Goal: Leave review/rating: Leave review/rating

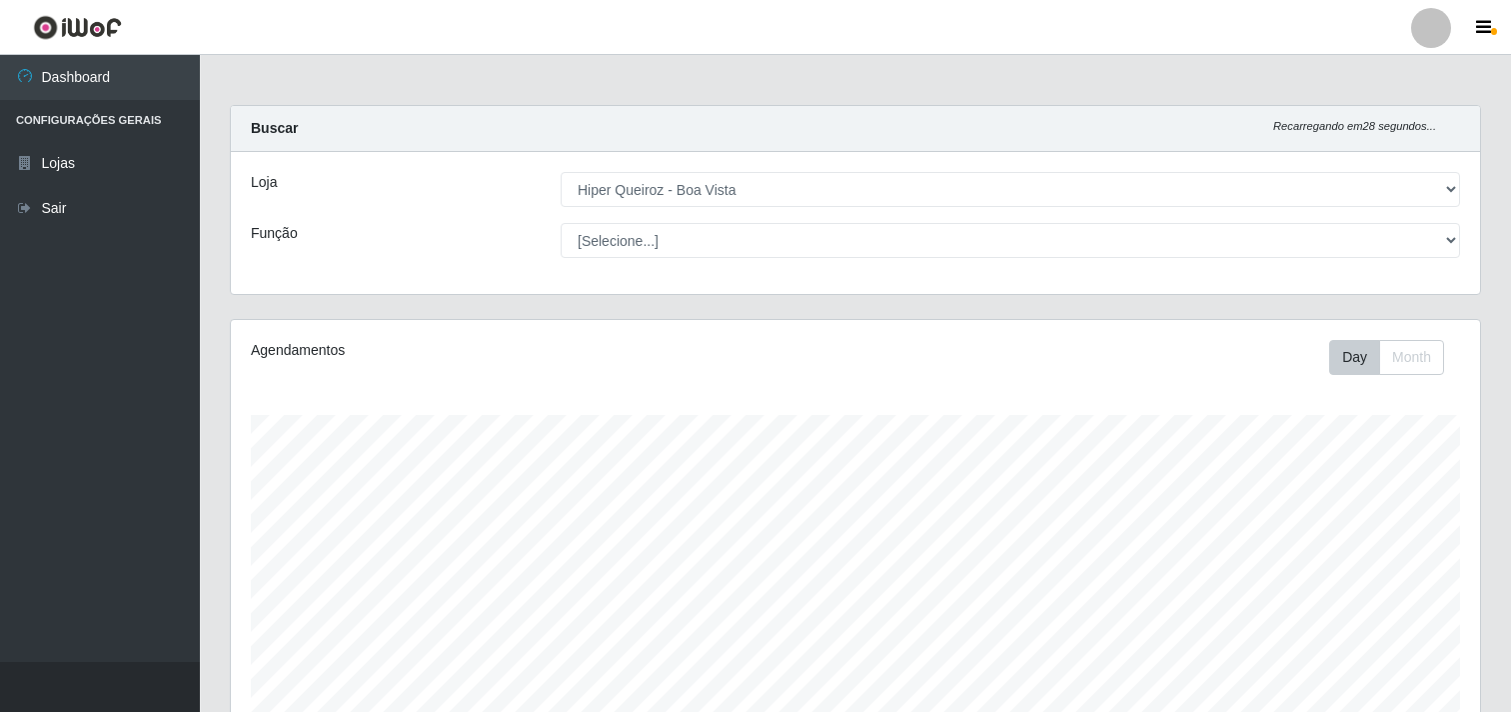
select select "514"
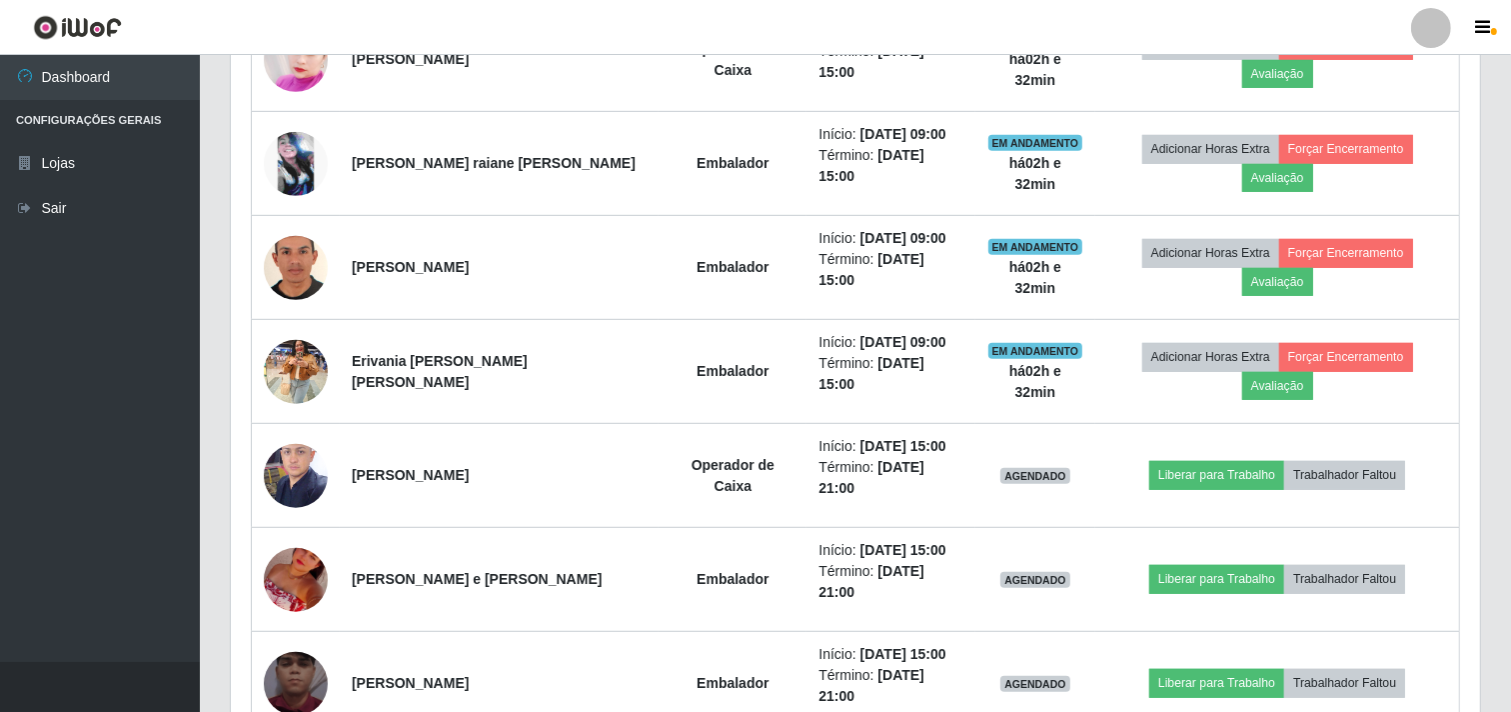
scroll to position [414, 1250]
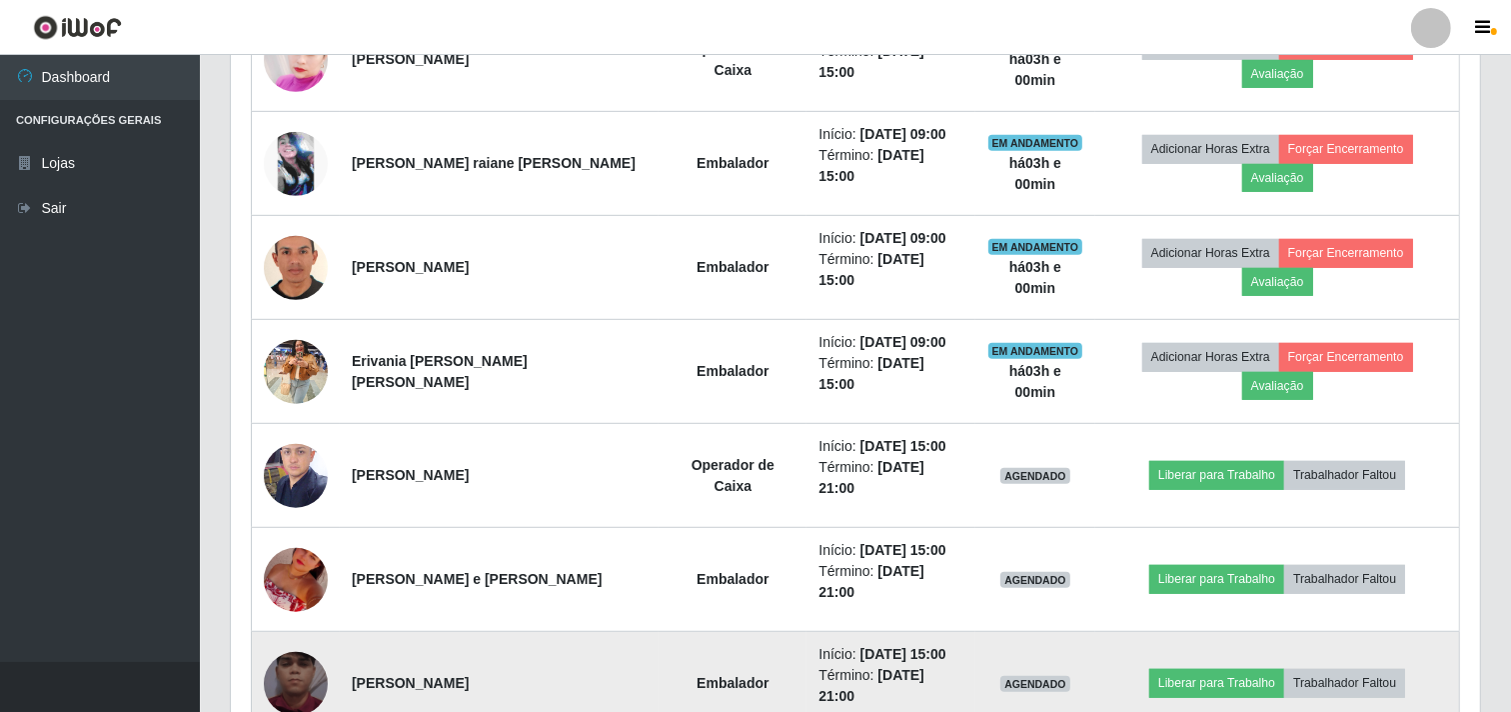
click at [282, 627] on img at bounding box center [296, 684] width 64 height 114
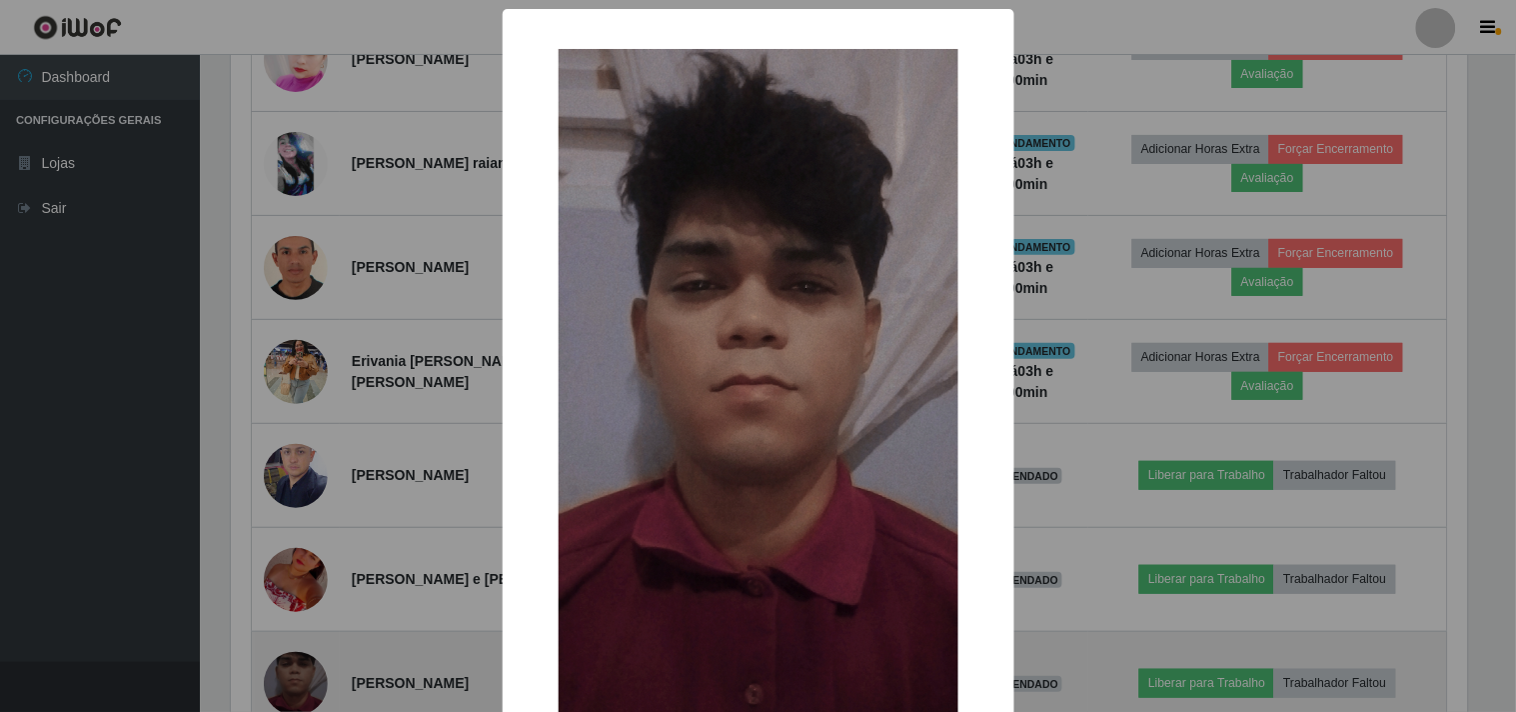
click at [282, 561] on div "× OK Cancel" at bounding box center [758, 356] width 1516 height 712
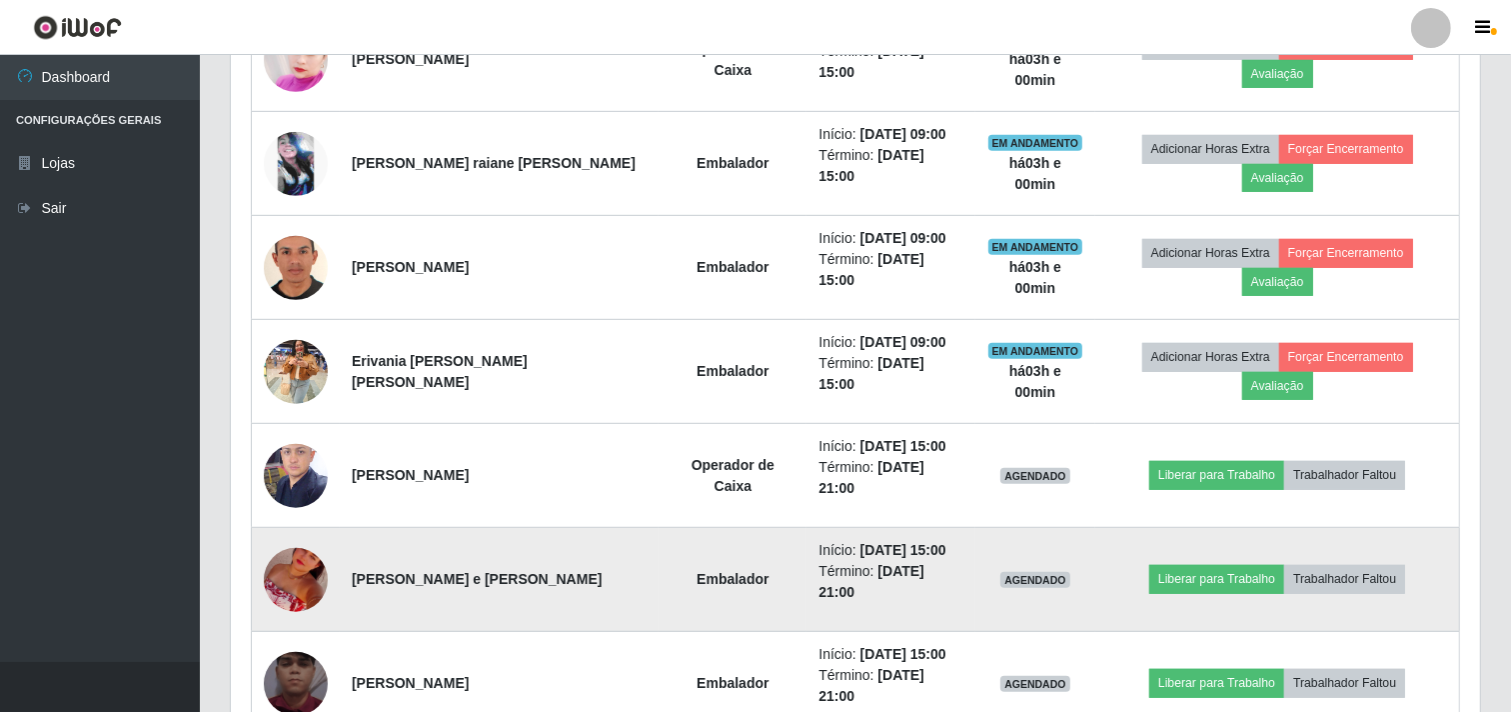
scroll to position [414, 1250]
click at [280, 523] on img at bounding box center [296, 580] width 64 height 114
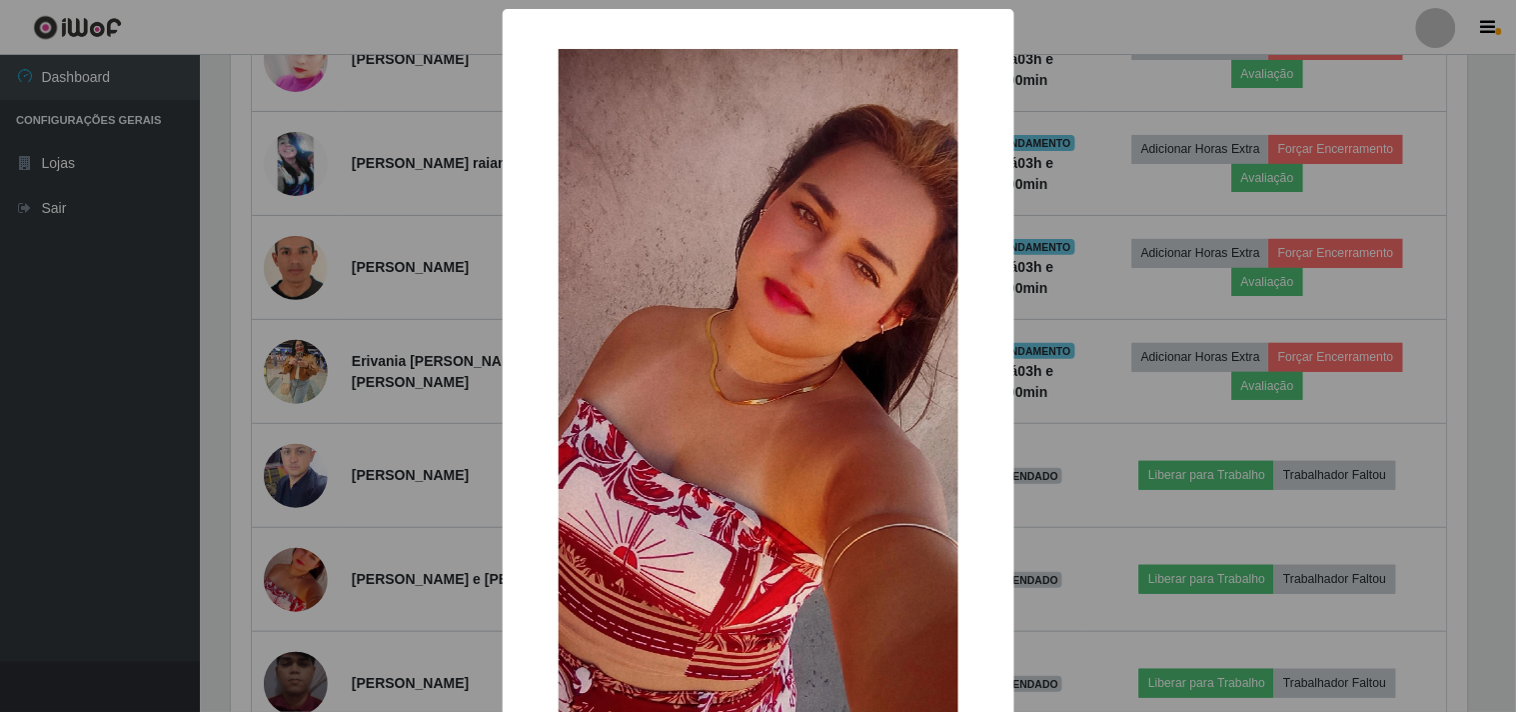
click at [278, 461] on div "× OK Cancel" at bounding box center [758, 356] width 1516 height 712
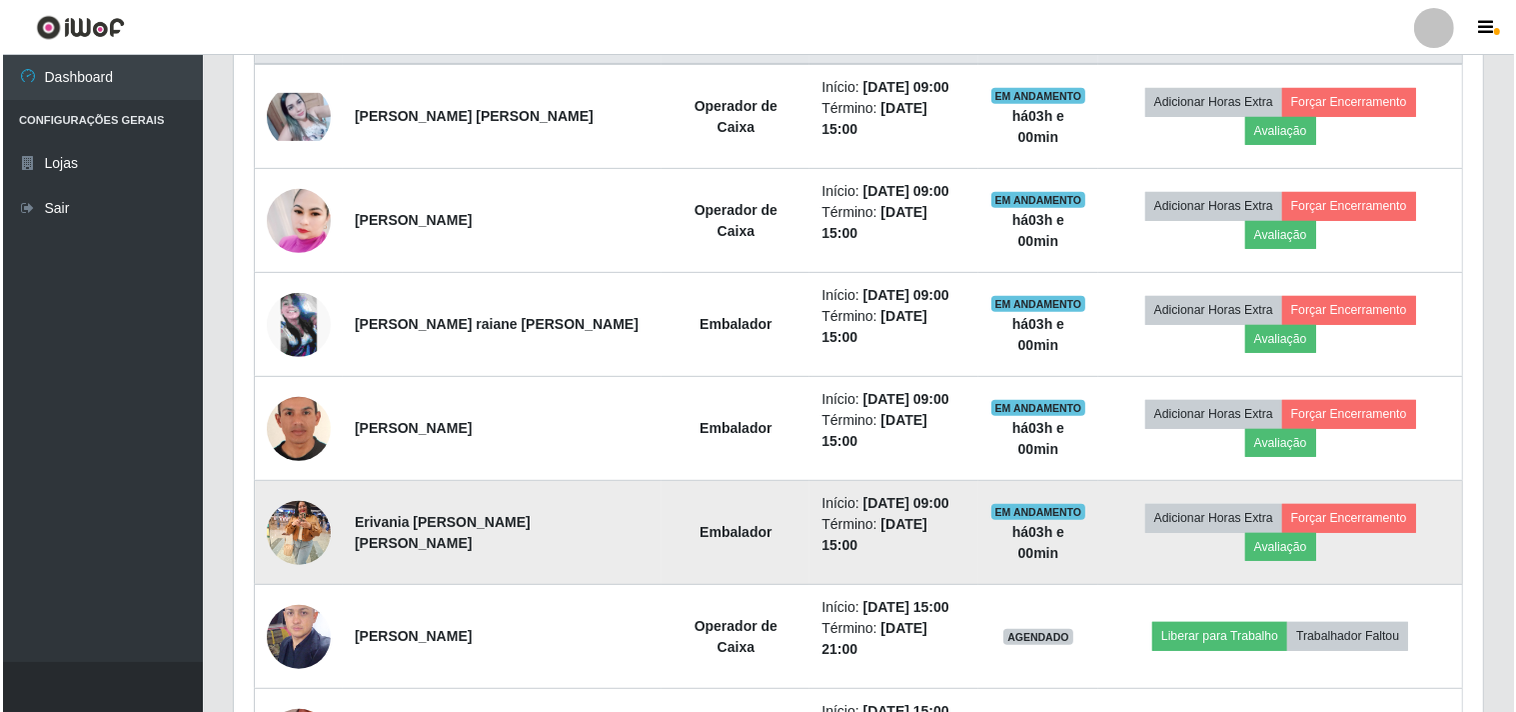
scroll to position [751, 0]
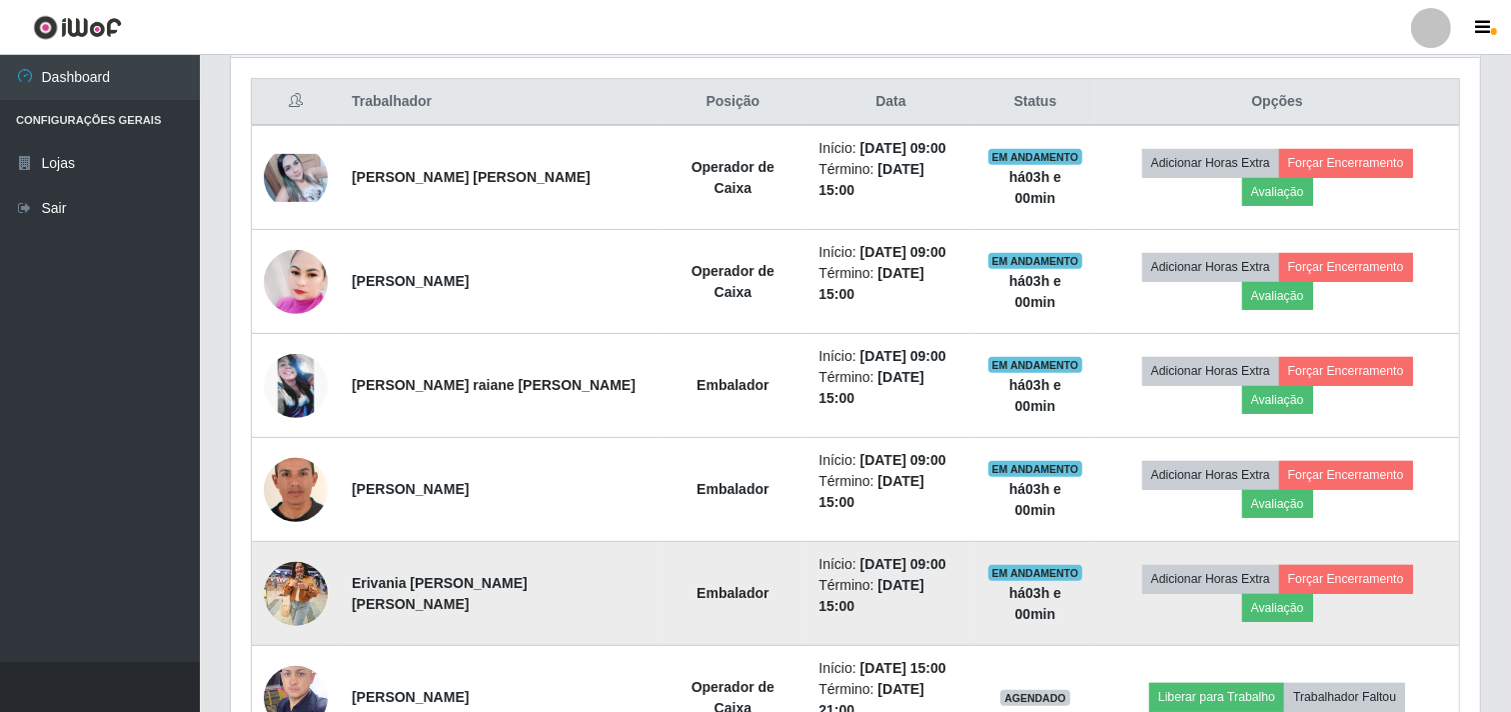
click at [302, 551] on img at bounding box center [296, 593] width 64 height 85
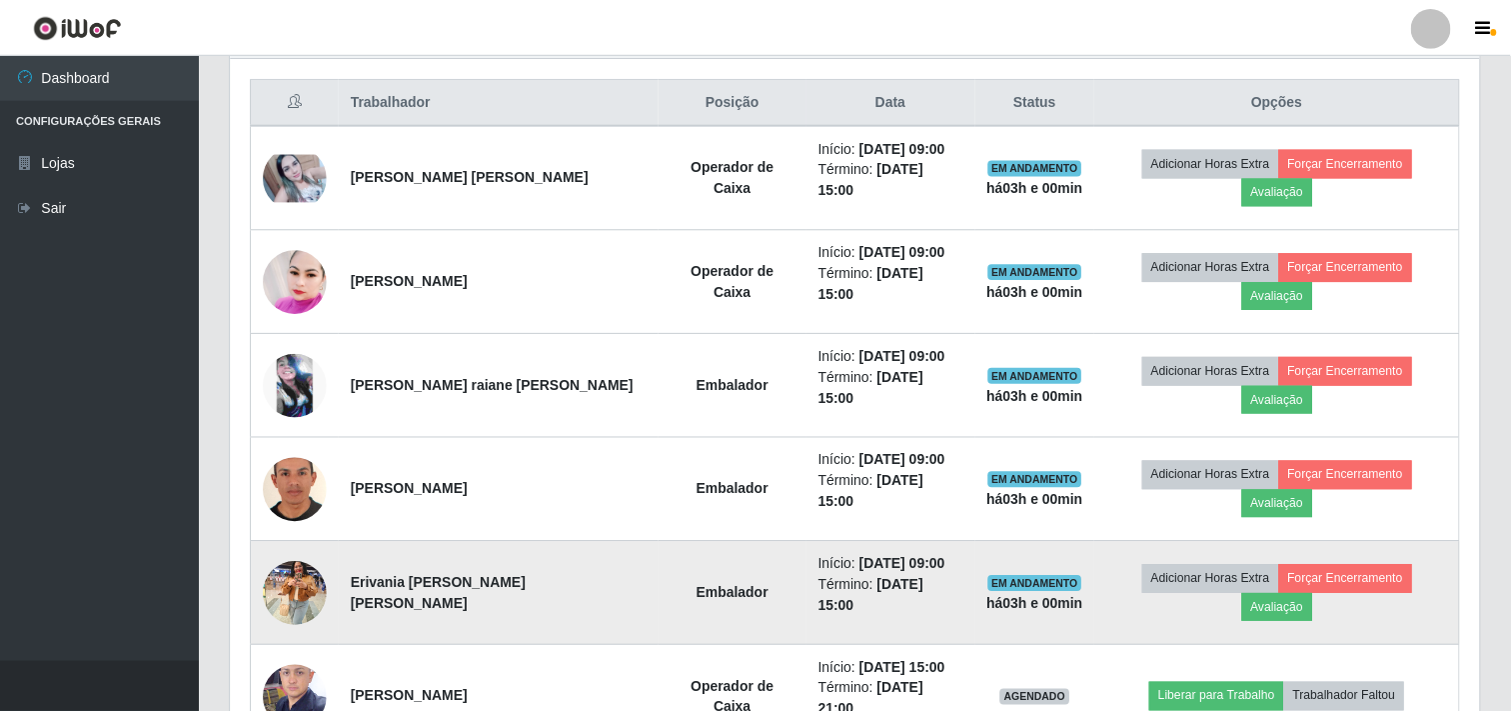
scroll to position [414, 1237]
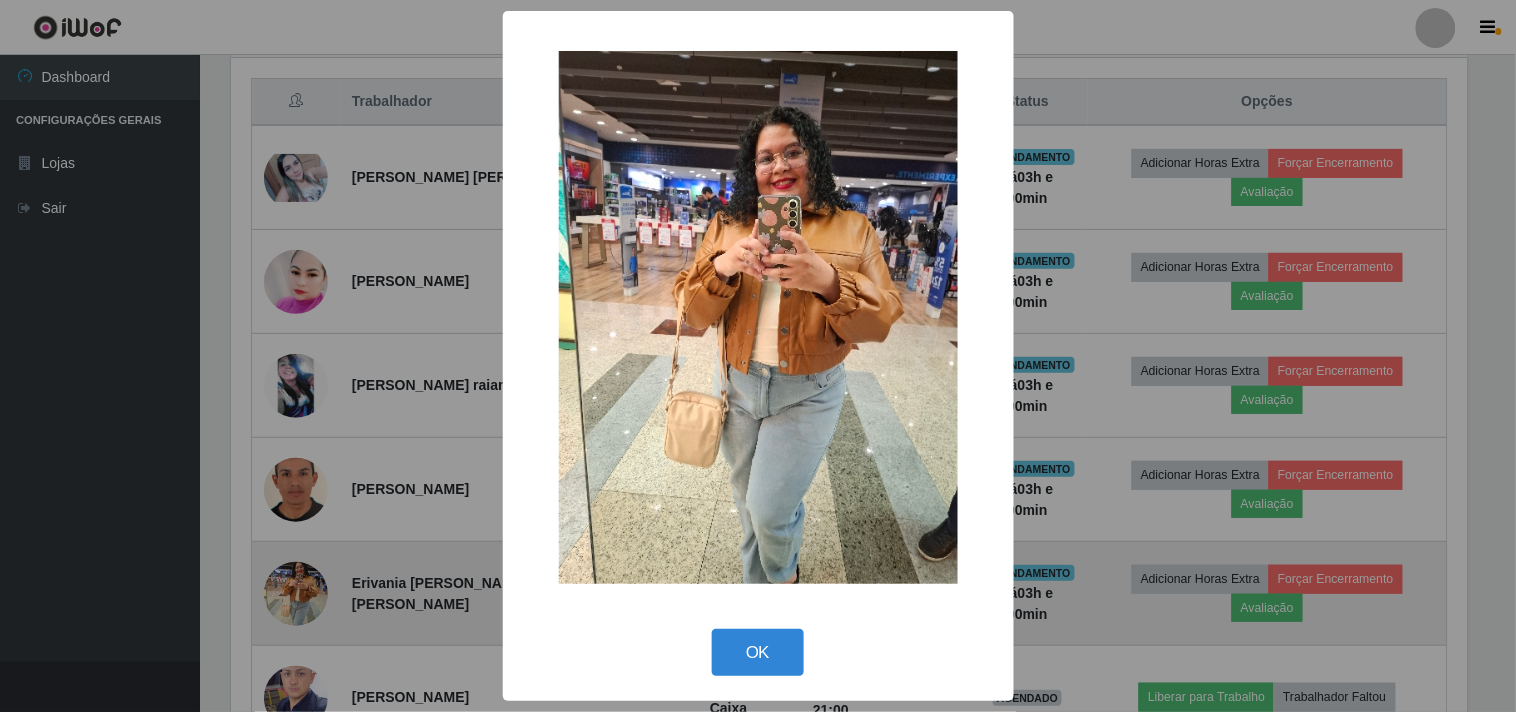
click at [302, 521] on div "× OK Cancel" at bounding box center [758, 356] width 1516 height 712
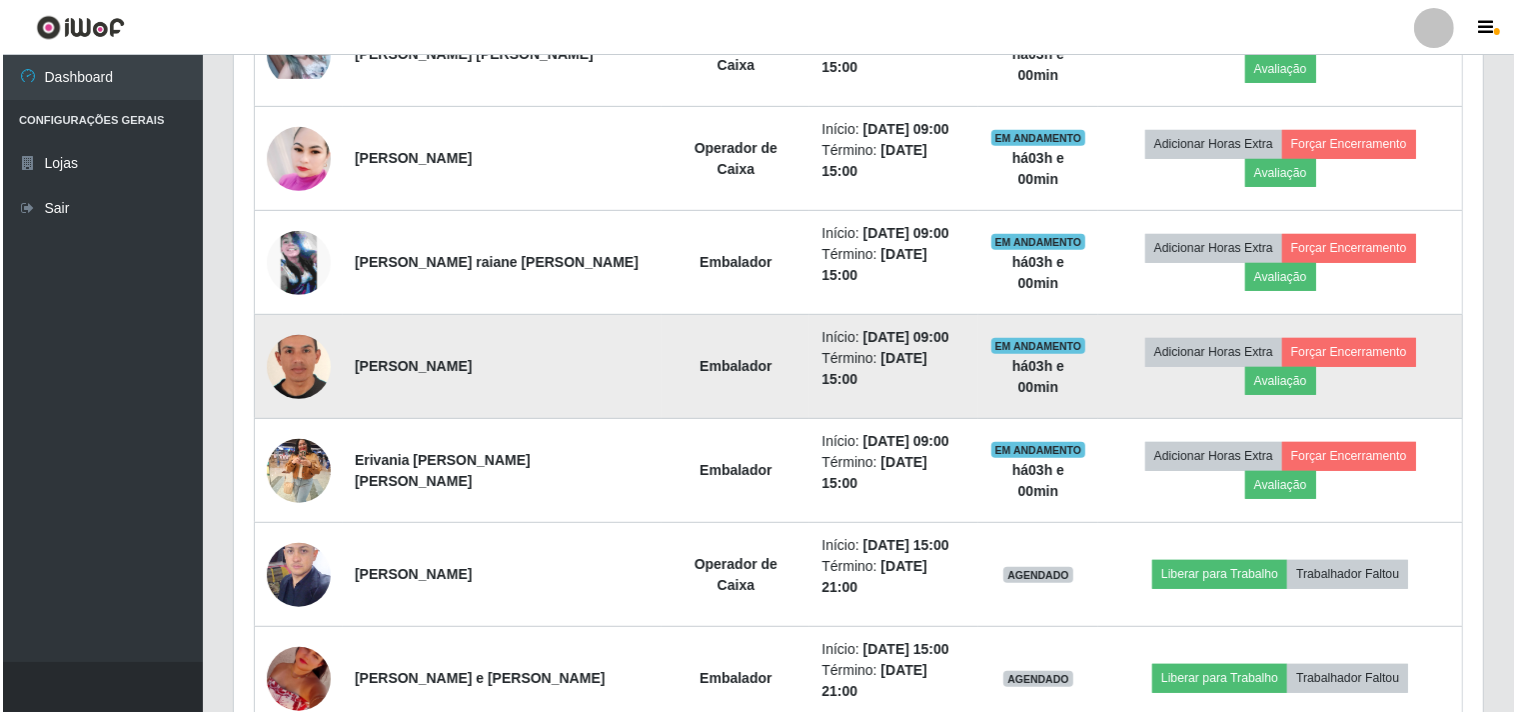
scroll to position [973, 0]
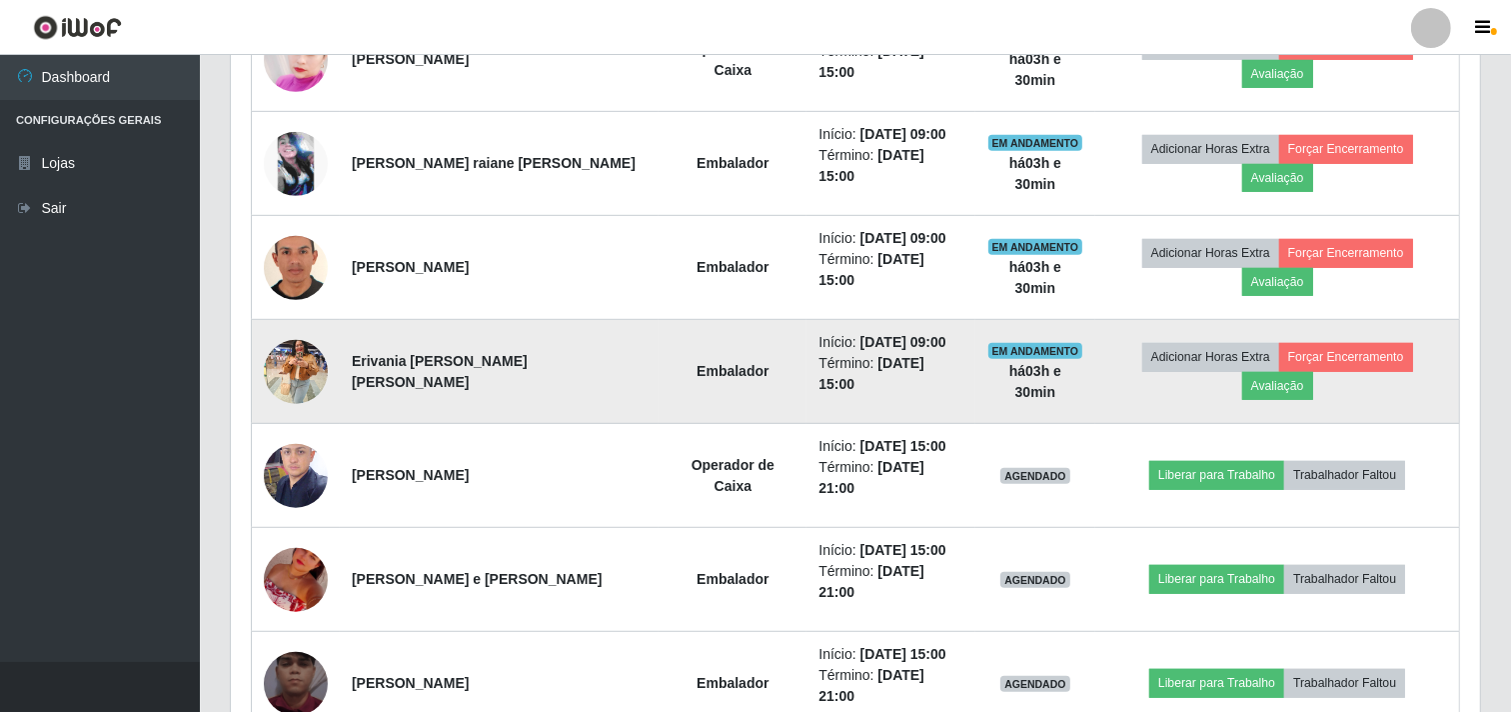
click at [300, 329] on img at bounding box center [296, 371] width 64 height 85
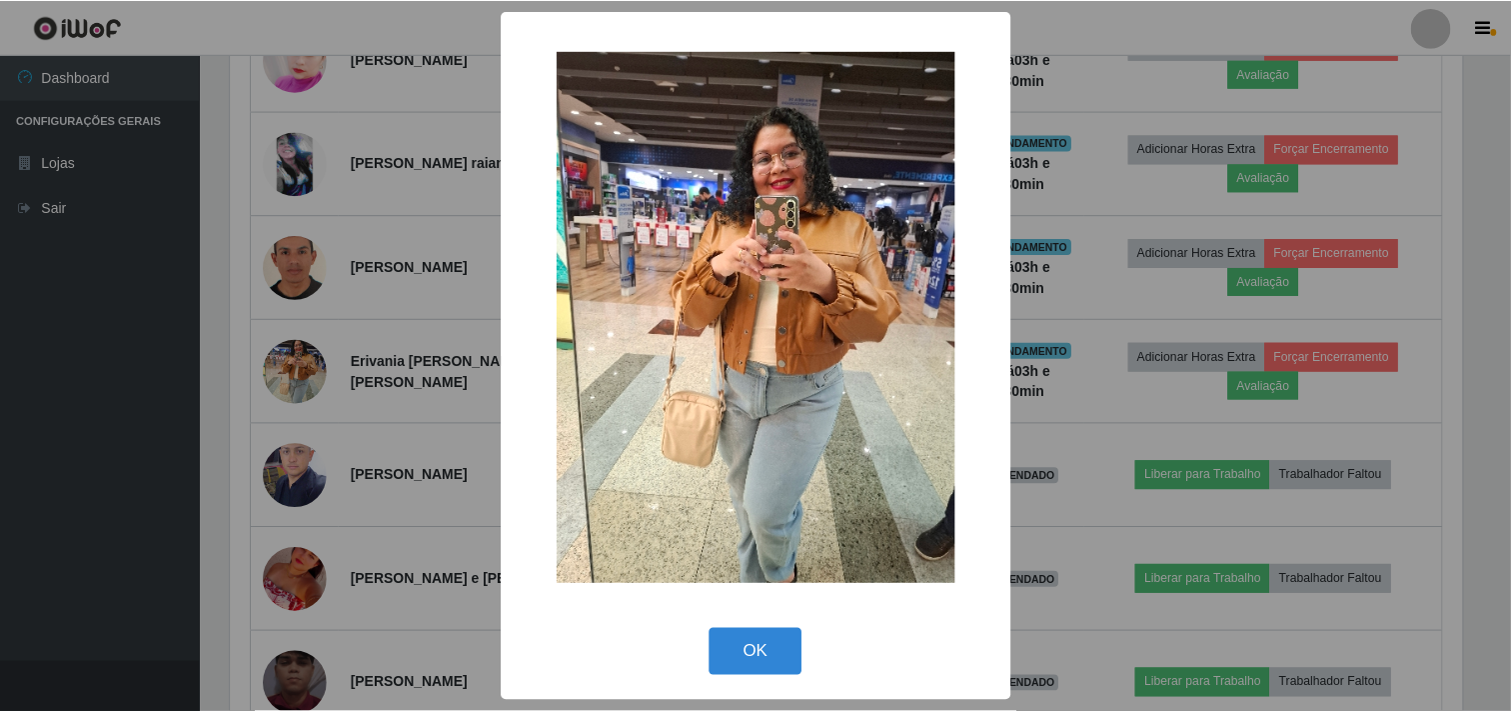
scroll to position [414, 1237]
click at [300, 313] on div "× OK Cancel" at bounding box center [758, 356] width 1516 height 712
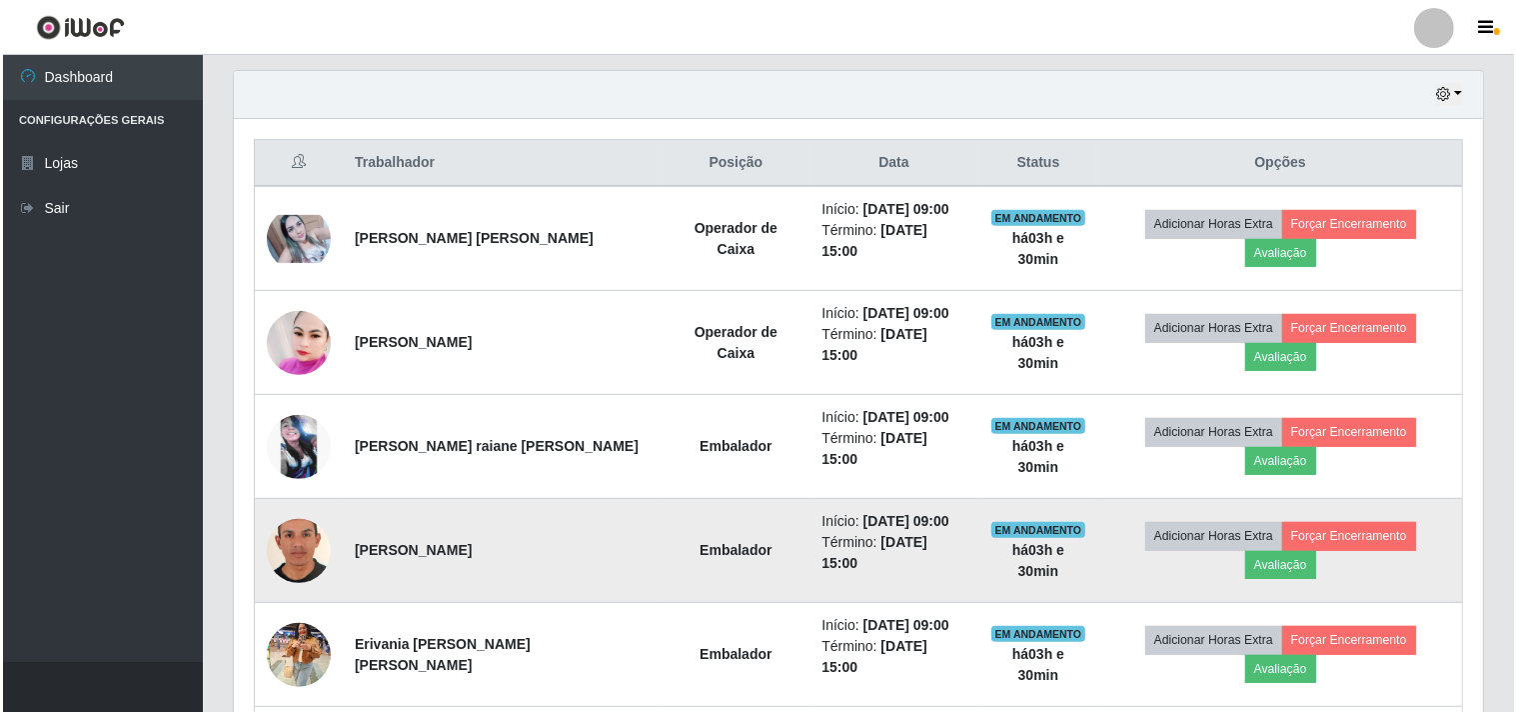
scroll to position [640, 0]
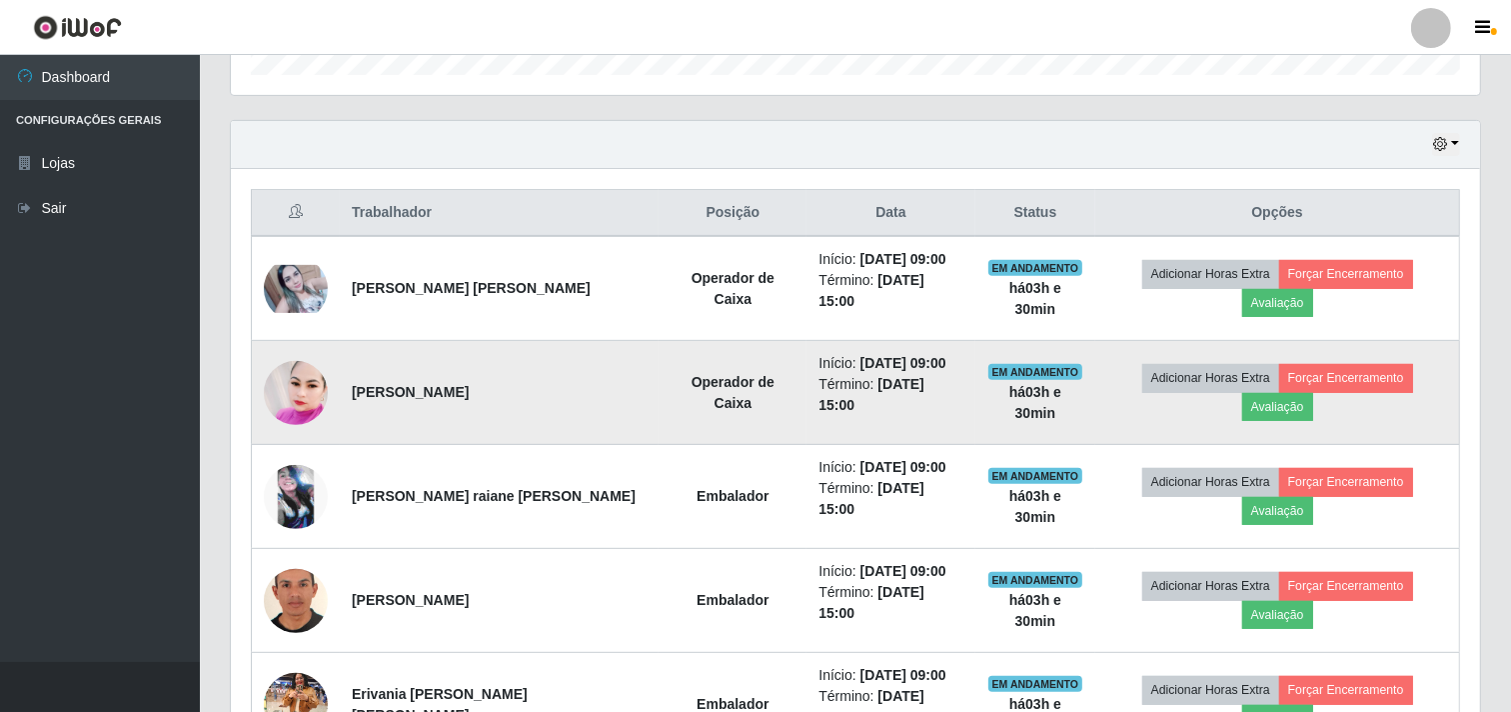
click at [308, 356] on img at bounding box center [296, 393] width 64 height 74
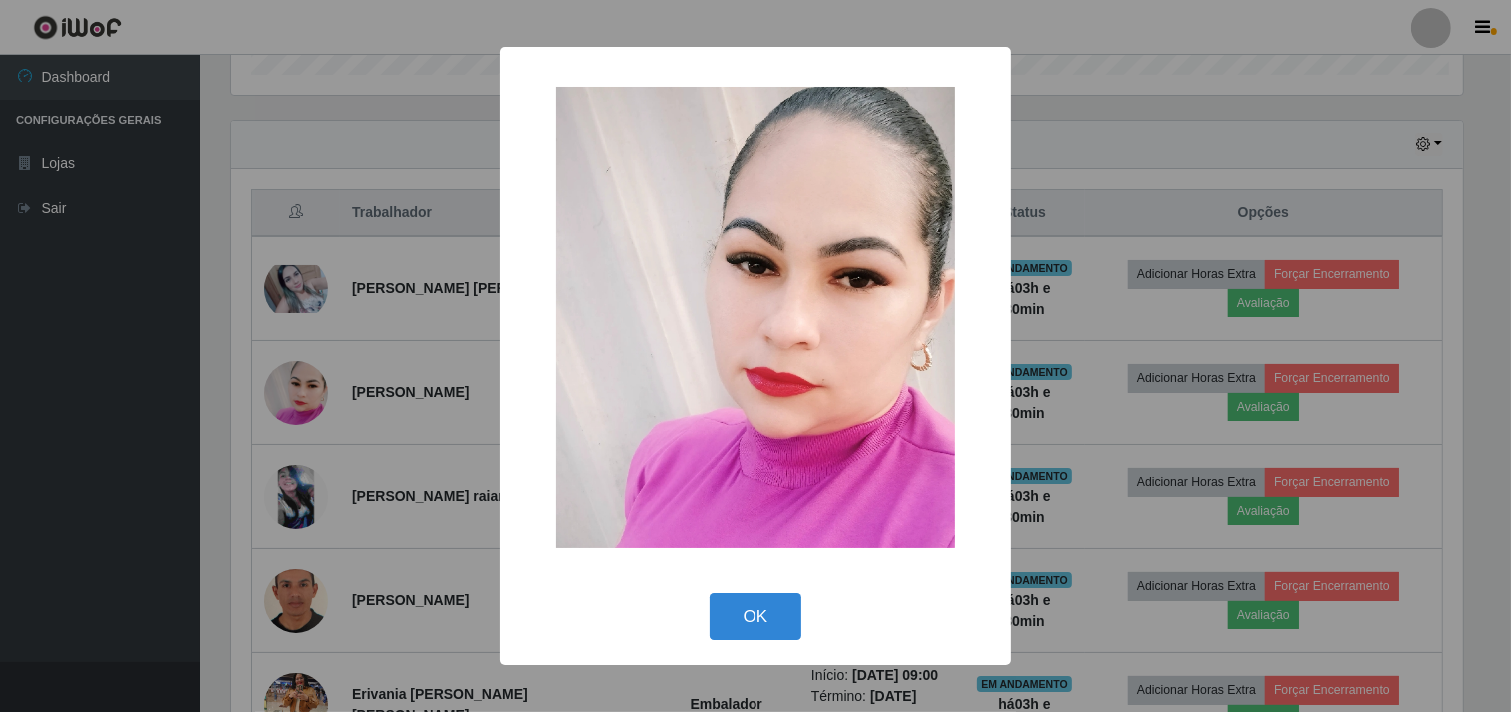
scroll to position [414, 1237]
click at [310, 341] on div "× OK Cancel" at bounding box center [758, 356] width 1516 height 712
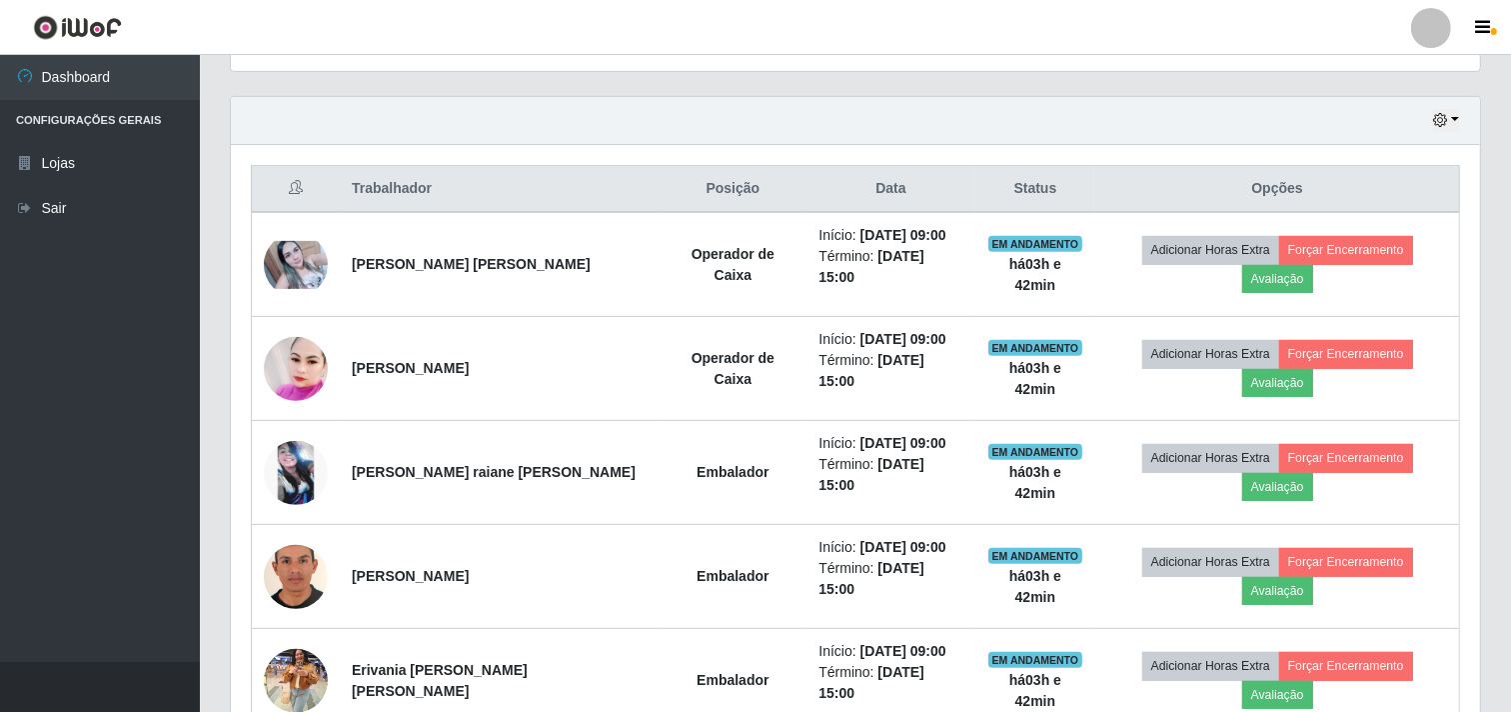
scroll to position [666, 0]
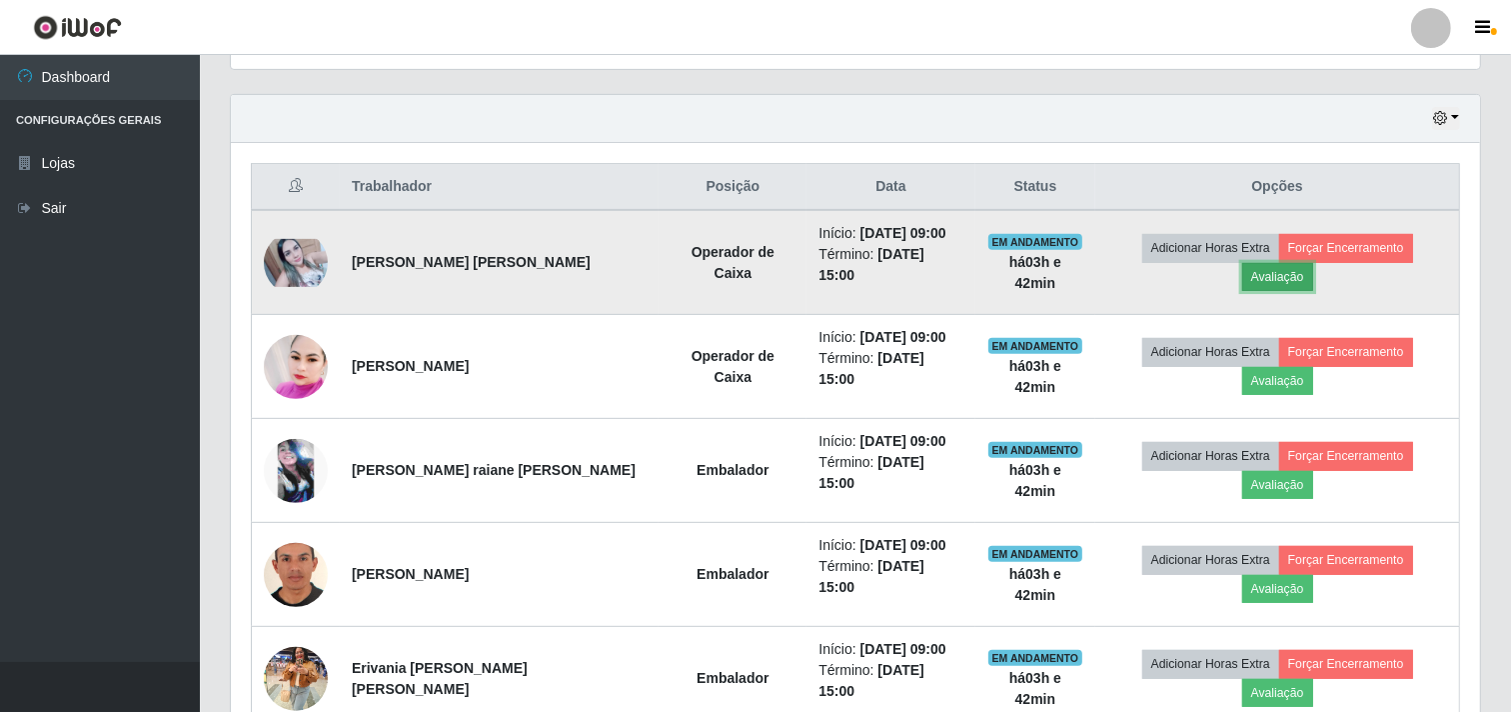
click at [1314, 263] on button "Avaliação" at bounding box center [1278, 277] width 71 height 28
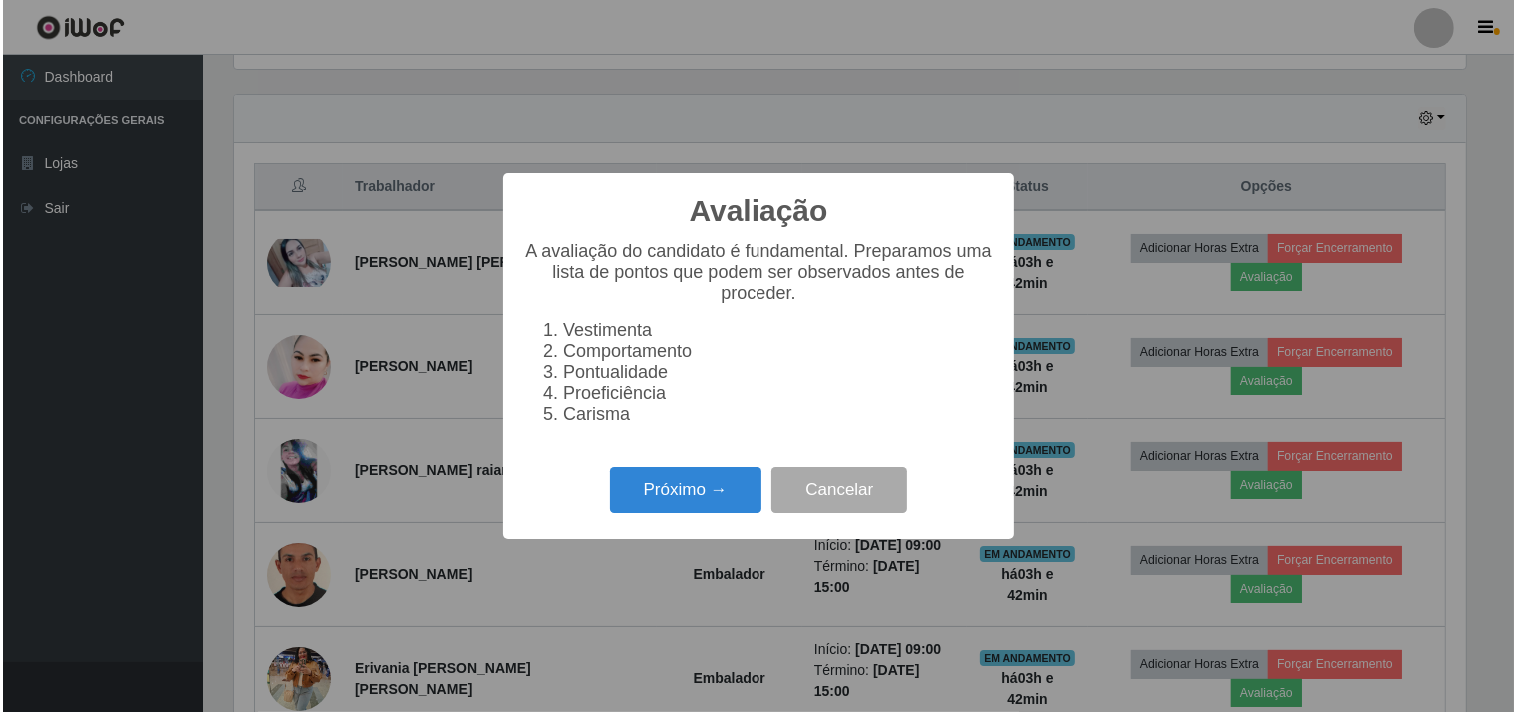
scroll to position [414, 1237]
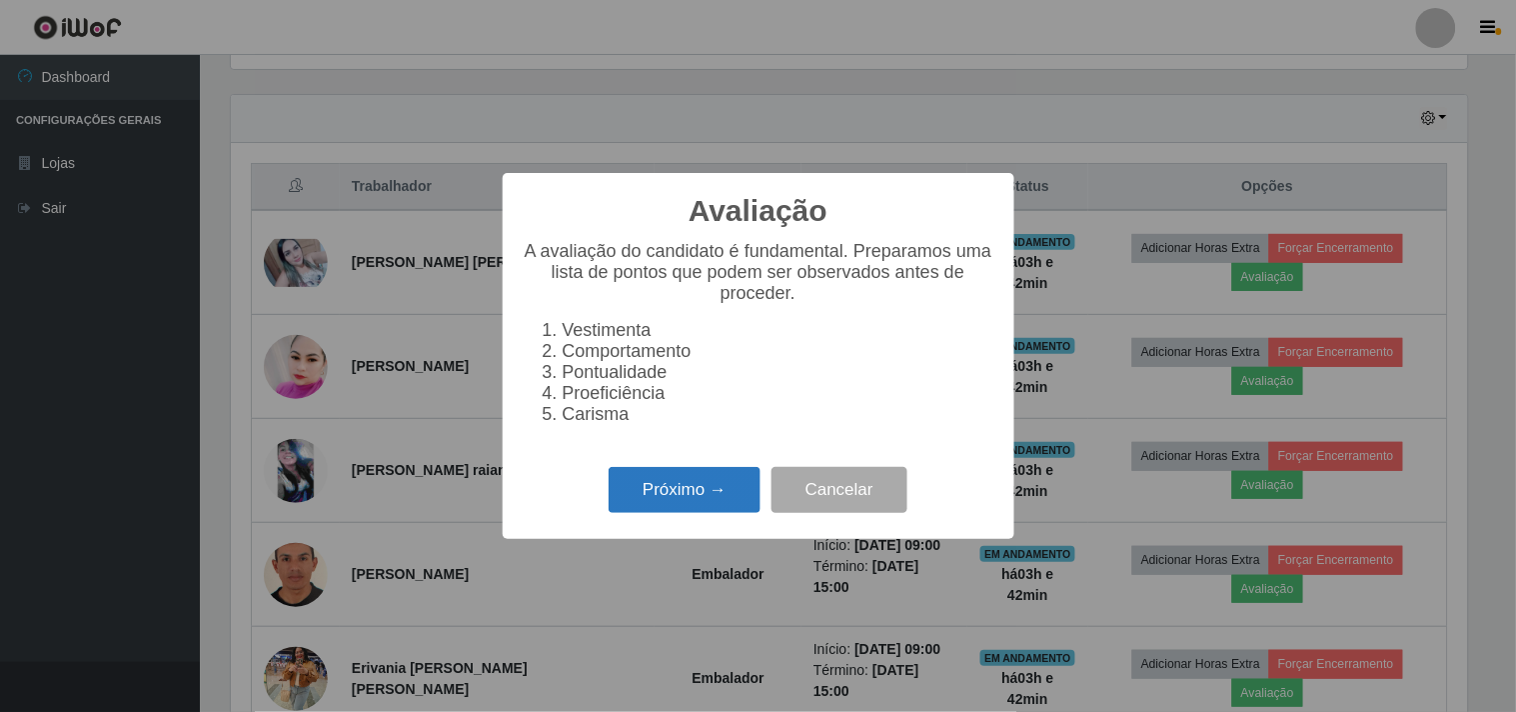
click at [678, 502] on button "Próximo →" at bounding box center [685, 490] width 152 height 47
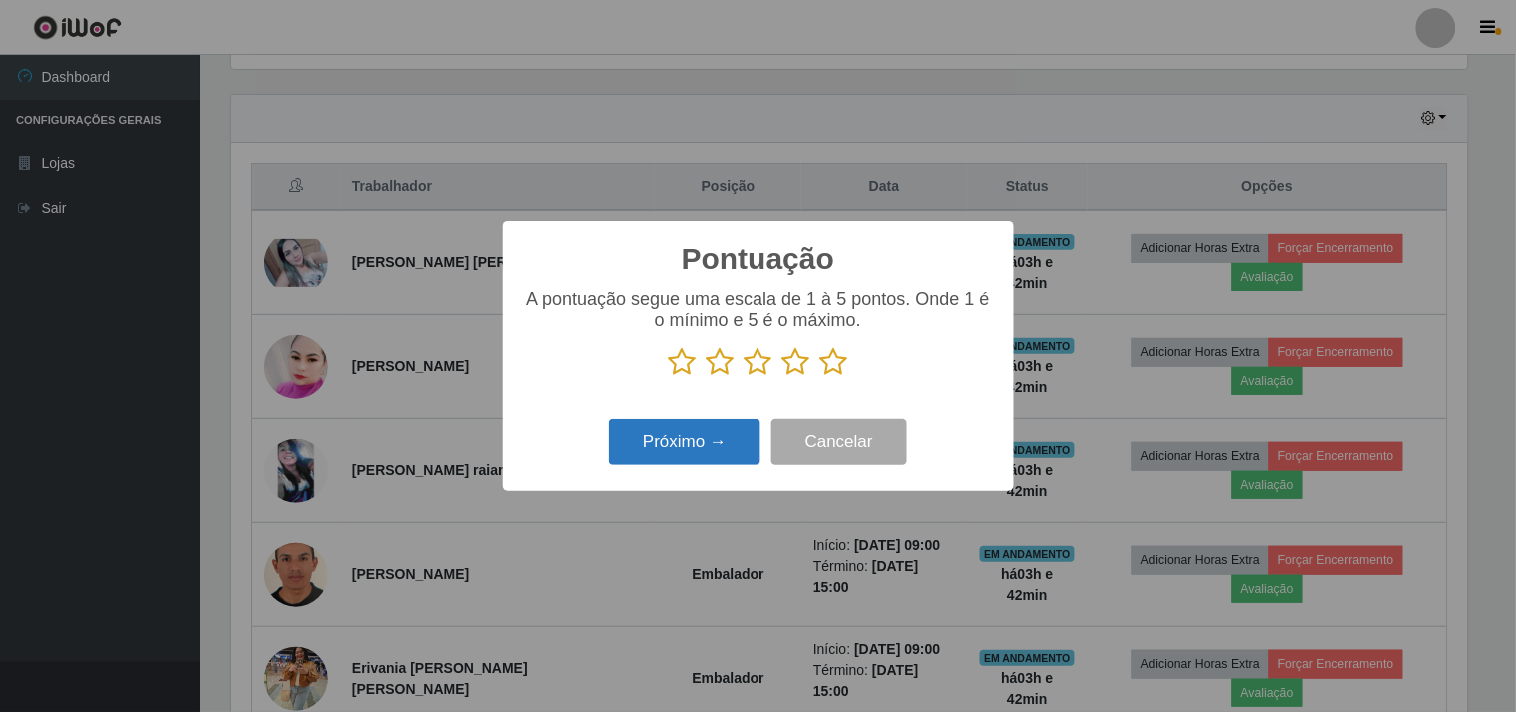
scroll to position [999224, 998401]
click at [842, 357] on icon at bounding box center [835, 362] width 28 height 30
click at [821, 377] on input "radio" at bounding box center [821, 377] width 0 height 0
click at [642, 433] on button "Próximo →" at bounding box center [685, 442] width 152 height 47
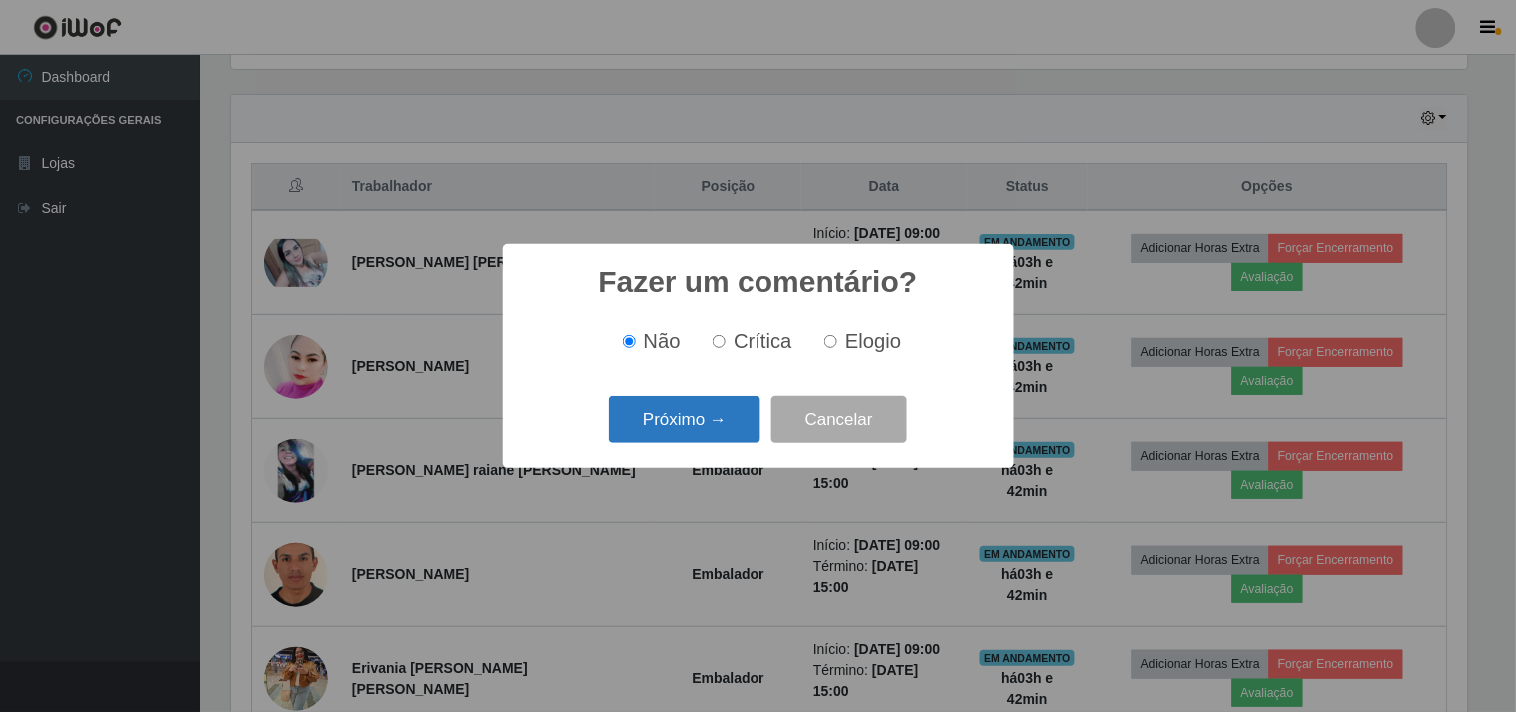
click at [643, 433] on button "Próximo →" at bounding box center [685, 419] width 152 height 47
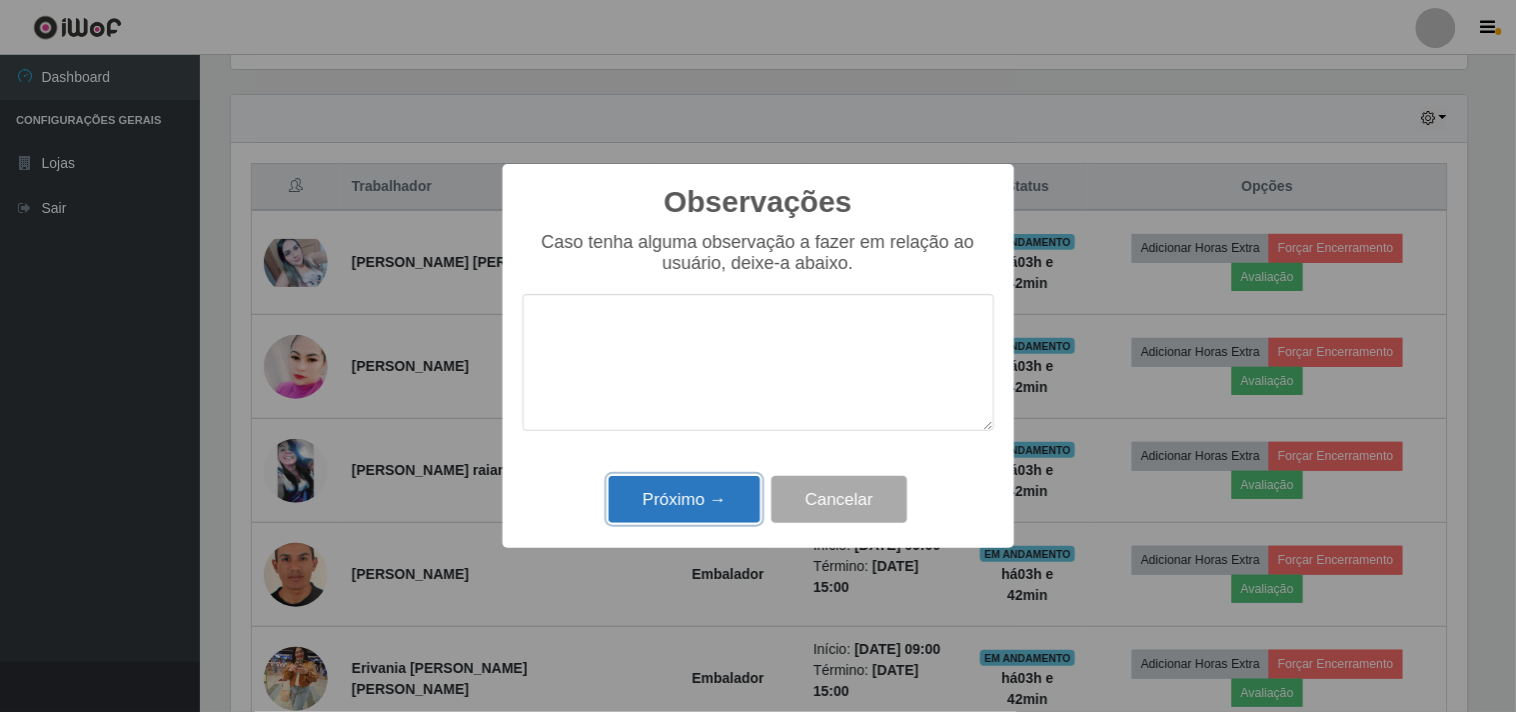
click at [701, 501] on button "Próximo →" at bounding box center [685, 499] width 152 height 47
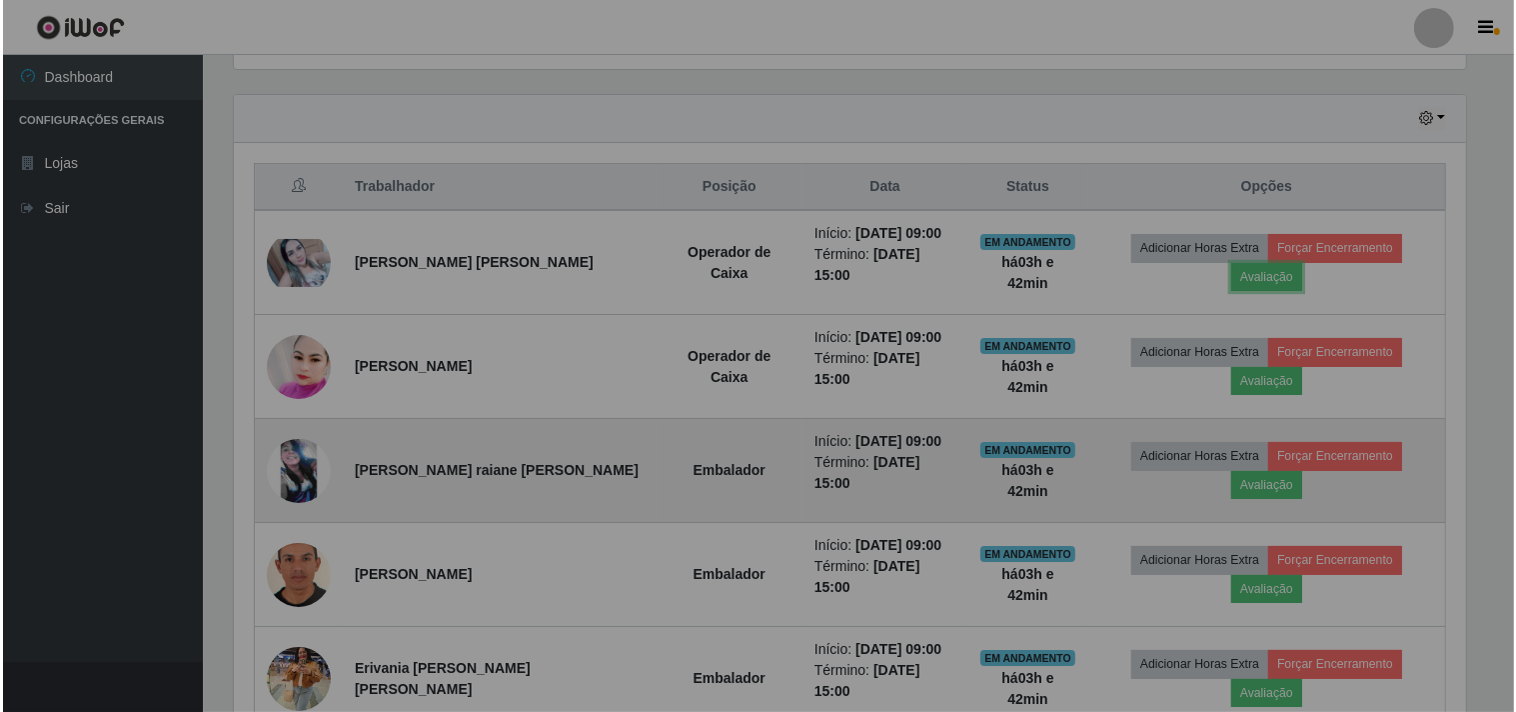
scroll to position [414, 1250]
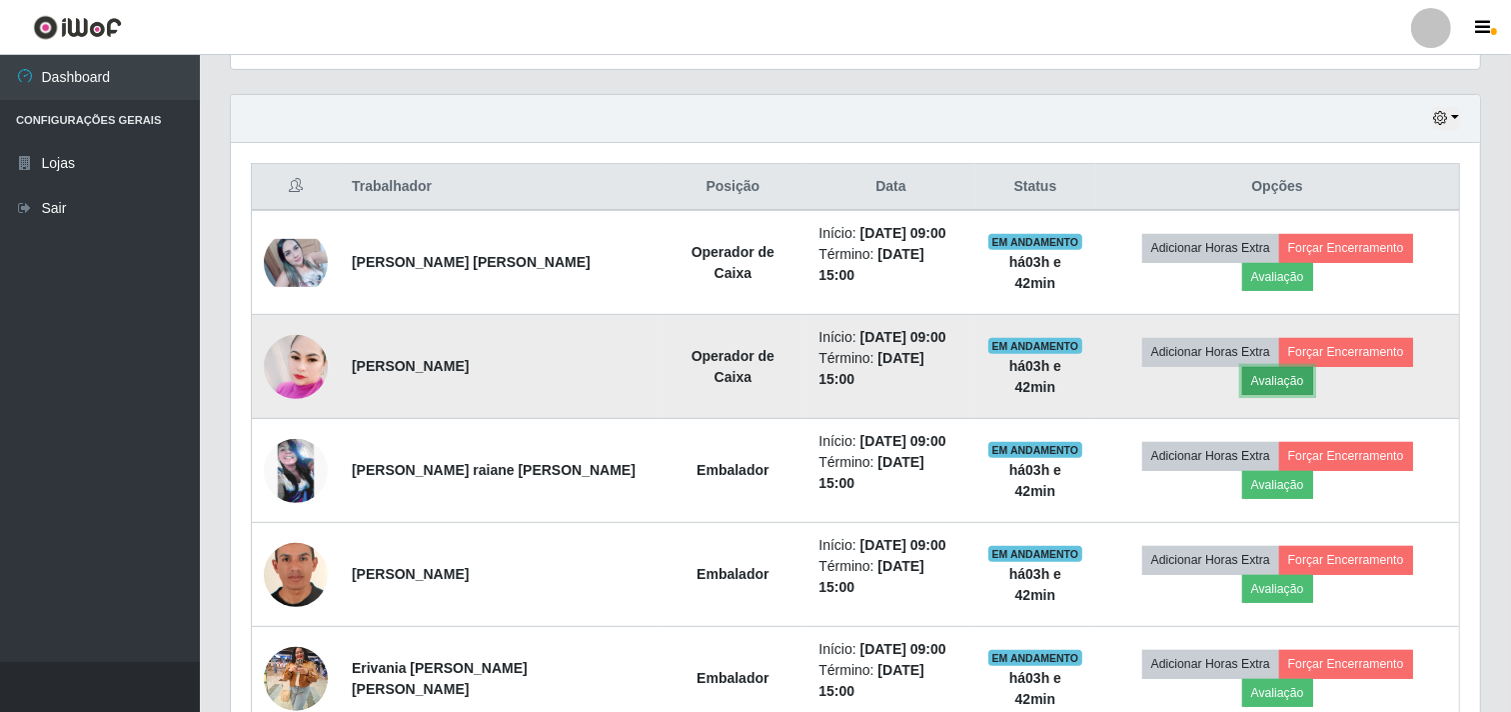
click at [1314, 367] on button "Avaliação" at bounding box center [1278, 381] width 71 height 28
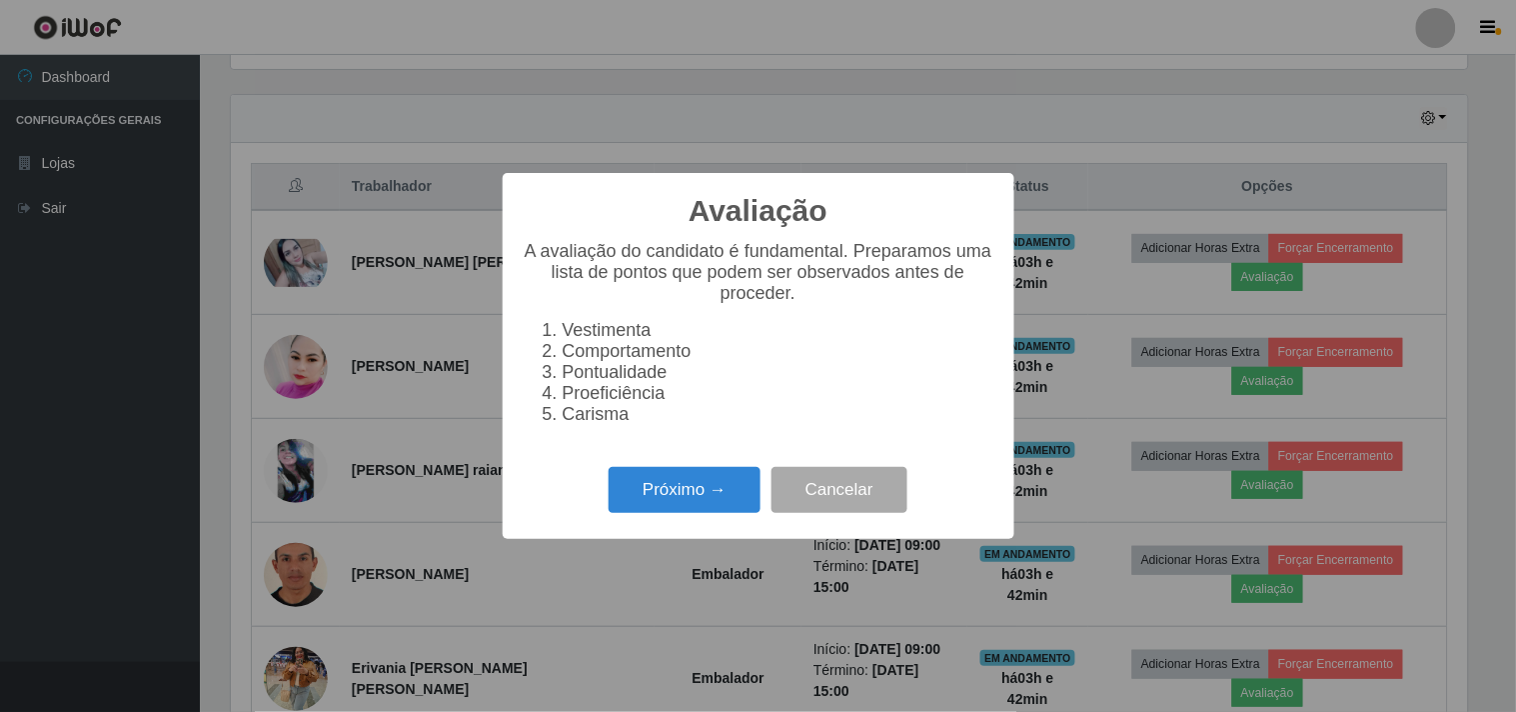
scroll to position [414, 1237]
click at [702, 502] on button "Próximo →" at bounding box center [685, 490] width 152 height 47
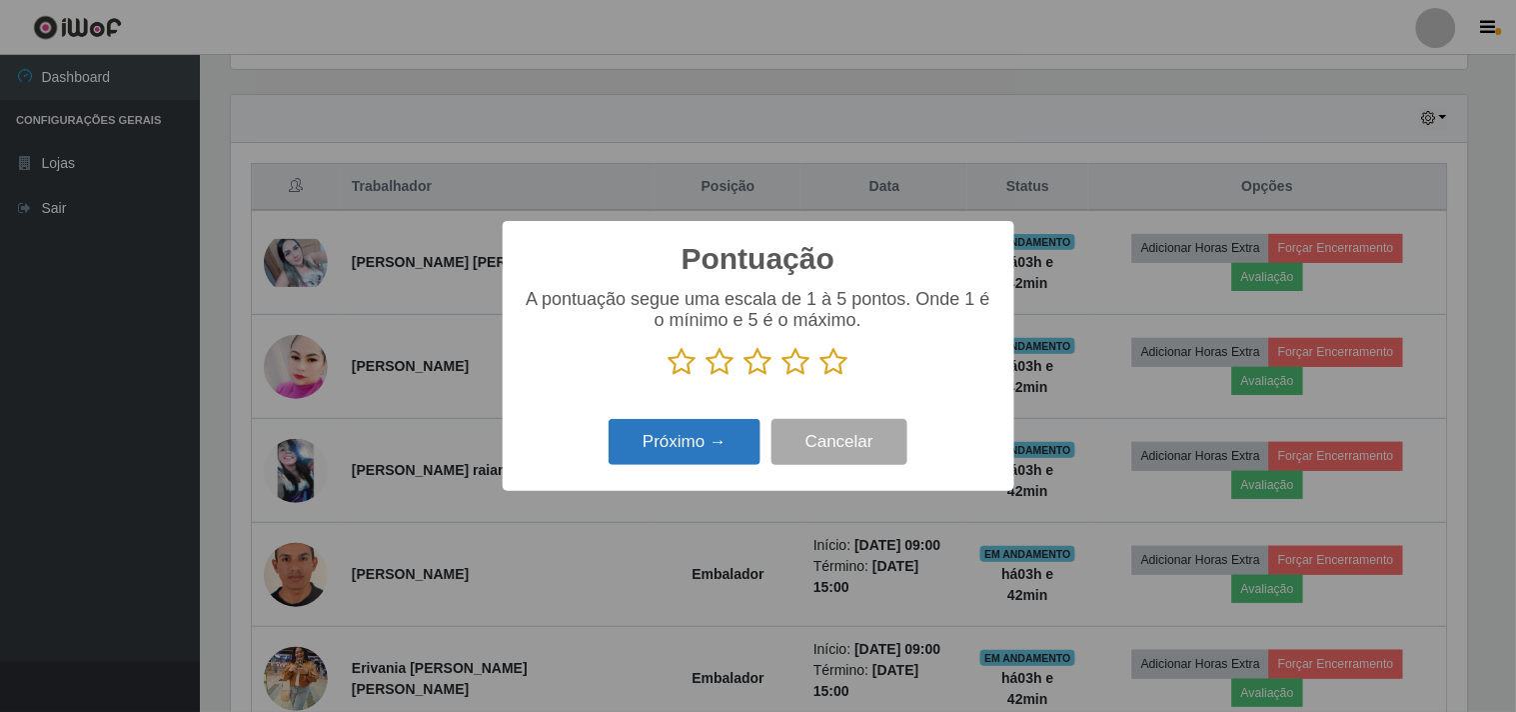
scroll to position [999224, 998401]
click at [835, 366] on icon at bounding box center [835, 362] width 28 height 30
click at [821, 377] on input "radio" at bounding box center [821, 377] width 0 height 0
click at [680, 431] on button "Próximo →" at bounding box center [685, 442] width 152 height 47
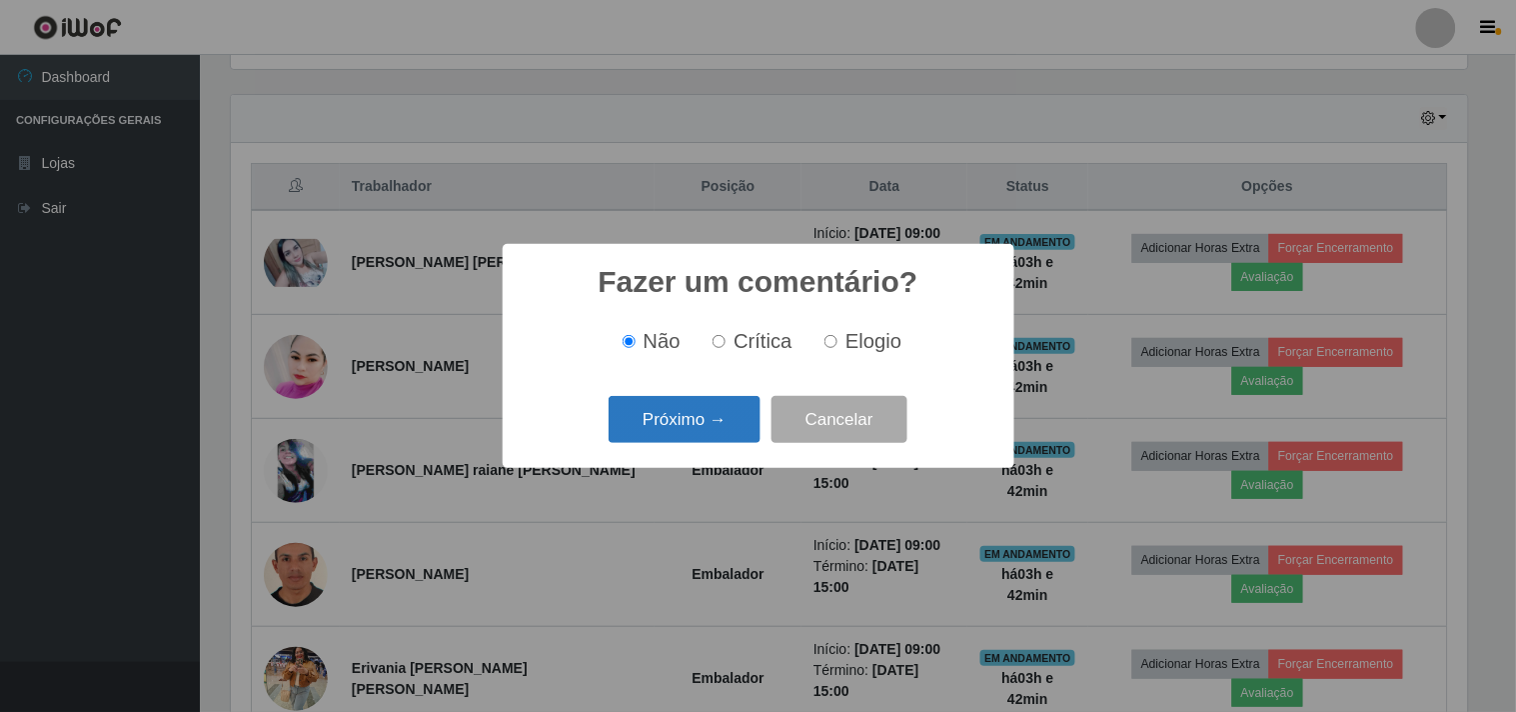
click at [683, 425] on button "Próximo →" at bounding box center [685, 419] width 152 height 47
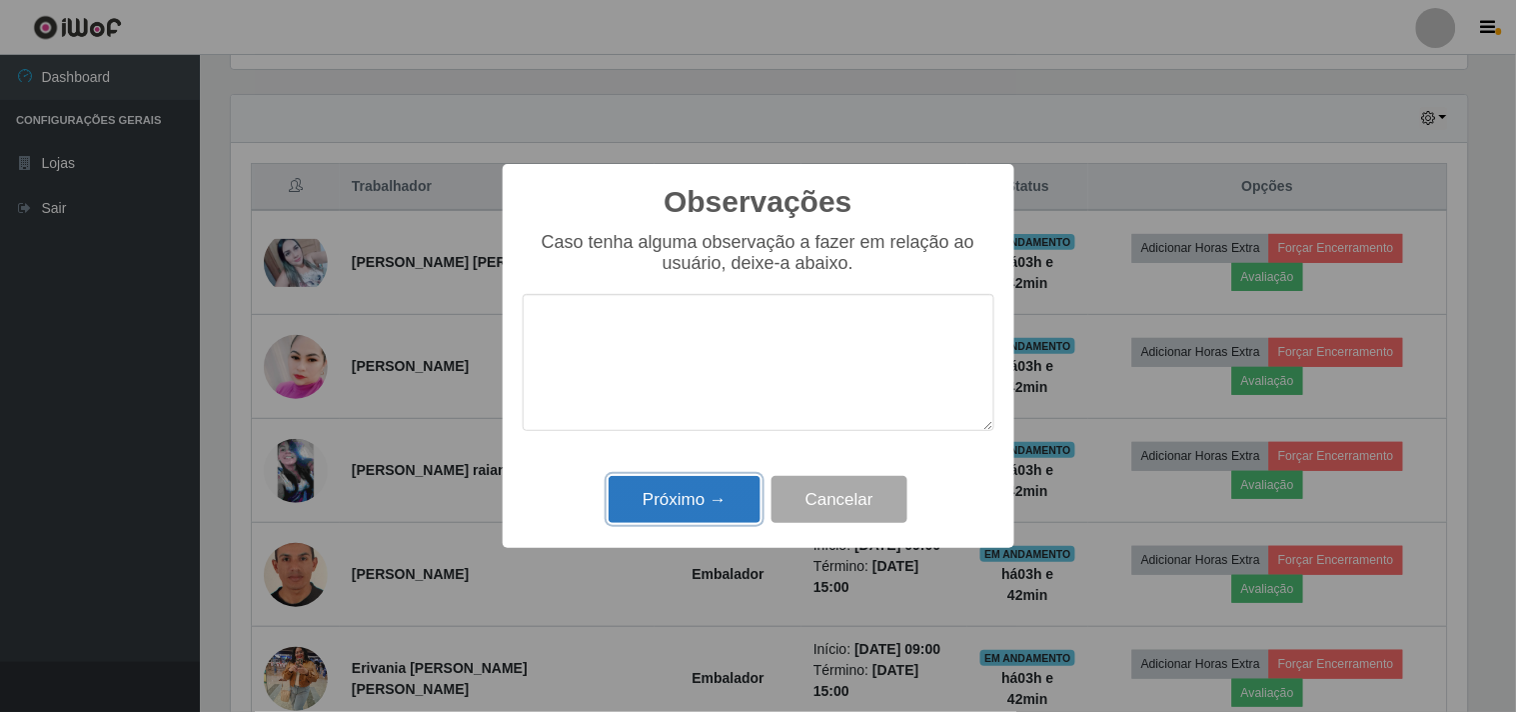
click at [674, 513] on button "Próximo →" at bounding box center [685, 499] width 152 height 47
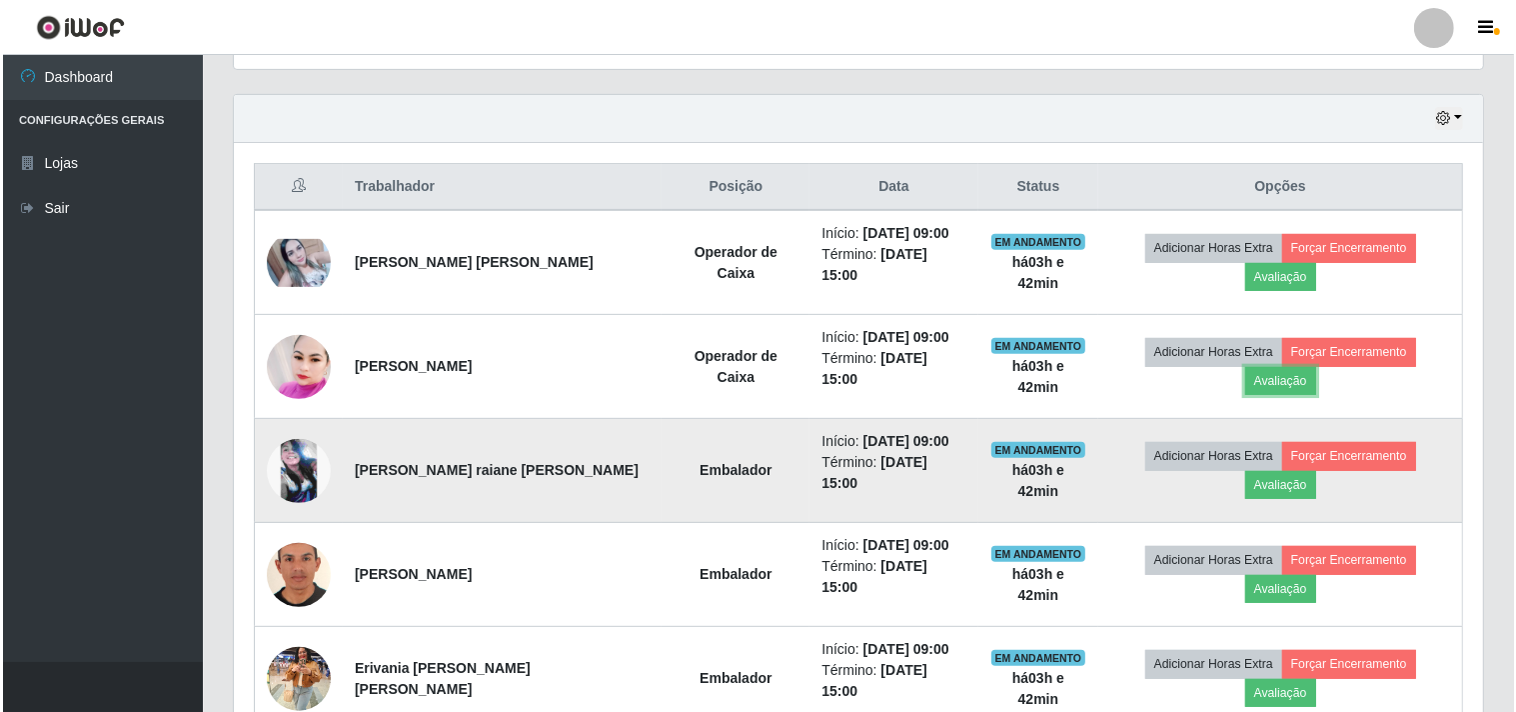
scroll to position [414, 1250]
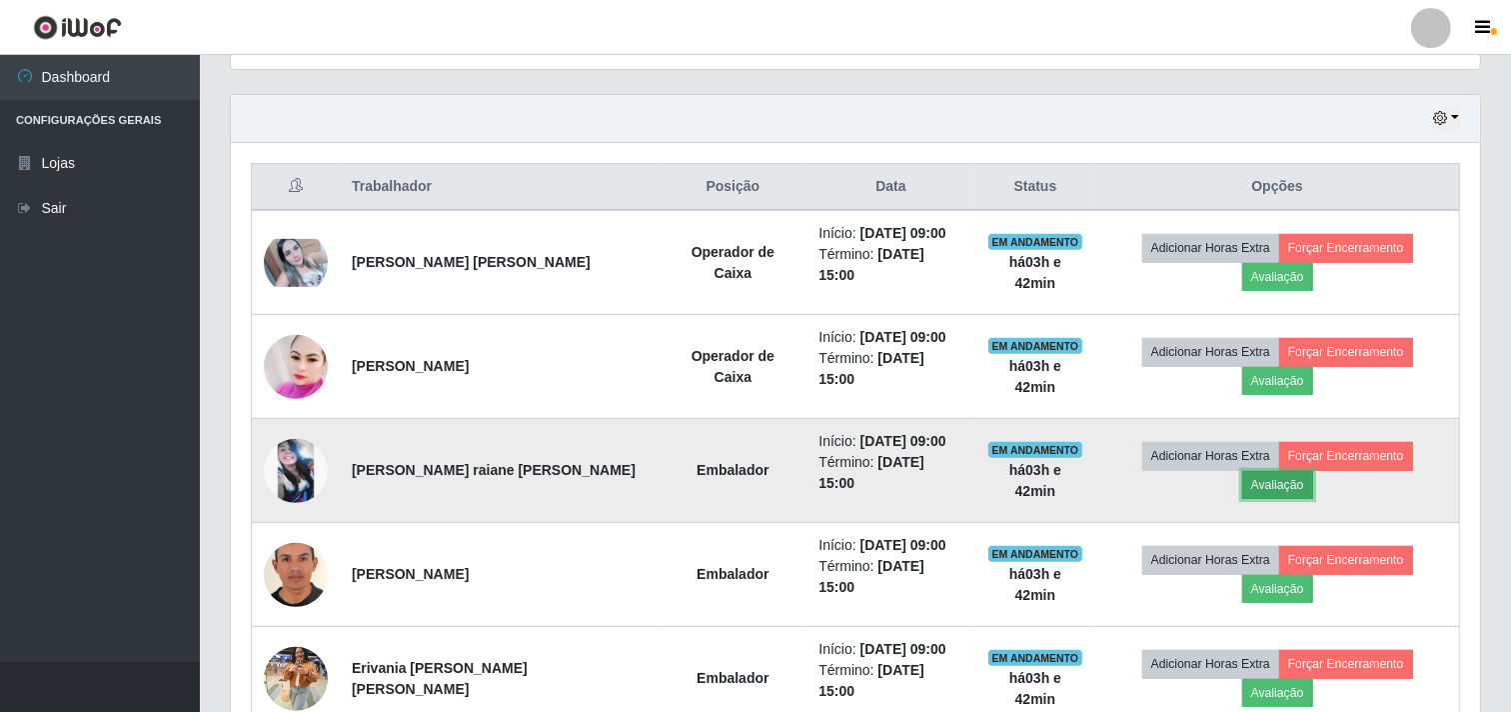
click at [1314, 471] on button "Avaliação" at bounding box center [1278, 485] width 71 height 28
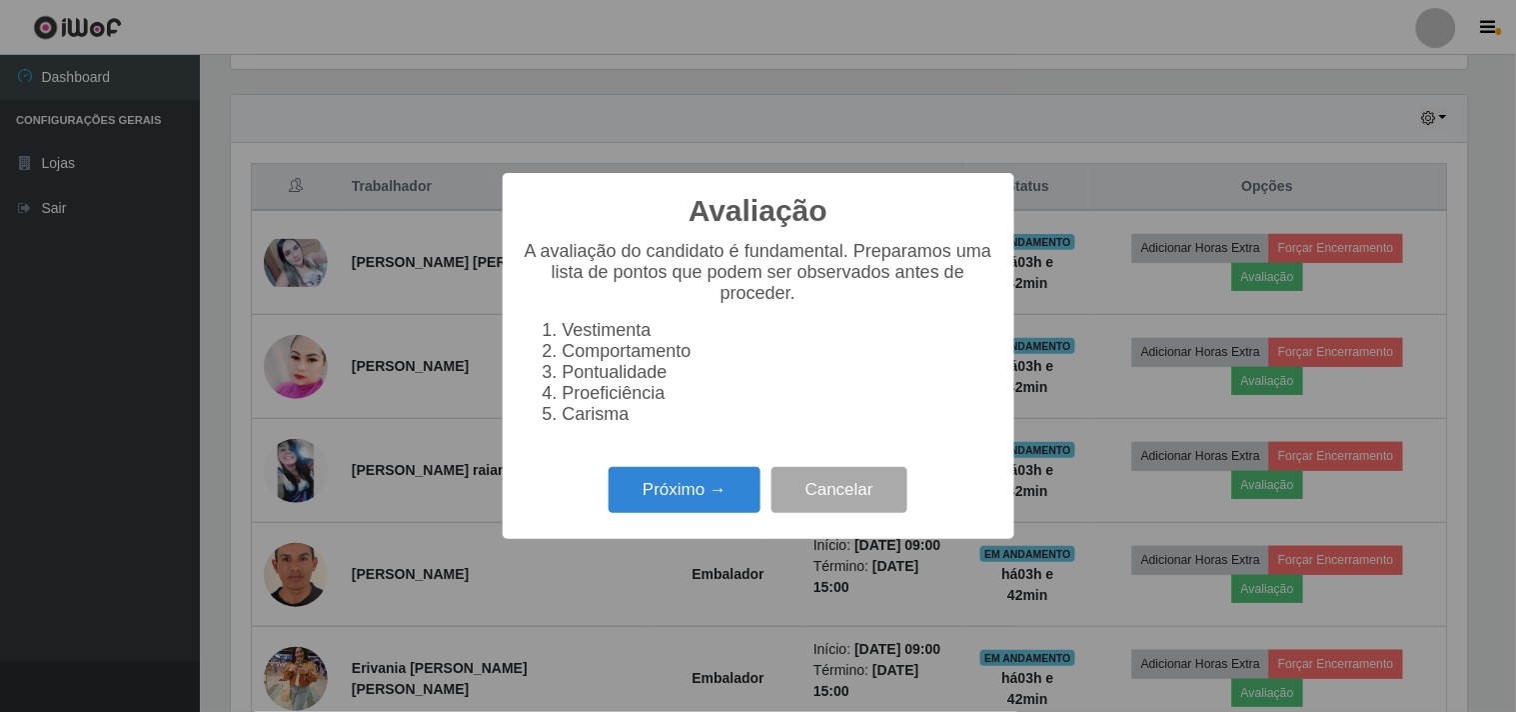
scroll to position [414, 1237]
click at [724, 500] on button "Próximo →" at bounding box center [685, 490] width 152 height 47
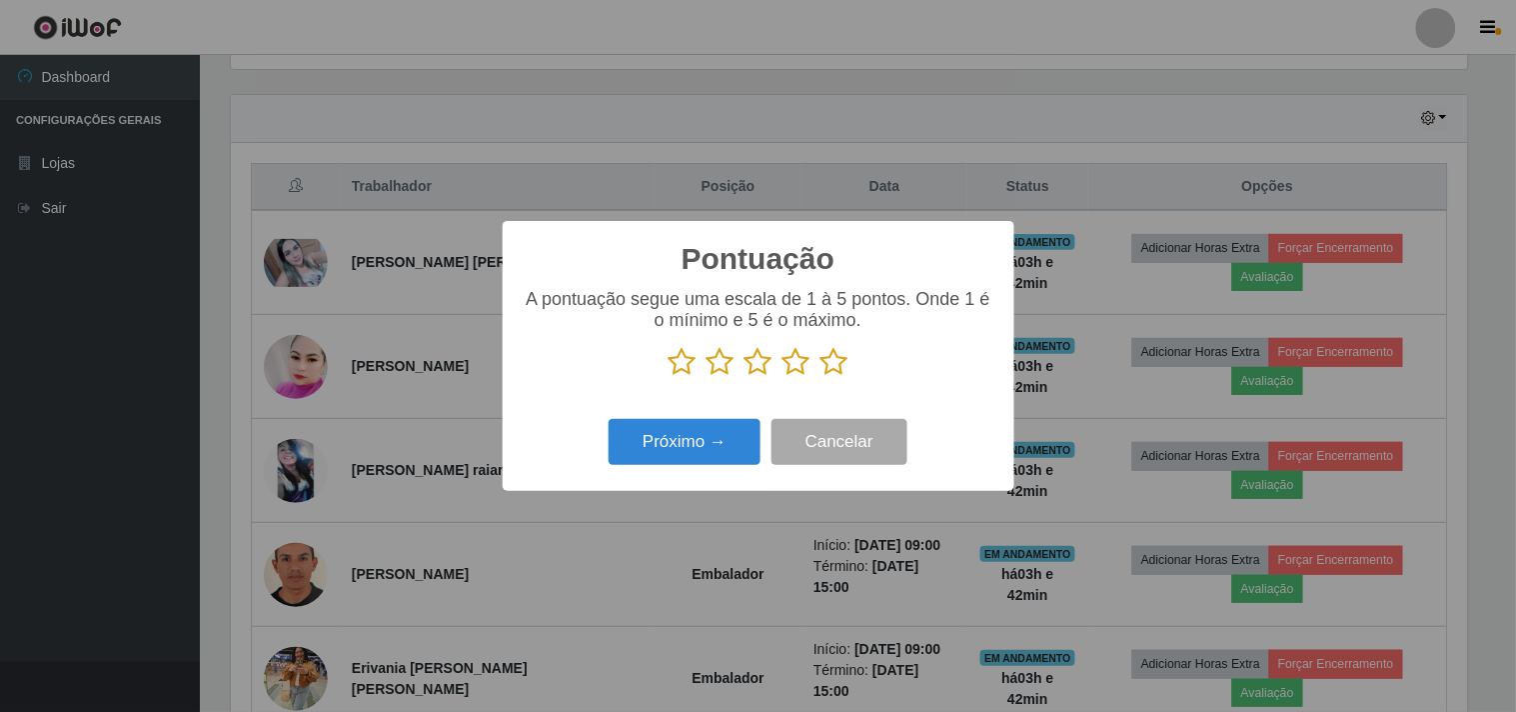
click at [843, 365] on icon at bounding box center [835, 362] width 28 height 30
click at [821, 377] on input "radio" at bounding box center [821, 377] width 0 height 0
click at [716, 433] on button "Próximo →" at bounding box center [685, 442] width 152 height 47
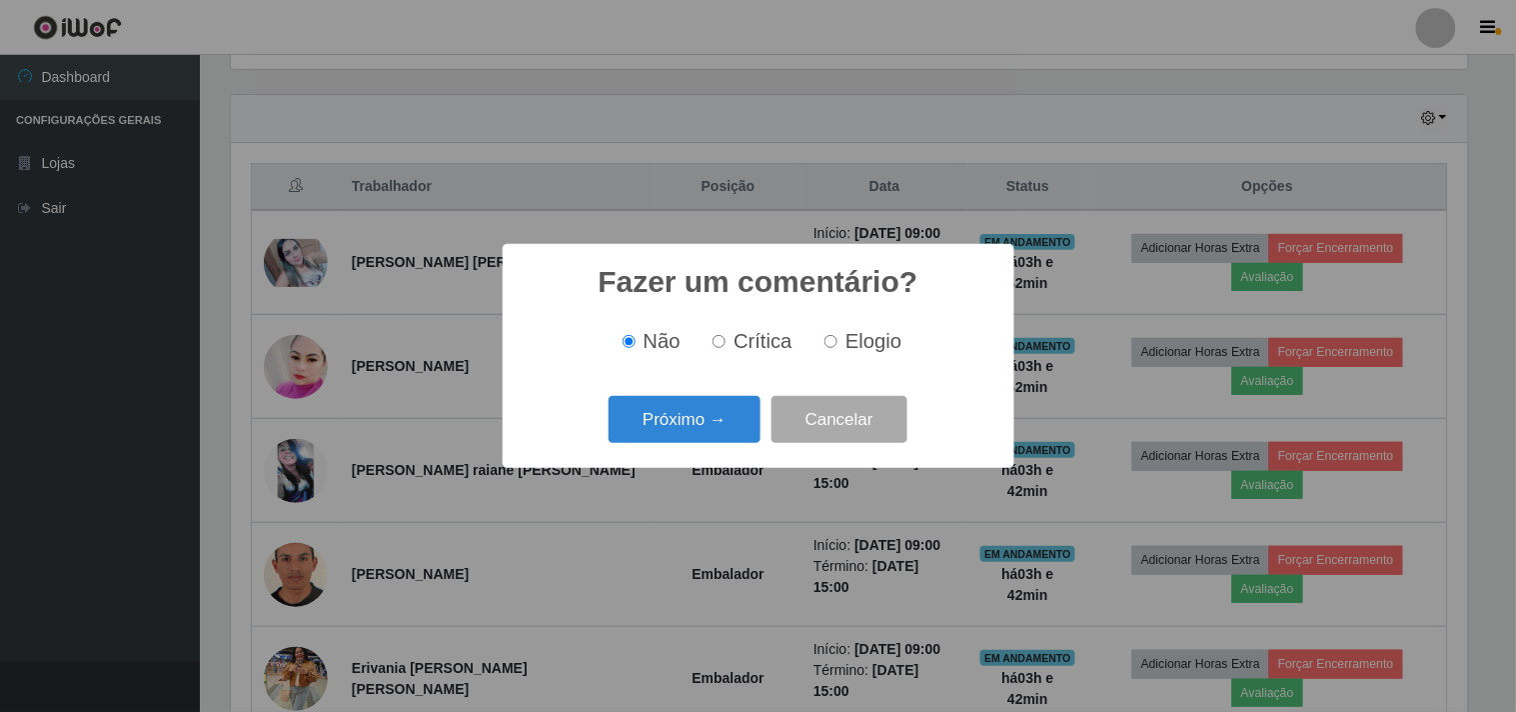
click at [716, 433] on button "Próximo →" at bounding box center [685, 419] width 152 height 47
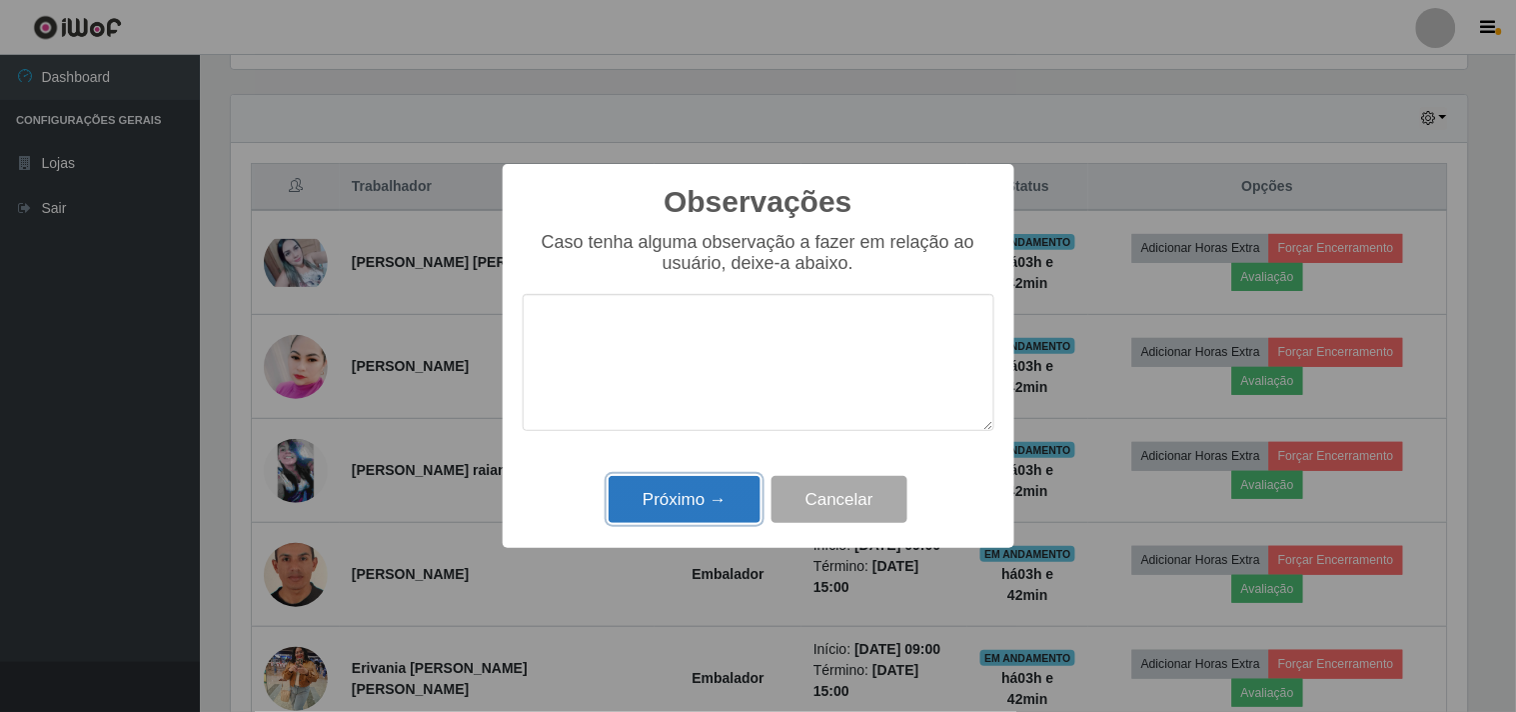
click at [713, 514] on button "Próximo →" at bounding box center [685, 499] width 152 height 47
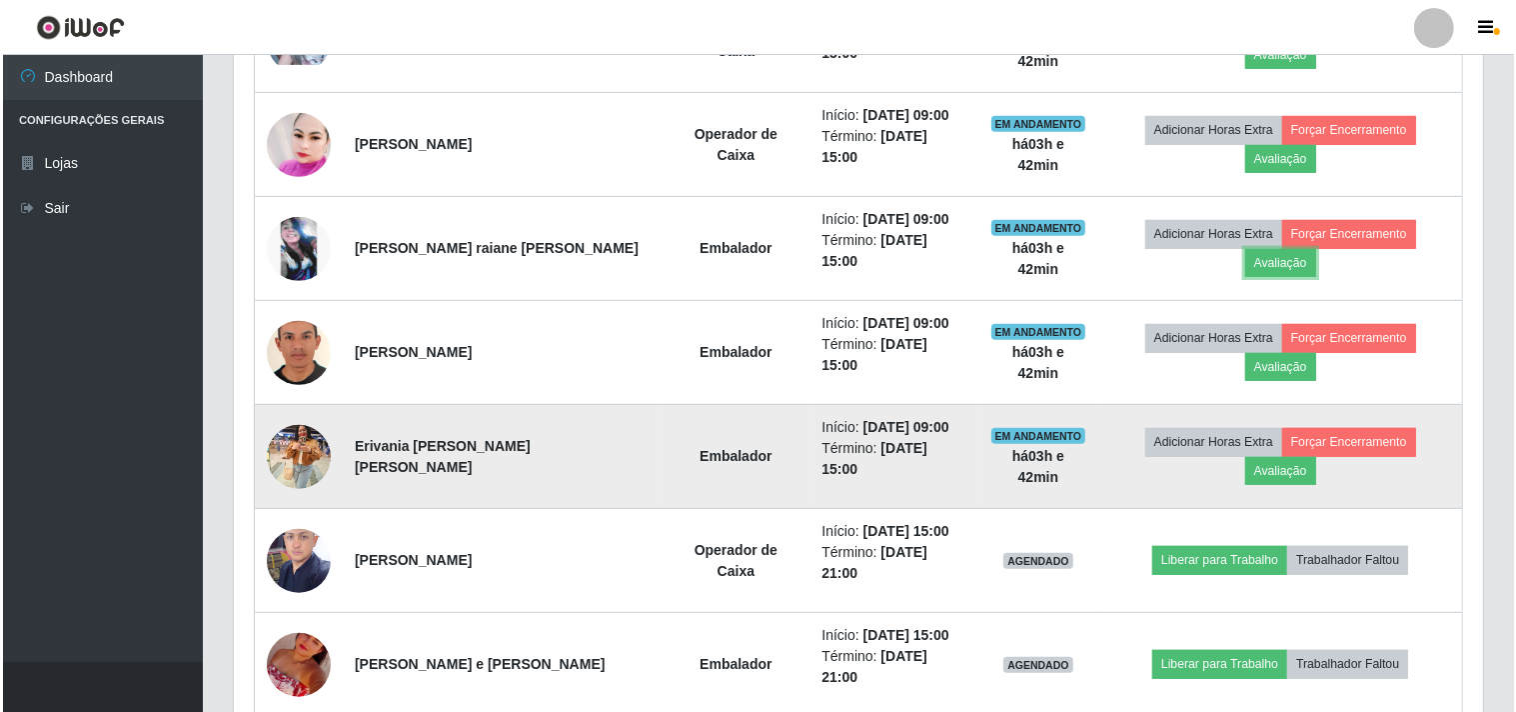
scroll to position [777, 0]
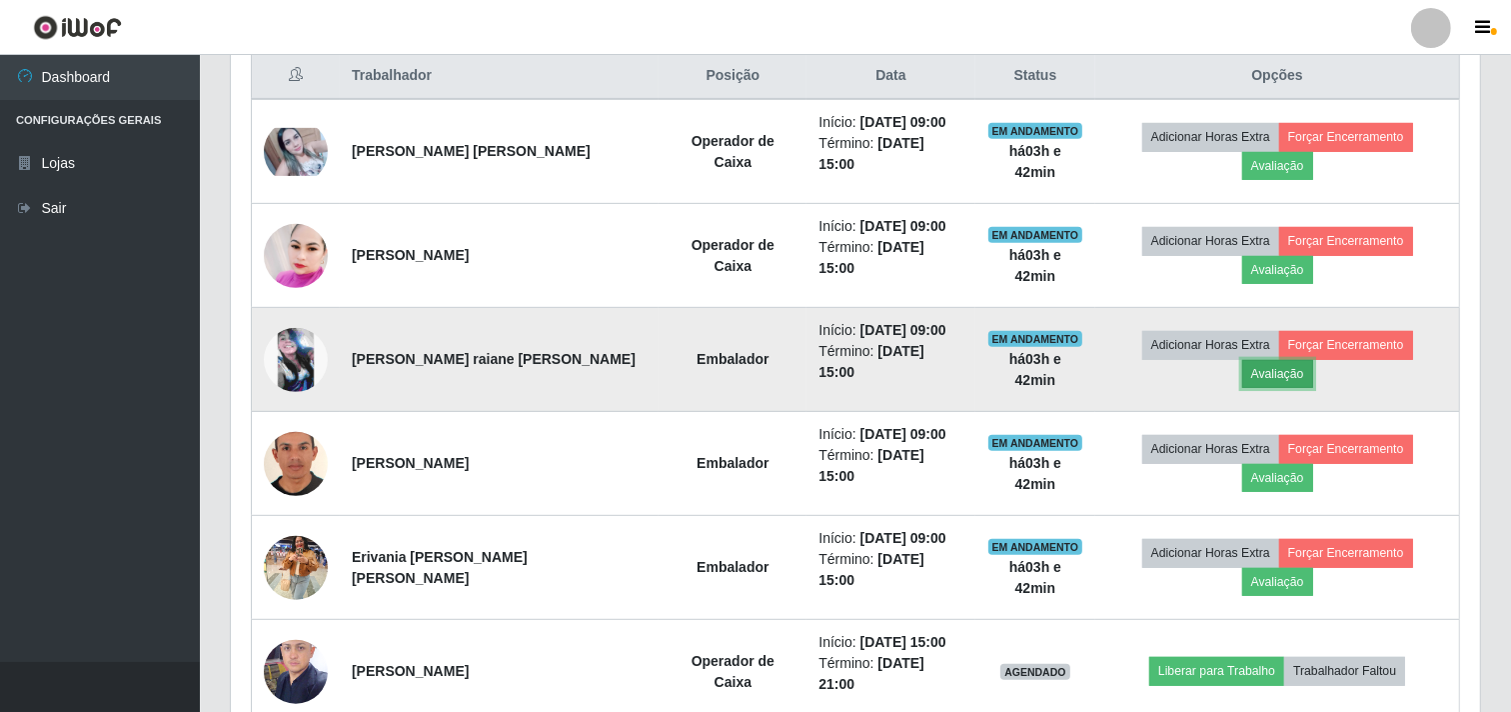
click at [1314, 360] on button "Avaliação" at bounding box center [1278, 374] width 71 height 28
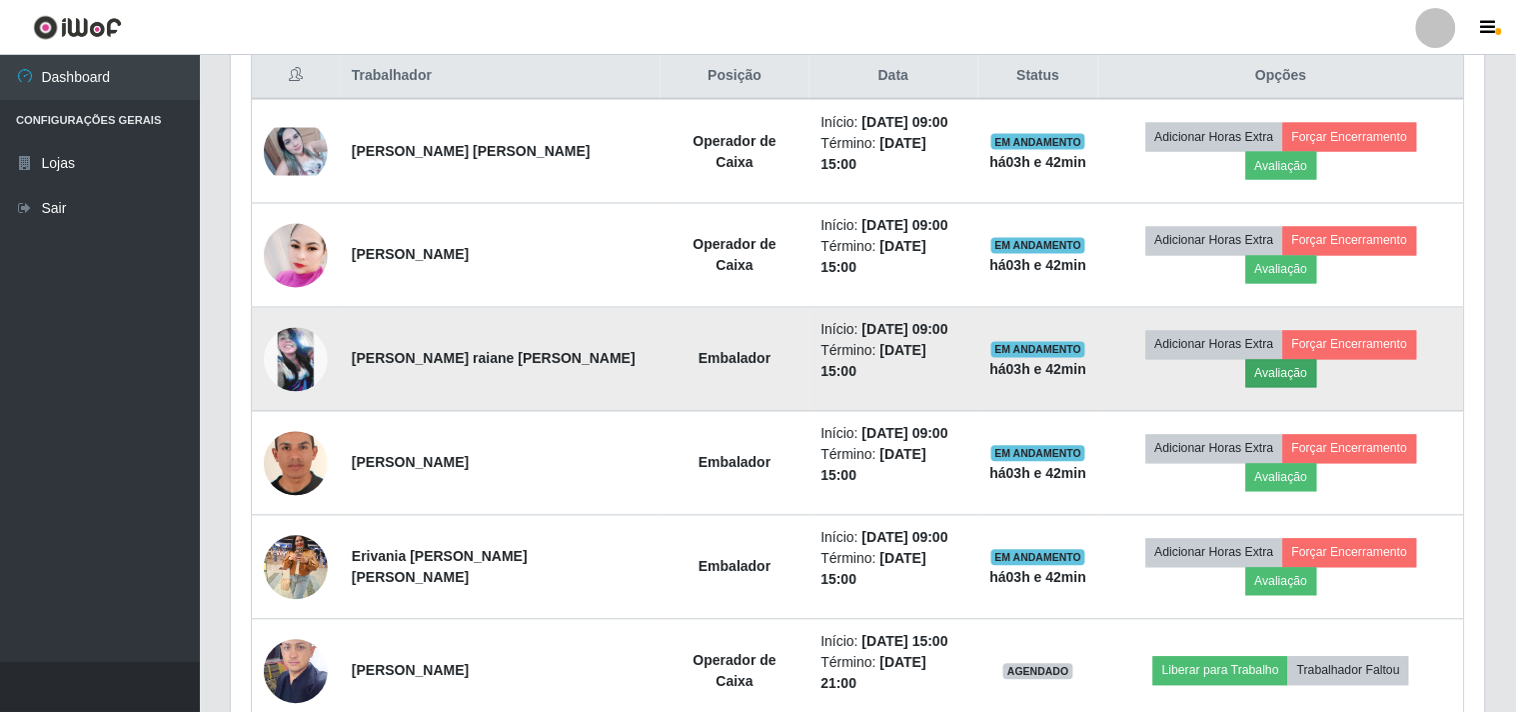
scroll to position [414, 1237]
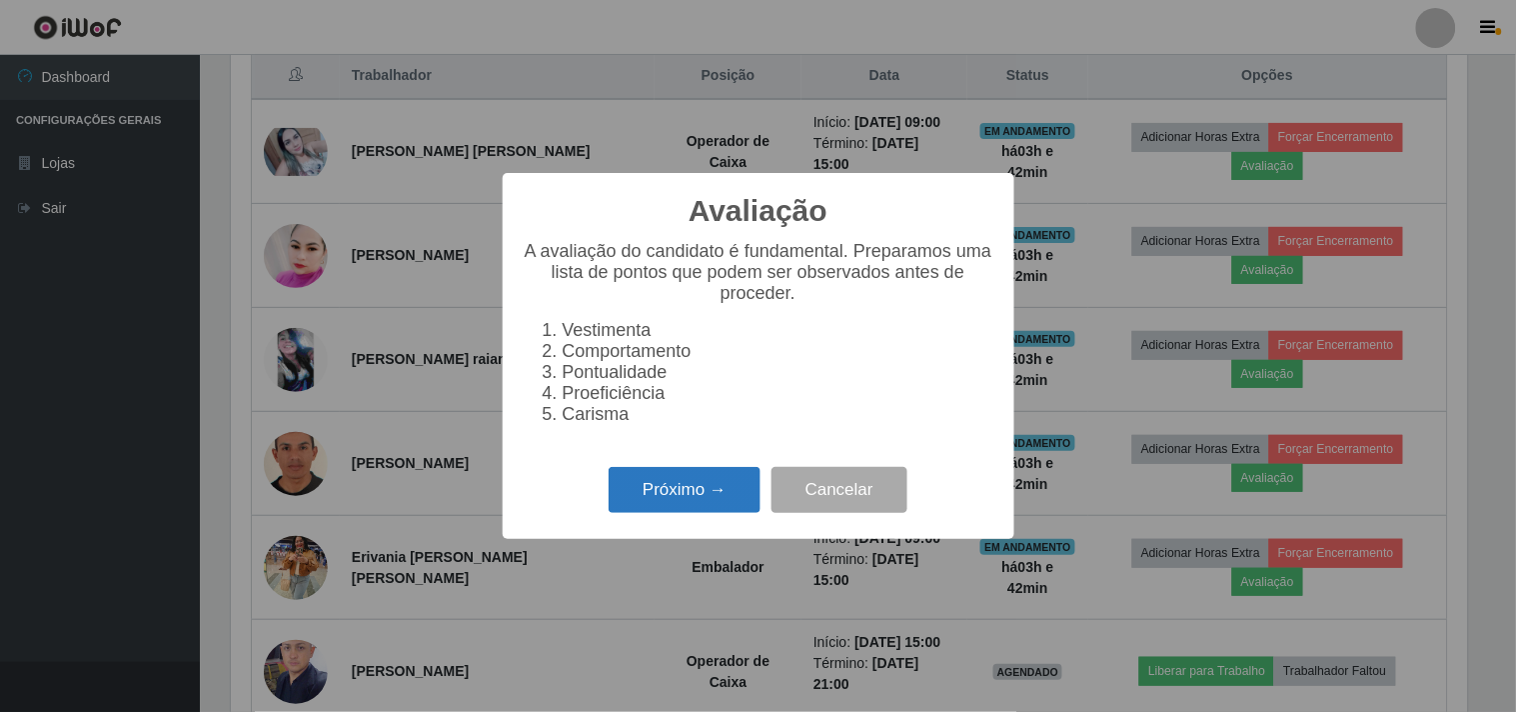
click at [695, 506] on button "Próximo →" at bounding box center [685, 490] width 152 height 47
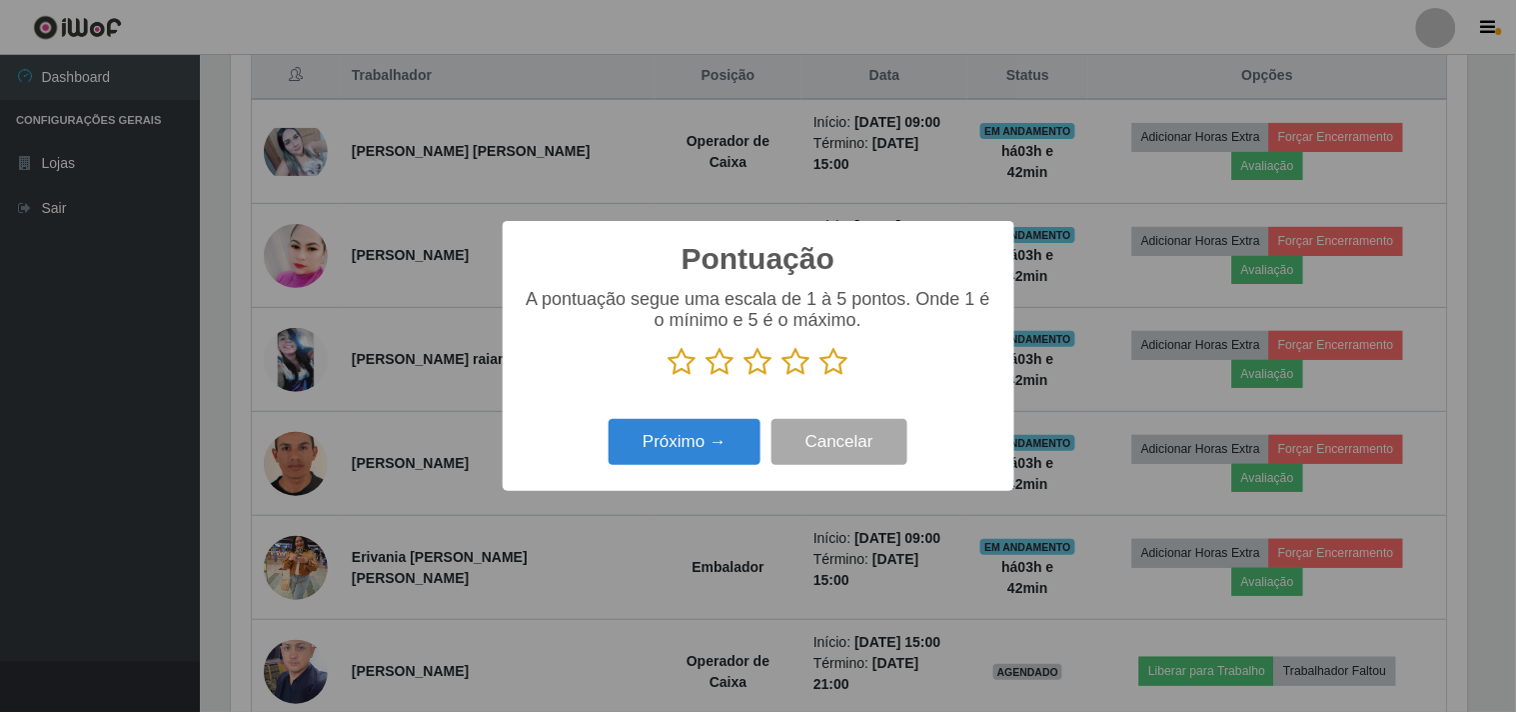
scroll to position [999224, 998401]
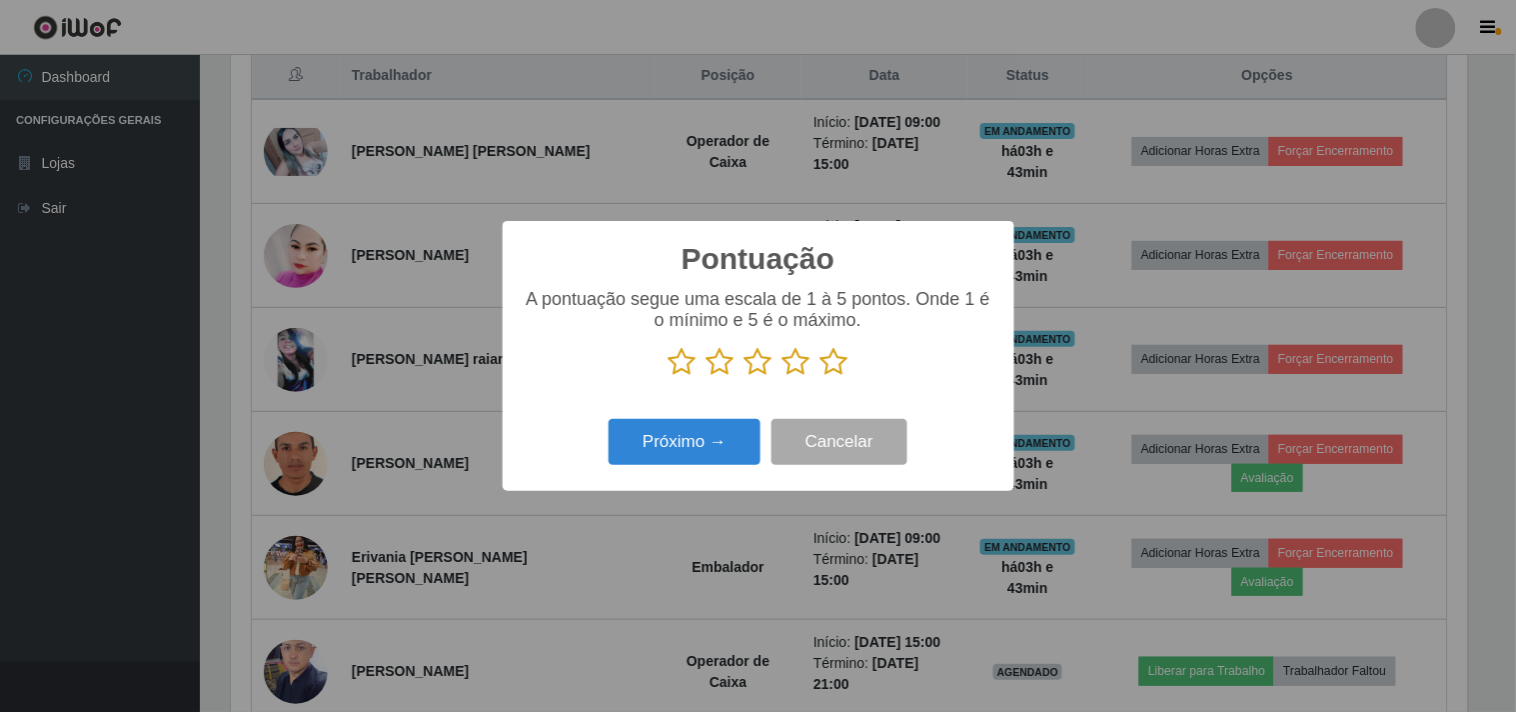
click at [835, 376] on icon at bounding box center [835, 362] width 28 height 30
click at [821, 377] on input "radio" at bounding box center [821, 377] width 0 height 0
click at [721, 453] on button "Próximo →" at bounding box center [685, 442] width 152 height 47
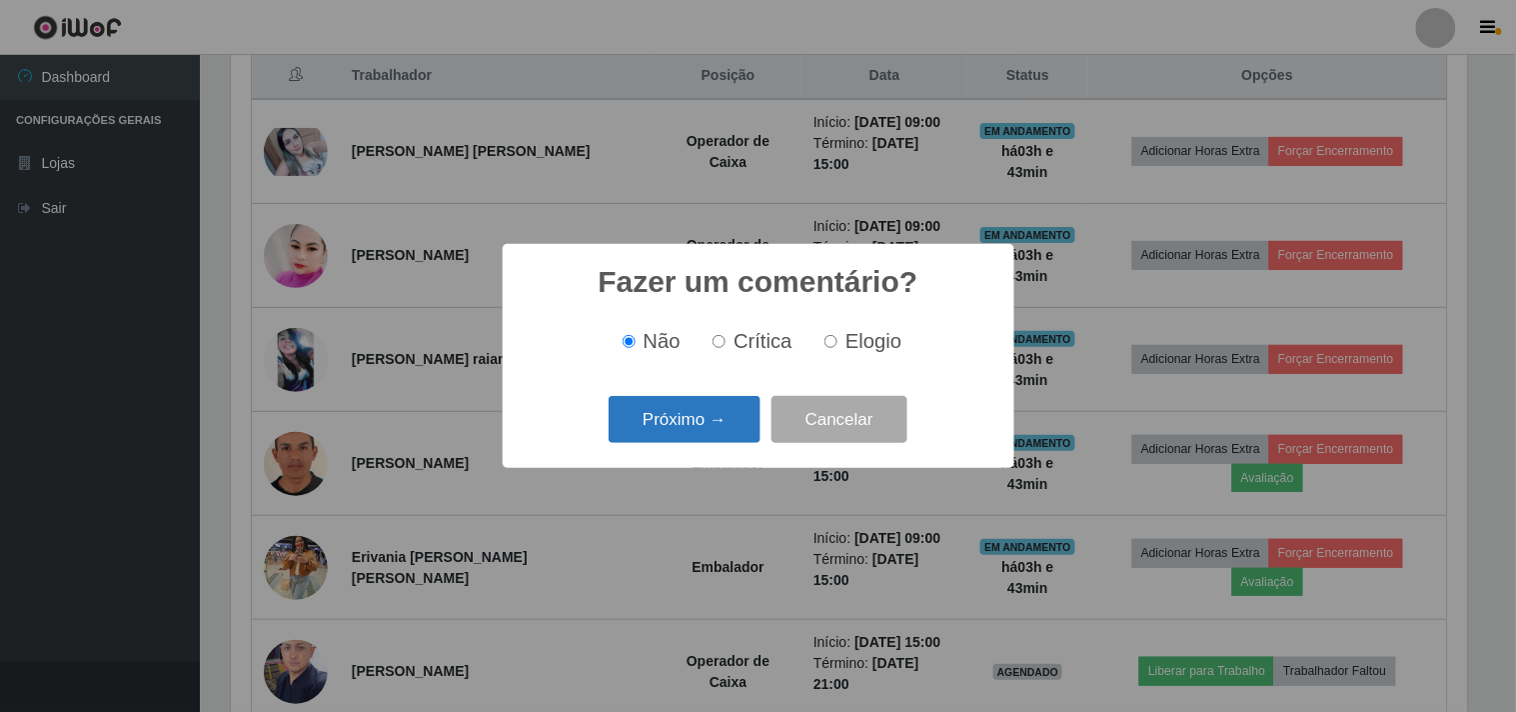
click at [713, 436] on button "Próximo →" at bounding box center [685, 419] width 152 height 47
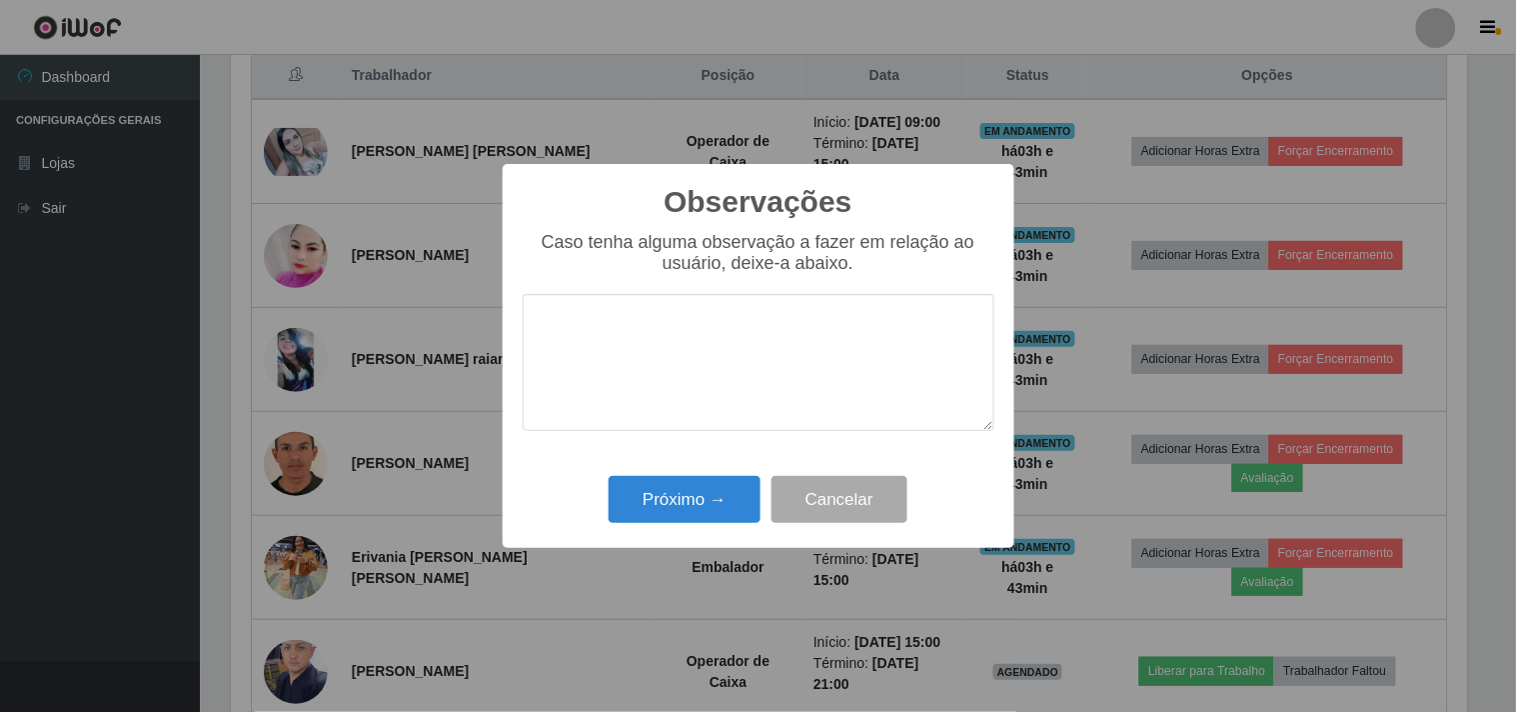
click at [681, 535] on div "Observações × Caso tenha alguma observação a fazer em relação ao usuário, deixe…" at bounding box center [759, 356] width 512 height 385
click at [687, 535] on div "Observações × Caso tenha alguma observação a fazer em relação ao usuário, deixe…" at bounding box center [759, 356] width 512 height 385
click at [703, 511] on button "Próximo →" at bounding box center [685, 499] width 152 height 47
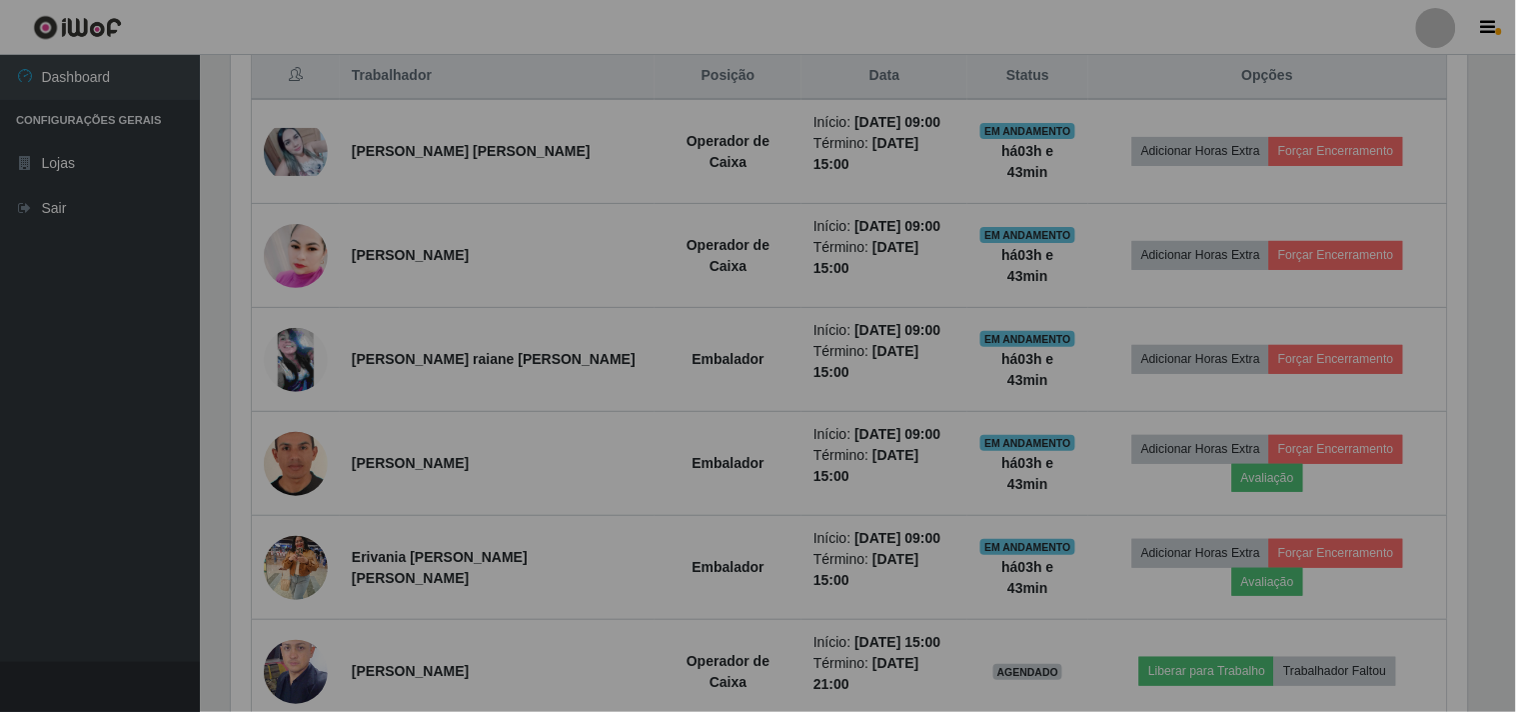
scroll to position [414, 1250]
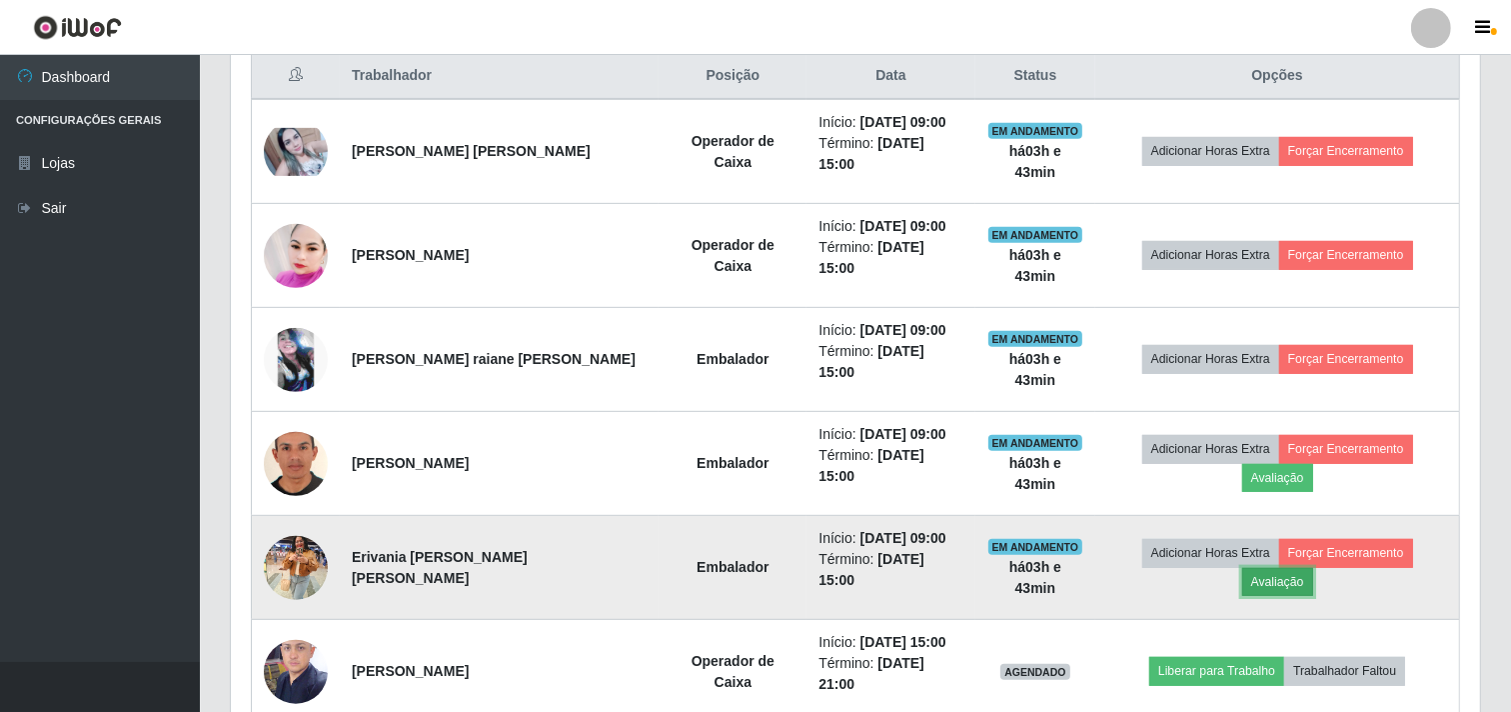
click at [1314, 568] on button "Avaliação" at bounding box center [1278, 582] width 71 height 28
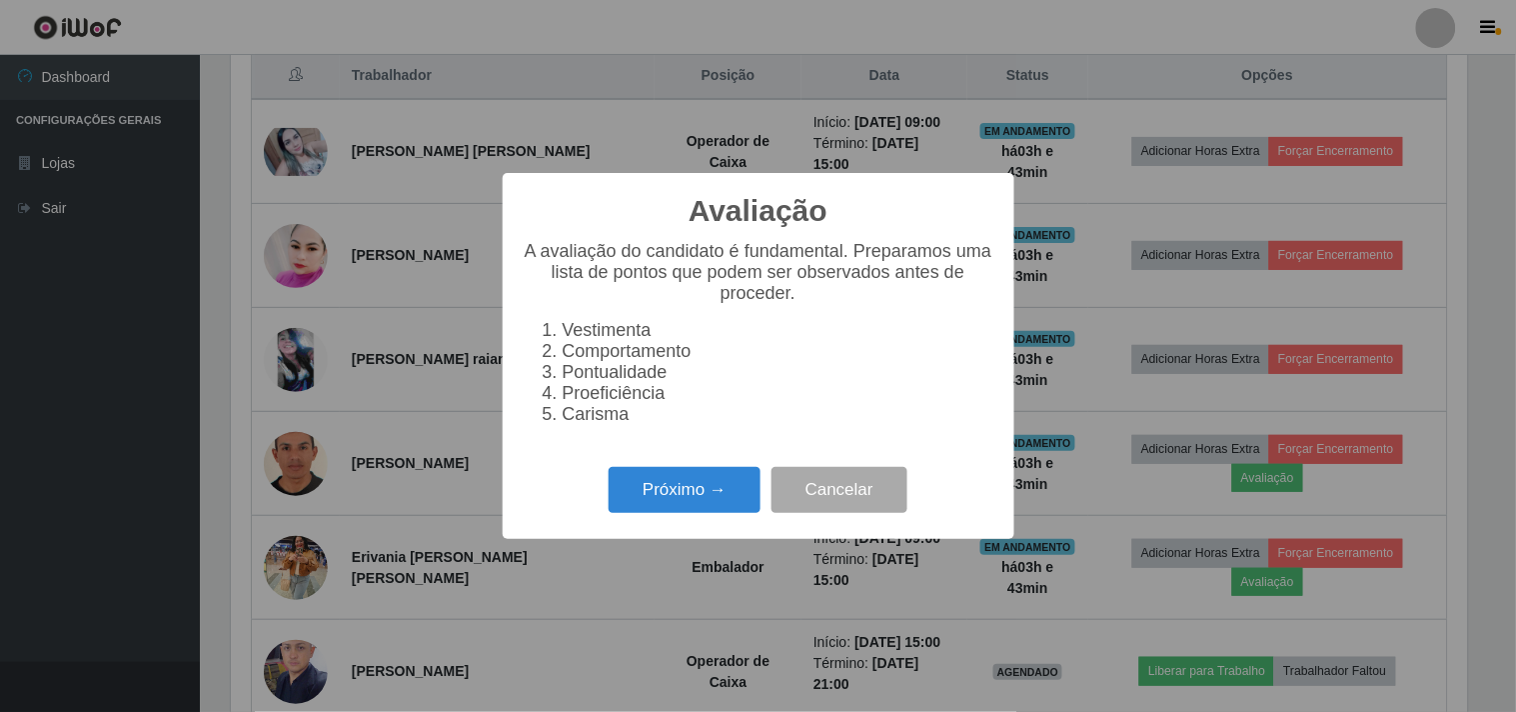
scroll to position [414, 1237]
click at [710, 514] on button "Próximo →" at bounding box center [685, 490] width 152 height 47
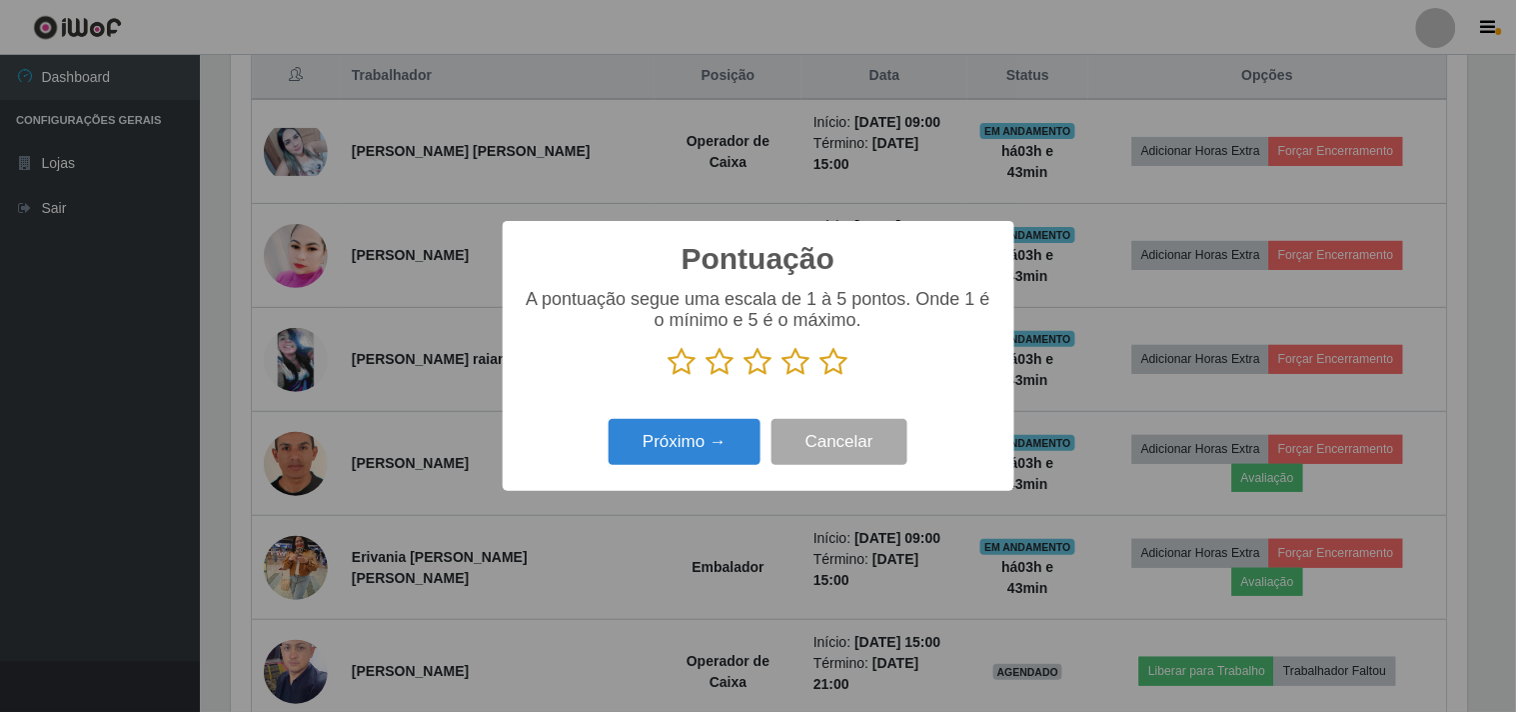
click at [841, 368] on icon at bounding box center [835, 362] width 28 height 30
click at [821, 377] on input "radio" at bounding box center [821, 377] width 0 height 0
click at [700, 443] on button "Próximo →" at bounding box center [685, 442] width 152 height 47
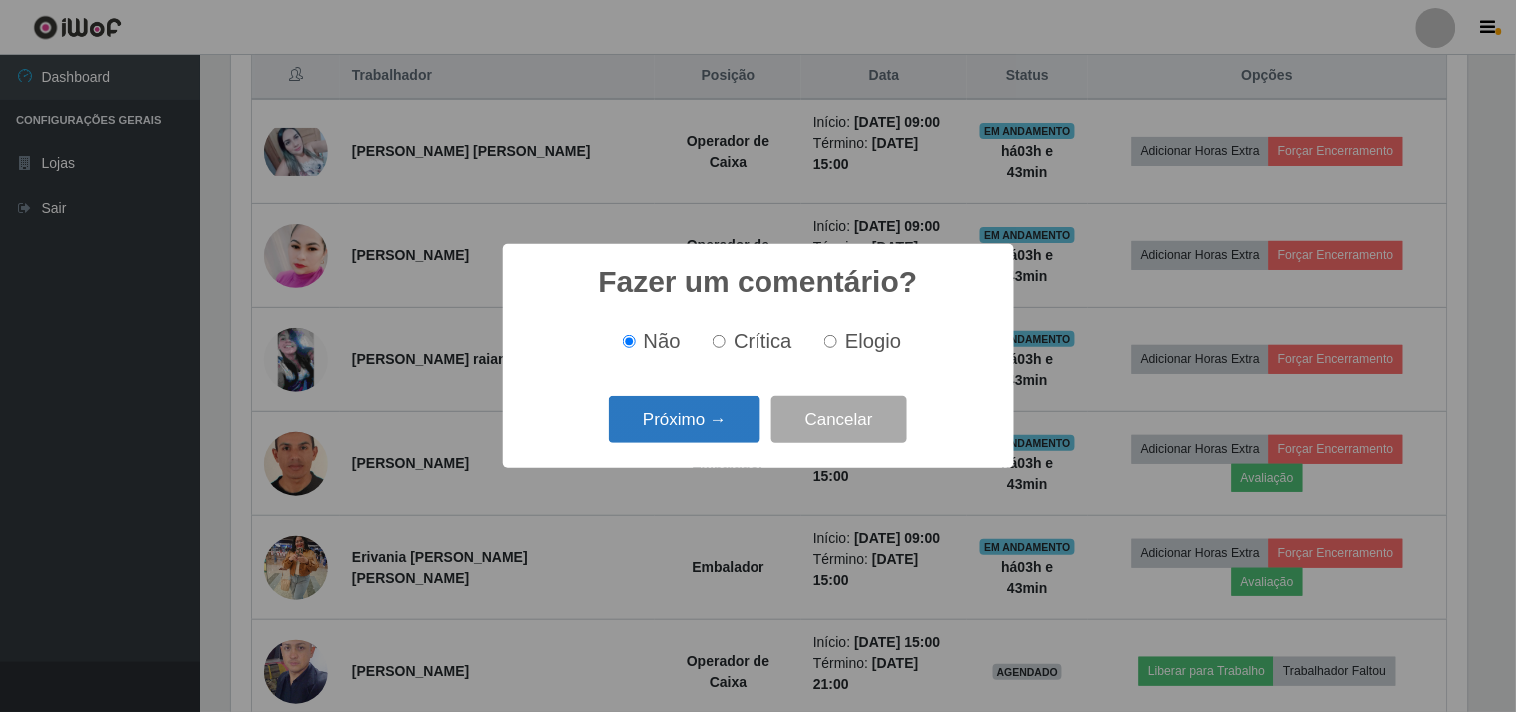
click at [704, 430] on button "Próximo →" at bounding box center [685, 419] width 152 height 47
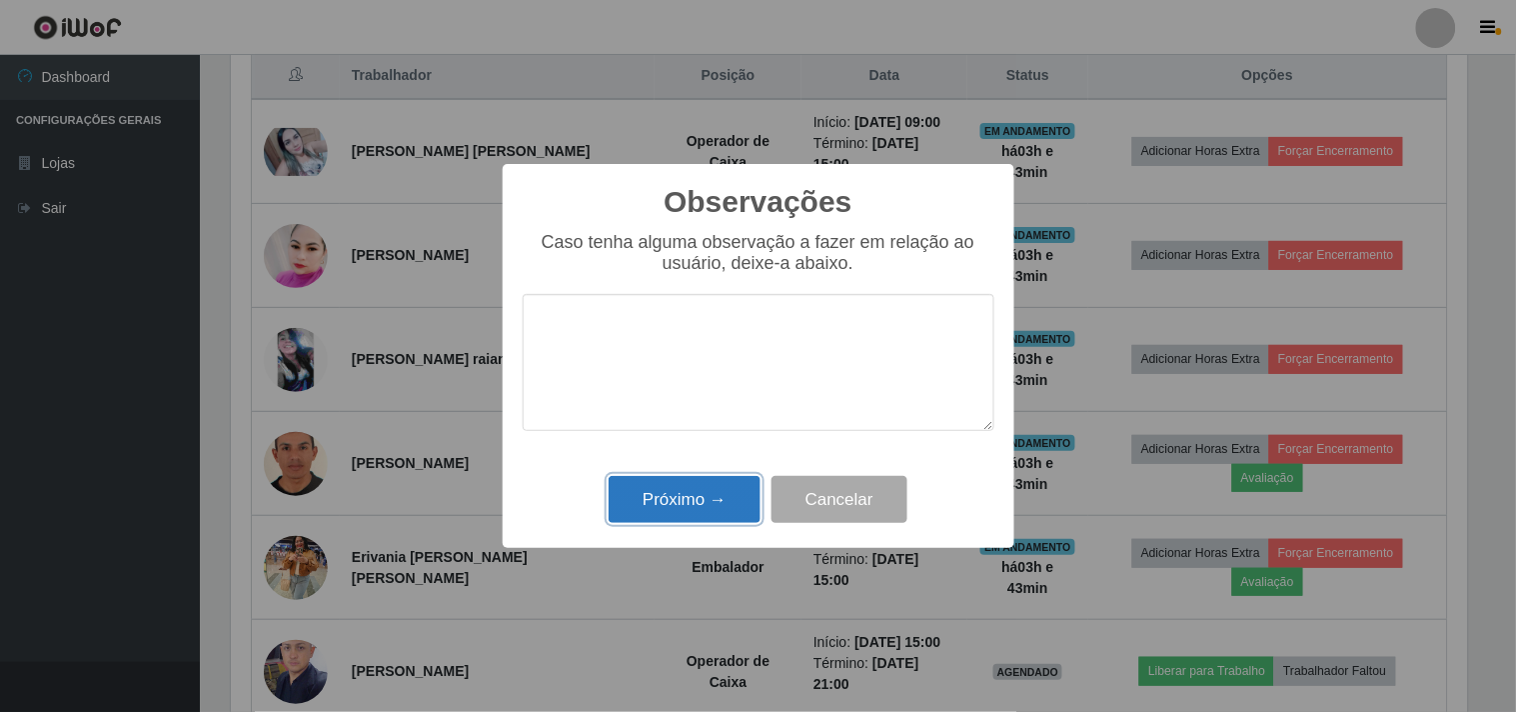
click at [690, 484] on button "Próximo →" at bounding box center [685, 499] width 152 height 47
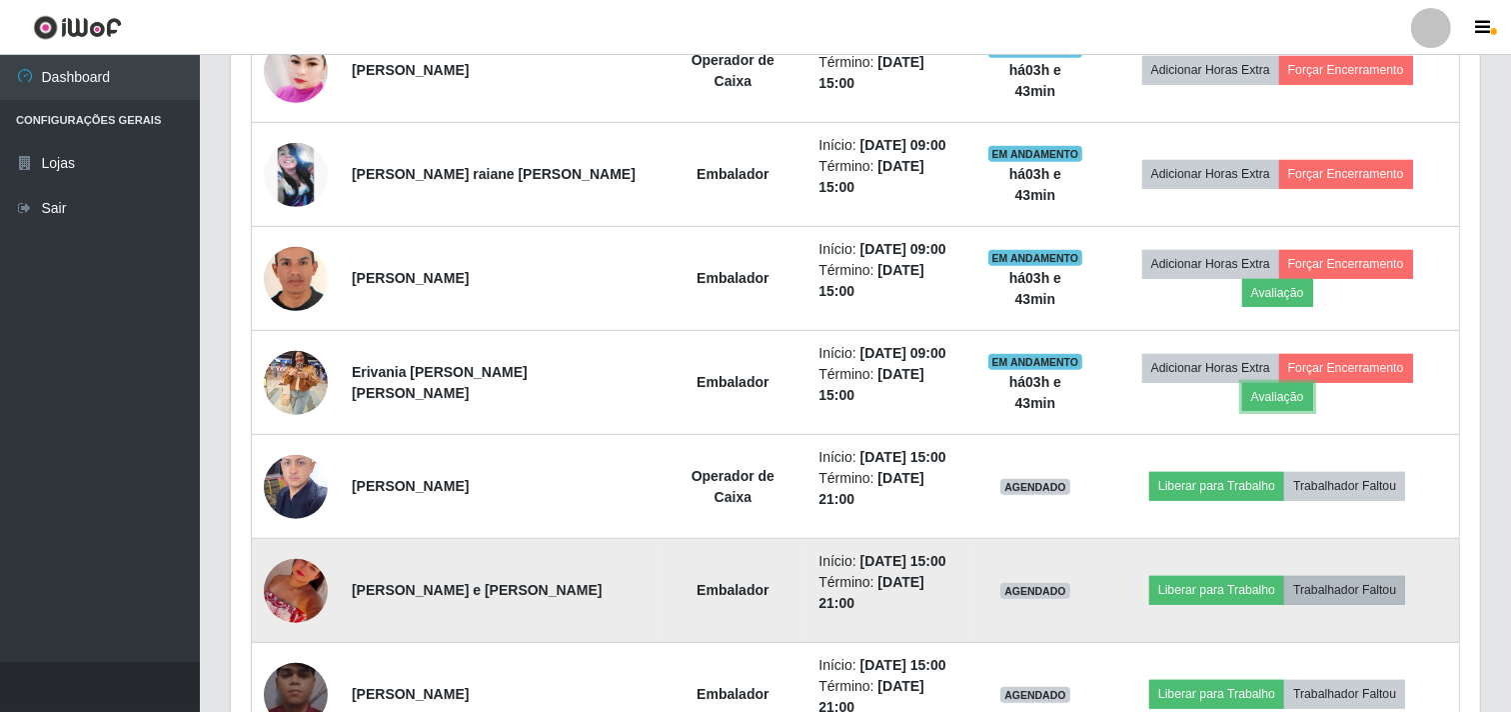
scroll to position [973, 0]
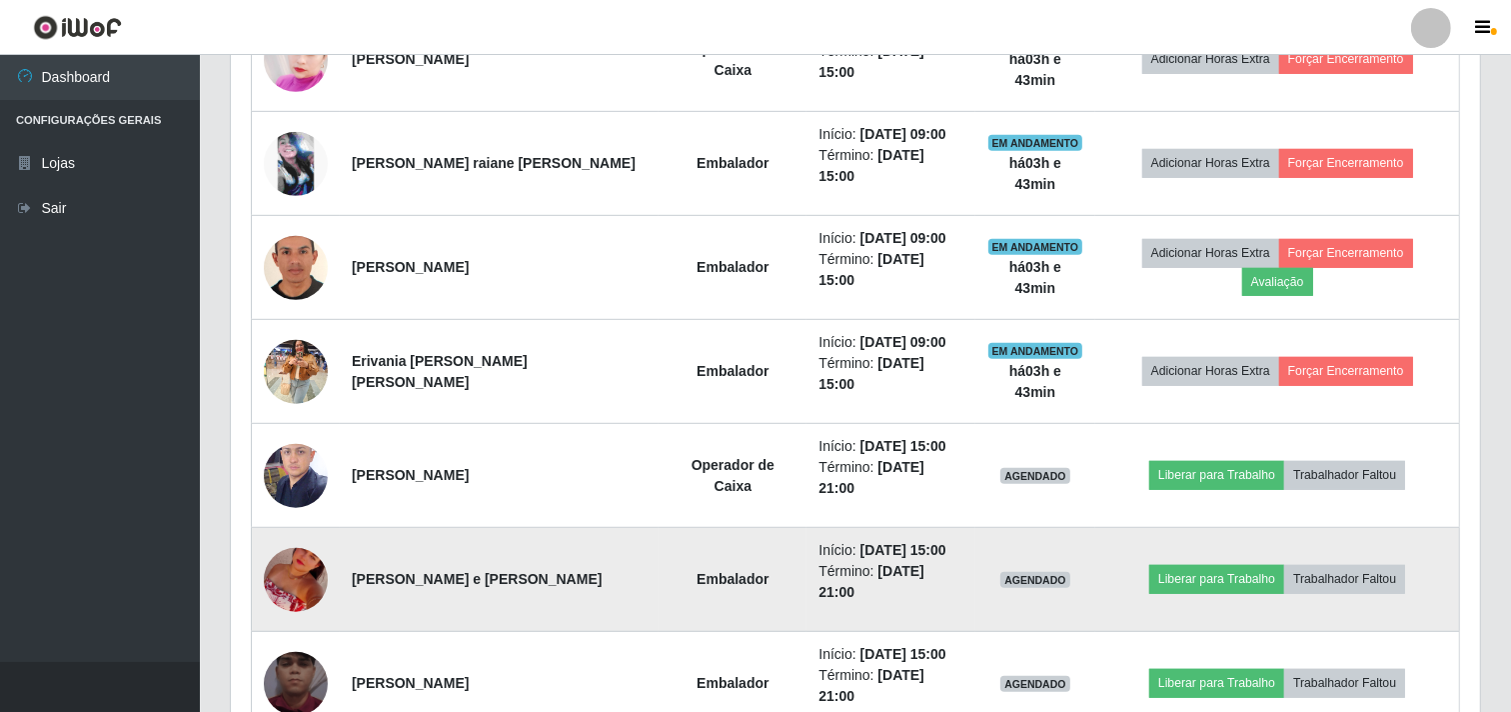
click at [283, 523] on img at bounding box center [296, 580] width 64 height 114
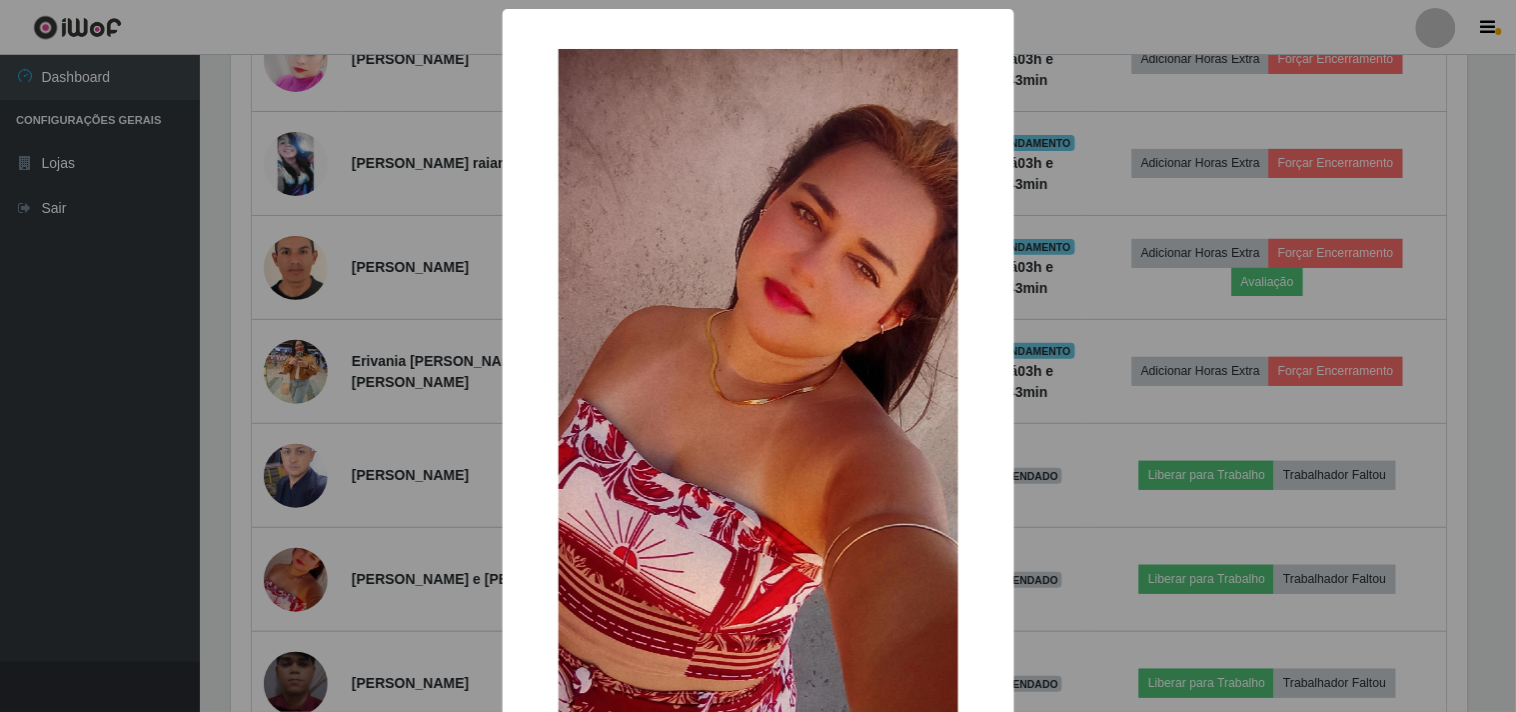
click at [282, 495] on div "× OK Cancel" at bounding box center [758, 356] width 1516 height 712
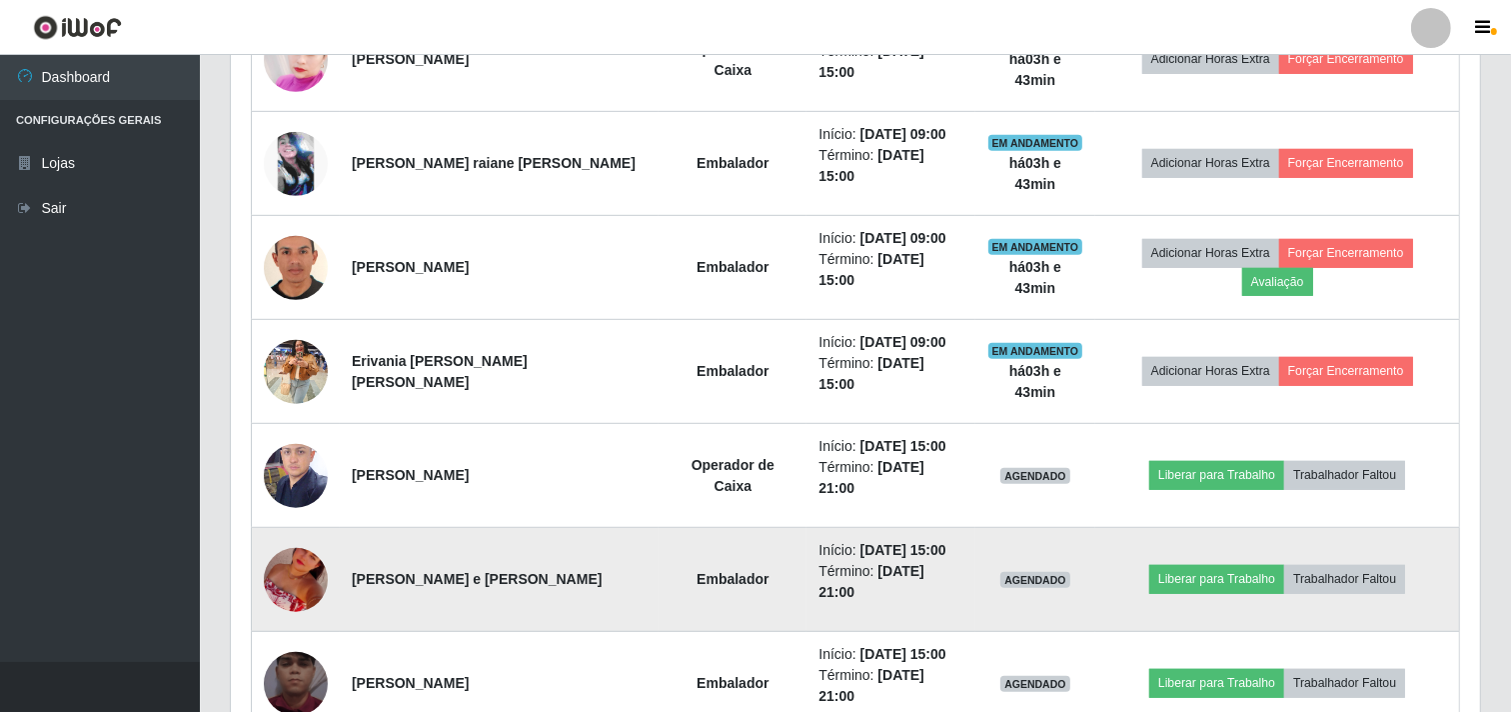
scroll to position [862, 0]
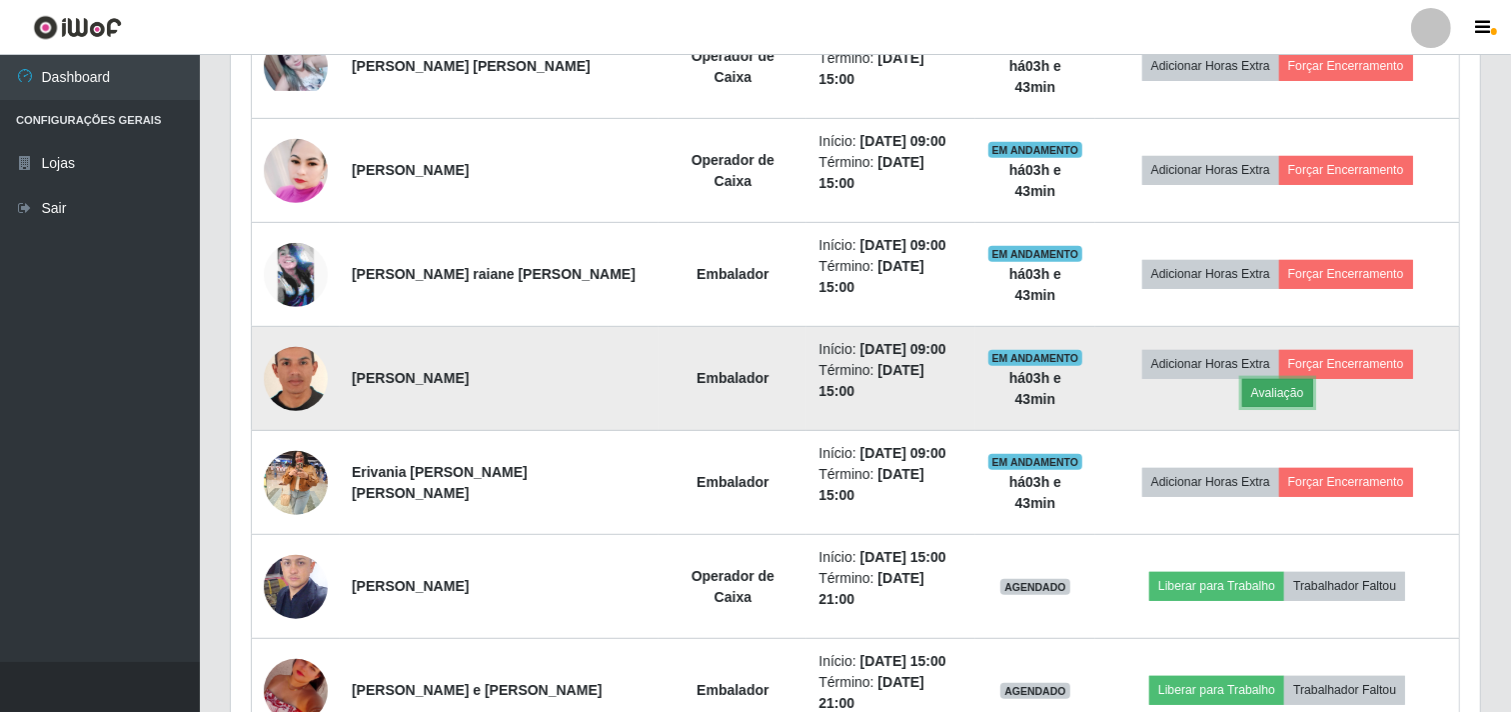
click at [1314, 379] on button "Avaliação" at bounding box center [1278, 393] width 71 height 28
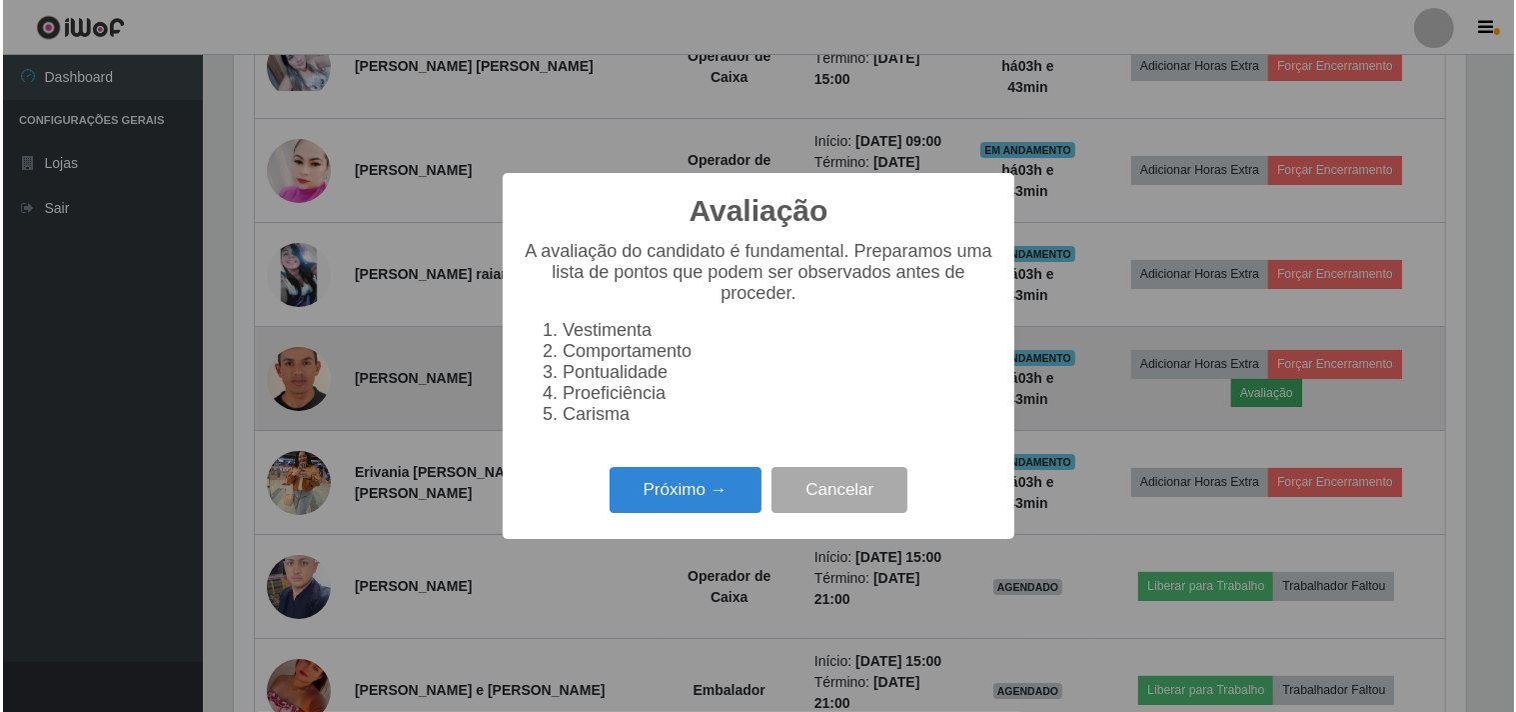
scroll to position [414, 1237]
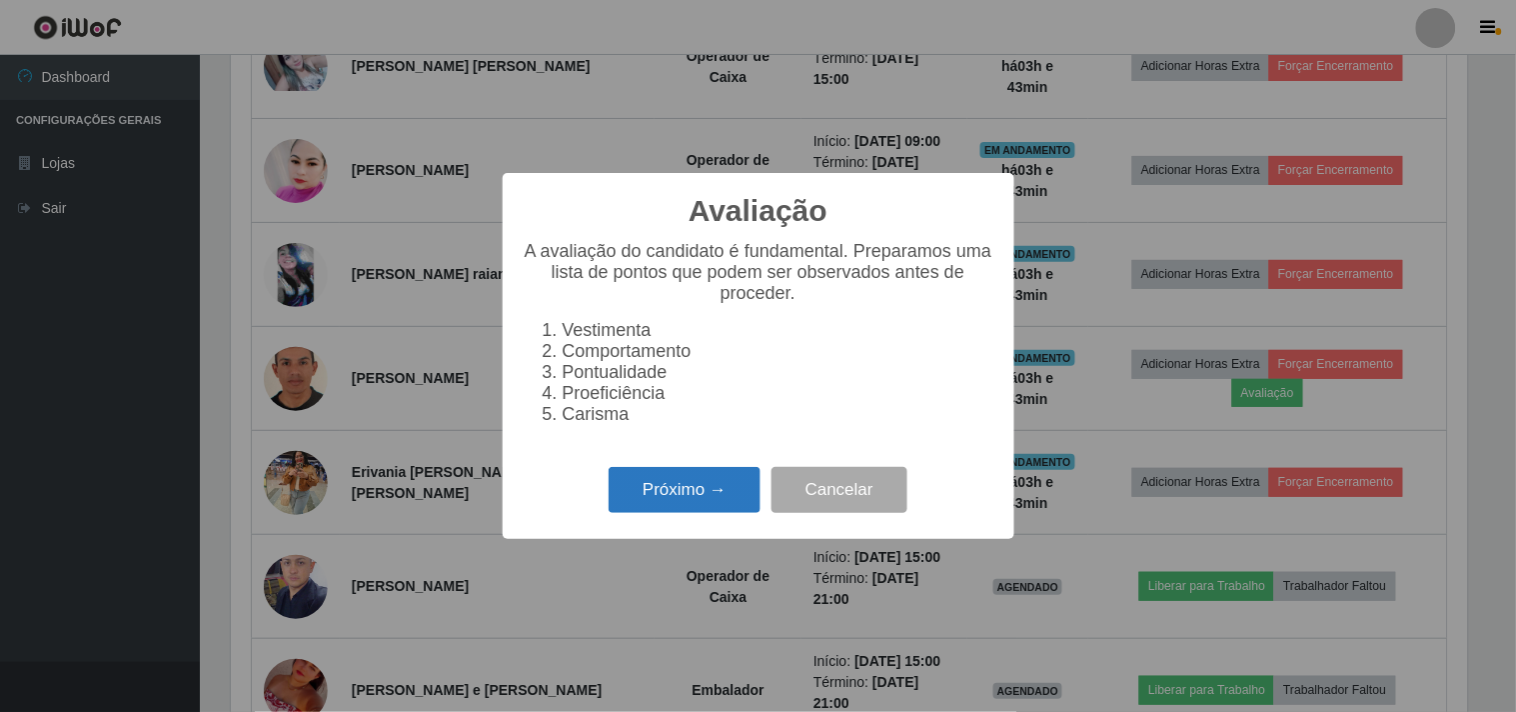
click at [644, 510] on button "Próximo →" at bounding box center [685, 490] width 152 height 47
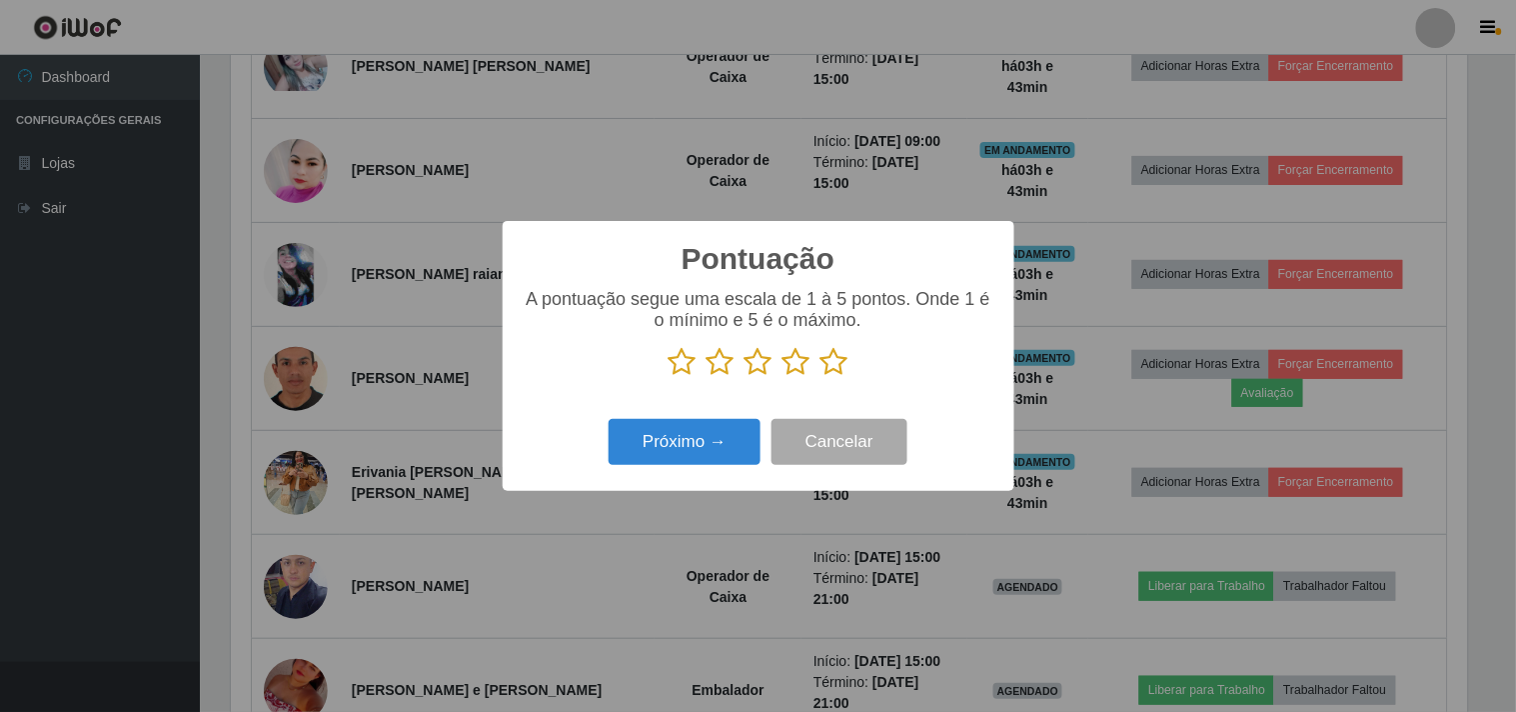
scroll to position [999224, 998401]
click at [817, 367] on p at bounding box center [759, 362] width 472 height 30
click at [842, 368] on icon at bounding box center [835, 362] width 28 height 30
click at [821, 377] on input "radio" at bounding box center [821, 377] width 0 height 0
click at [676, 431] on button "Próximo →" at bounding box center [685, 442] width 152 height 47
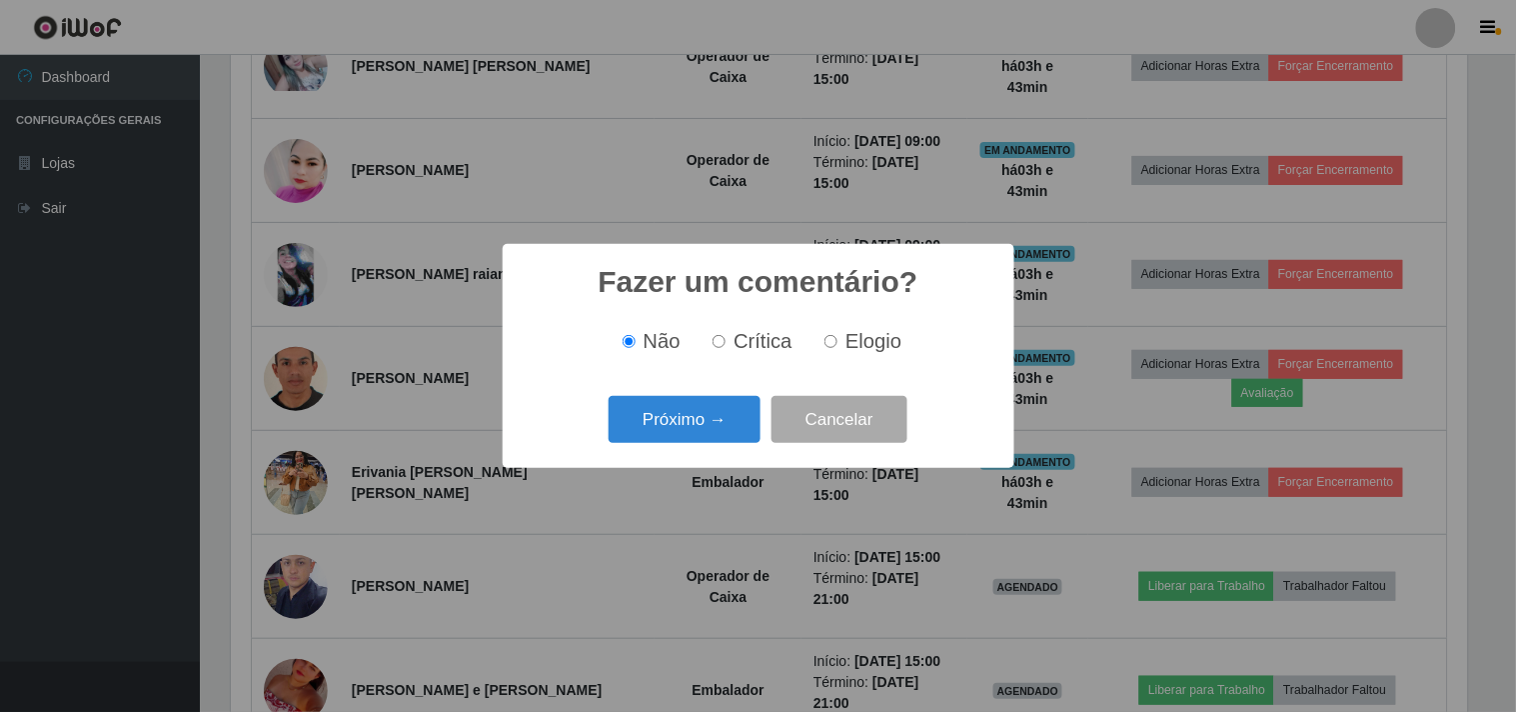
click at [676, 431] on button "Próximo →" at bounding box center [685, 419] width 152 height 47
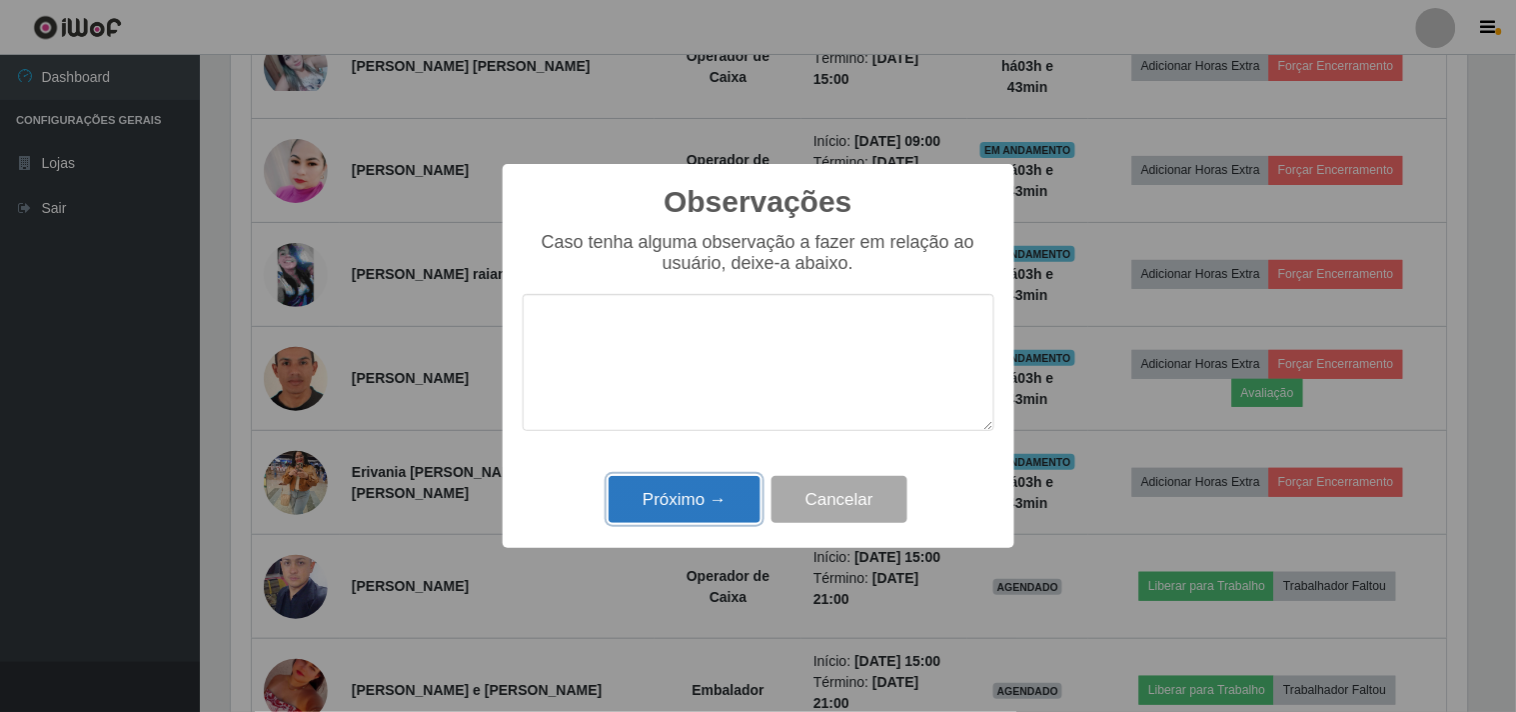
click at [655, 518] on button "Próximo →" at bounding box center [685, 499] width 152 height 47
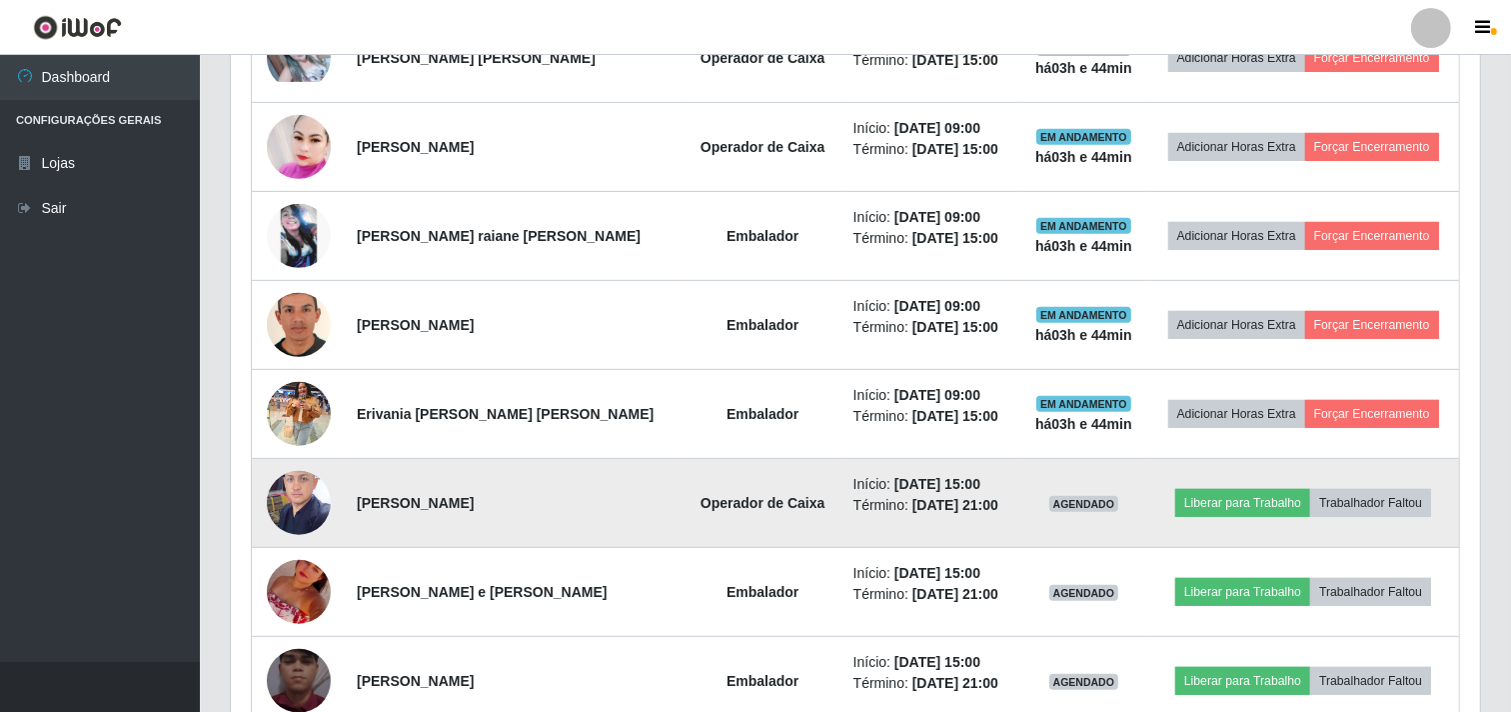
scroll to position [862, 0]
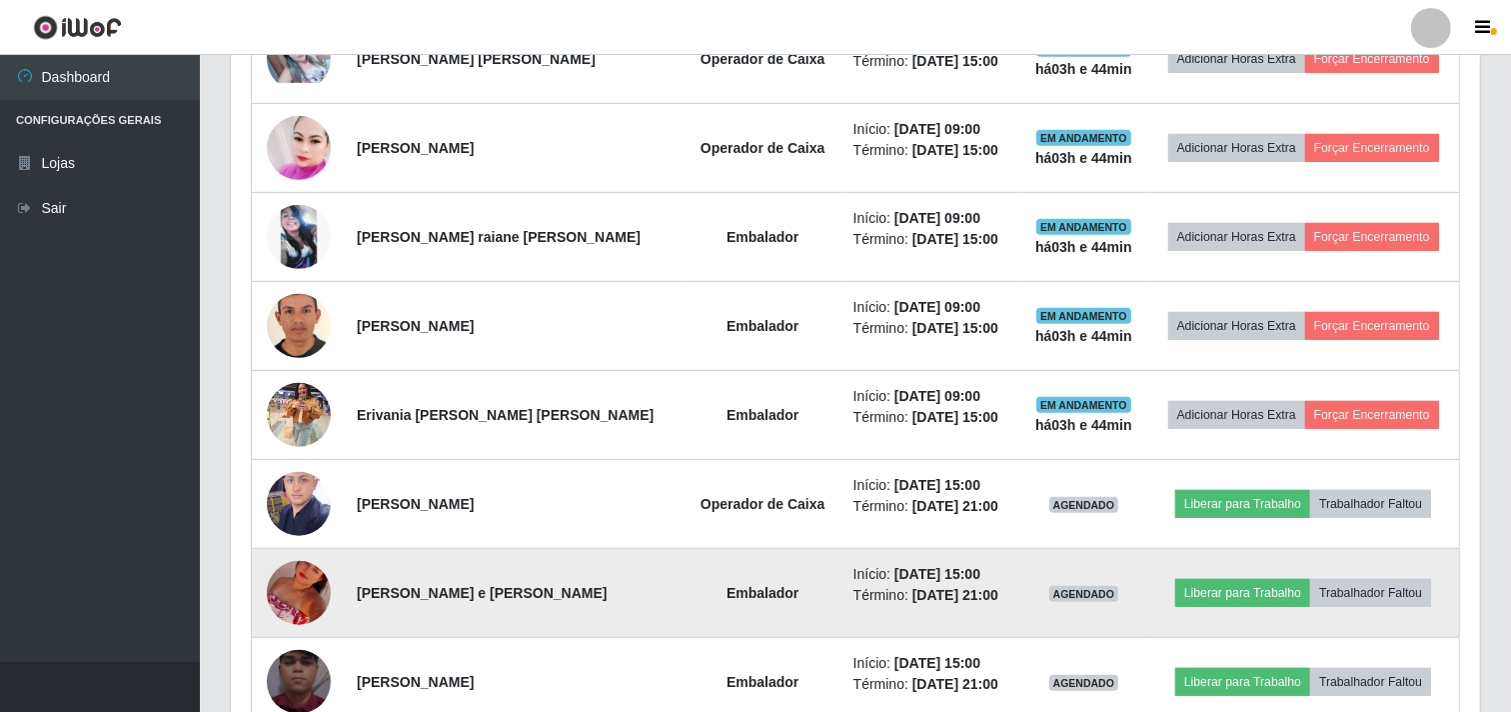
click at [318, 590] on img at bounding box center [299, 593] width 64 height 114
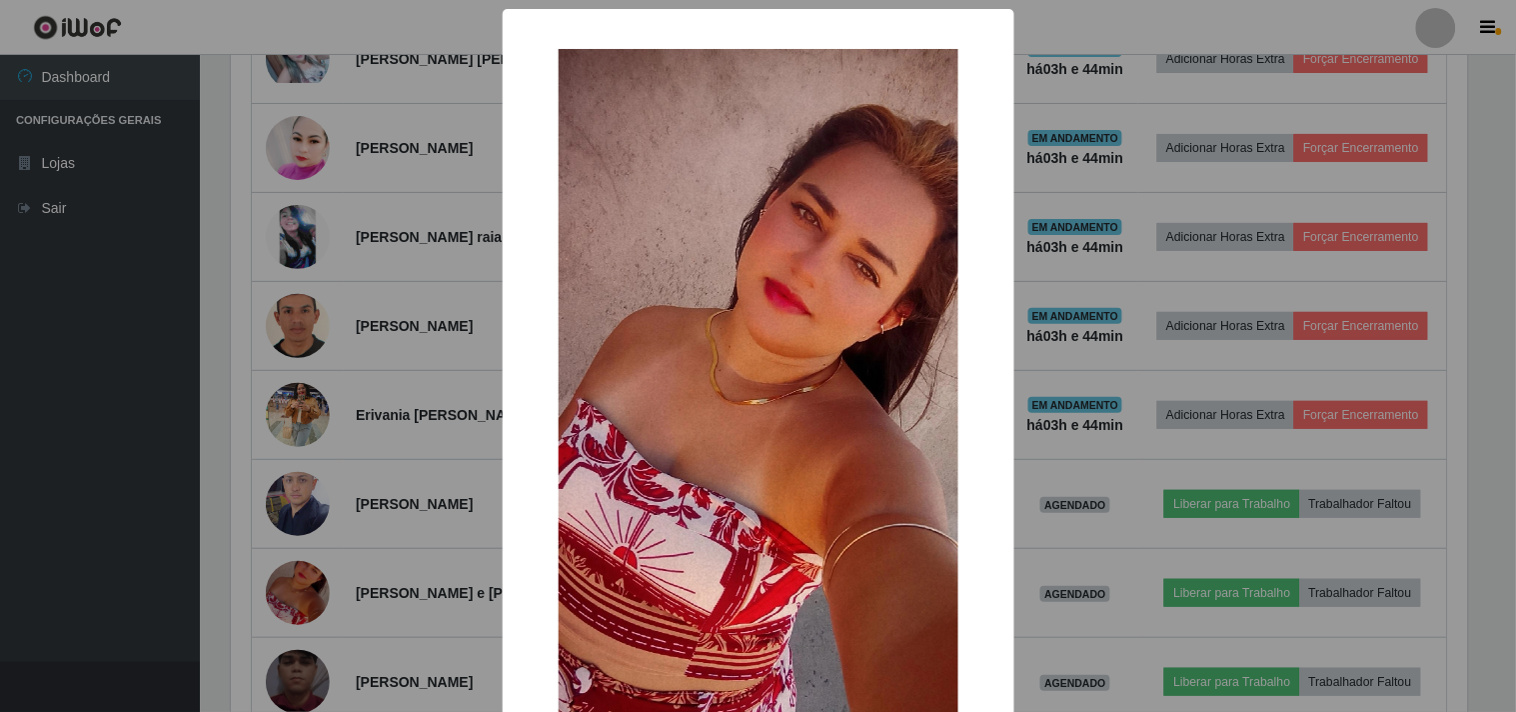
click at [324, 553] on div "× OK Cancel" at bounding box center [758, 356] width 1516 height 712
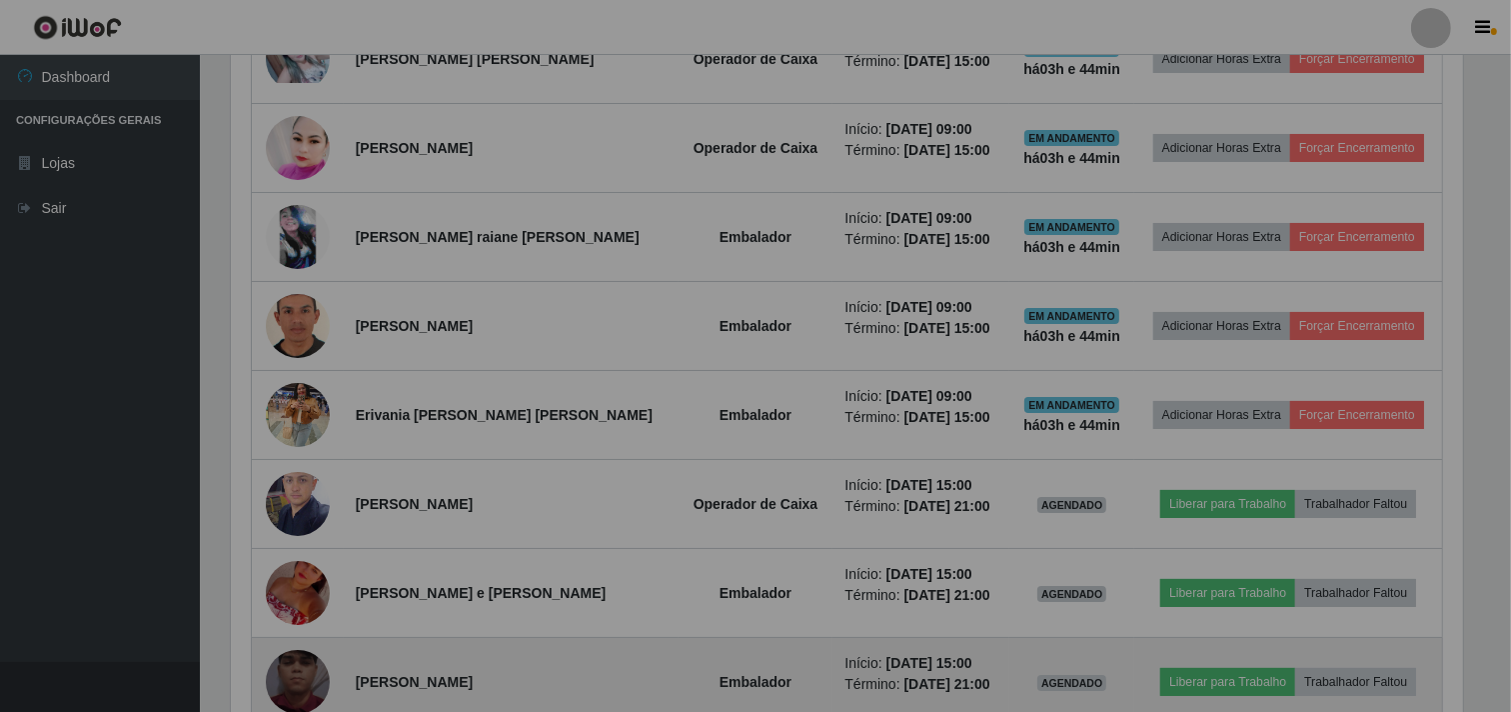
scroll to position [414, 1250]
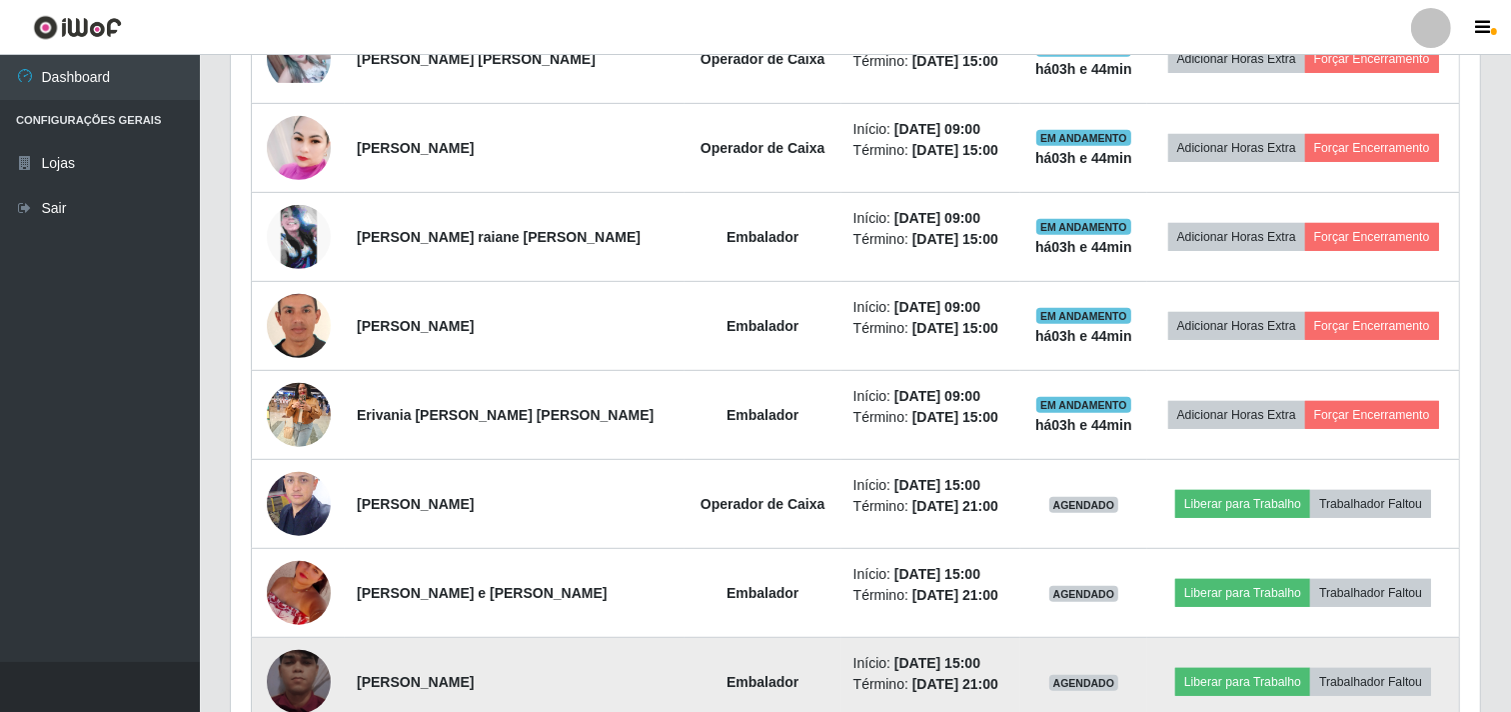
click at [301, 701] on img at bounding box center [299, 682] width 64 height 114
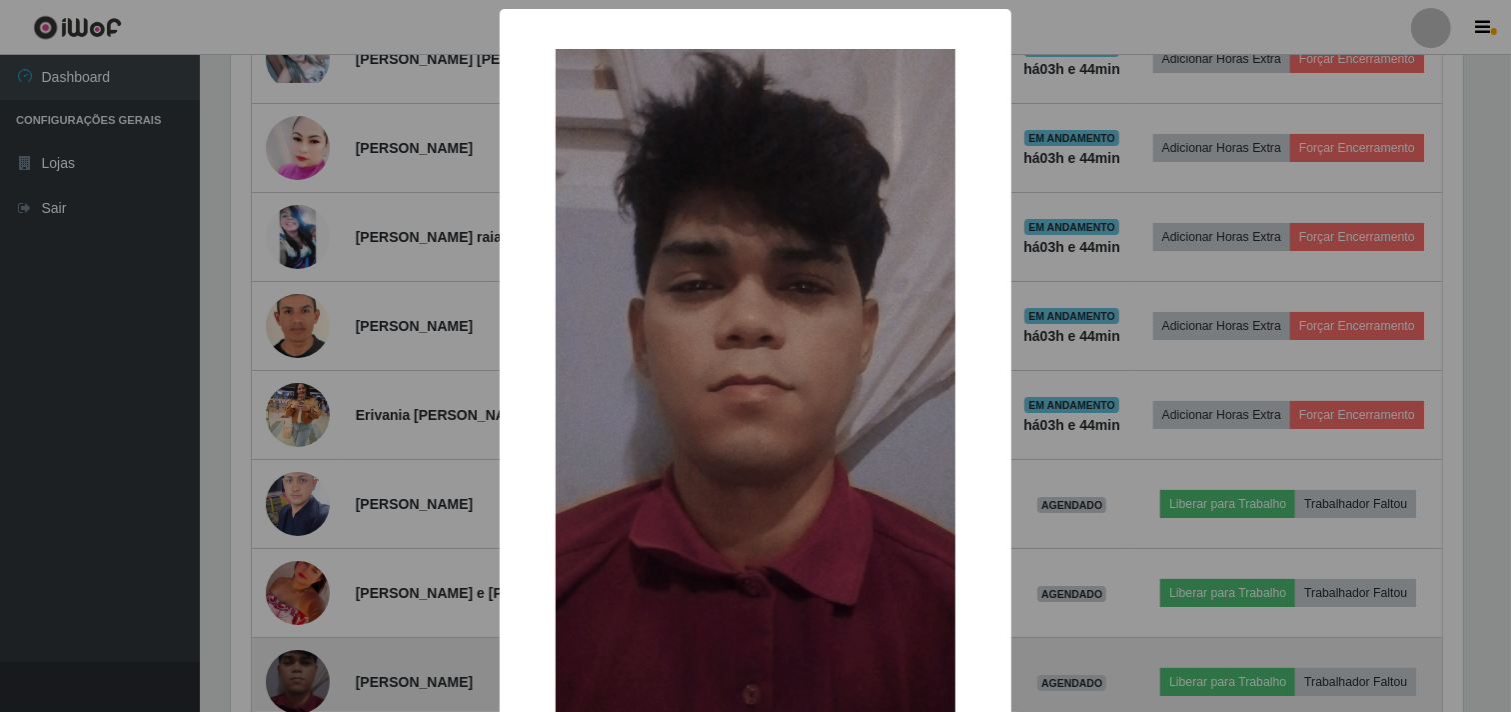
scroll to position [414, 1237]
click at [301, 701] on div "× OK Cancel" at bounding box center [758, 356] width 1516 height 712
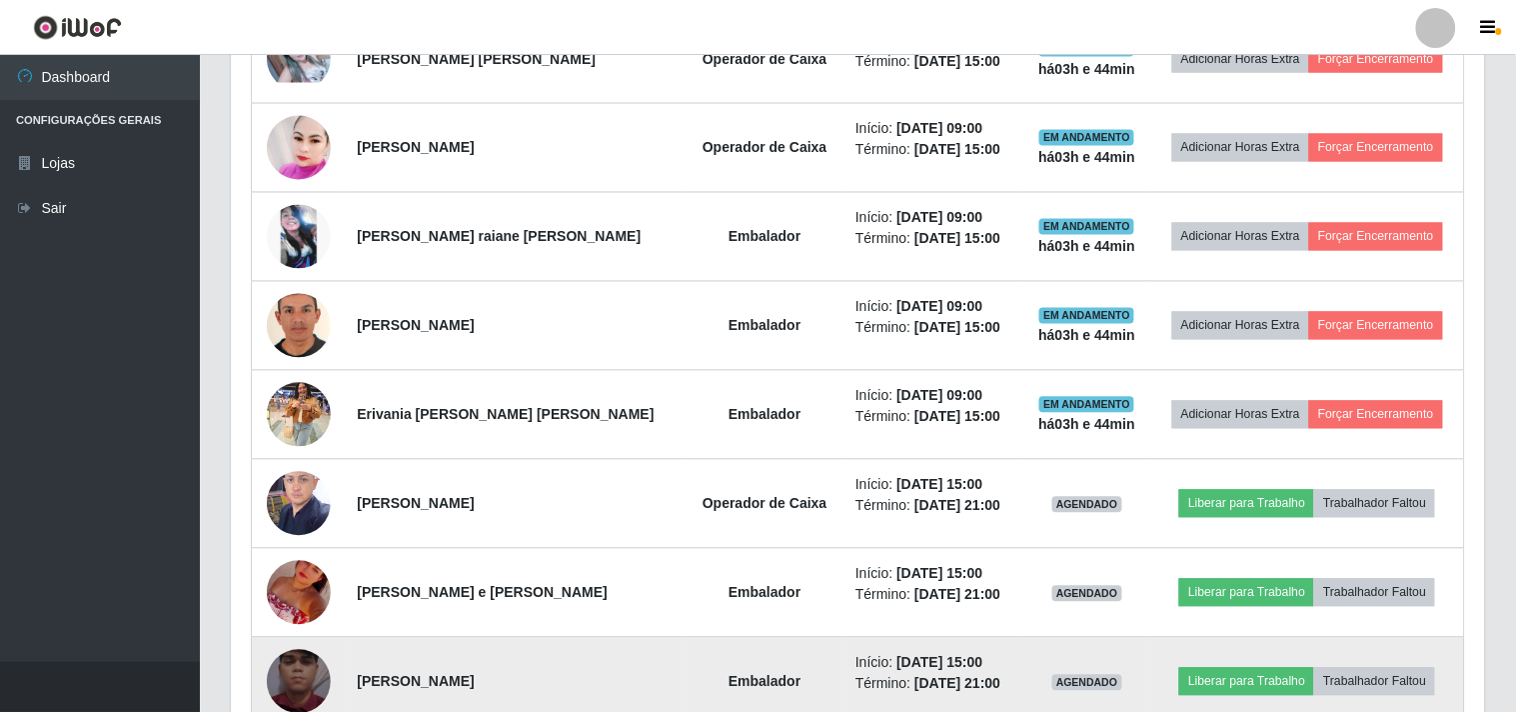
scroll to position [414, 1250]
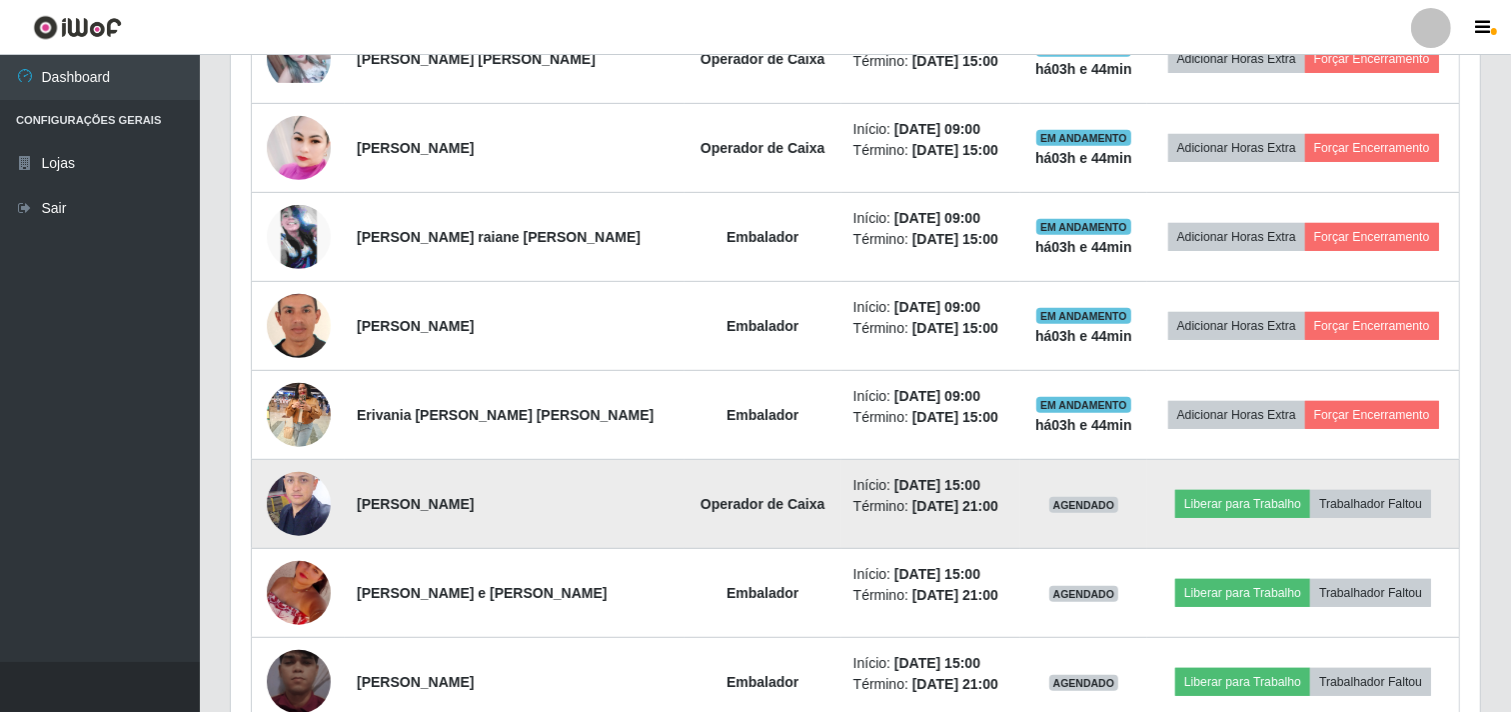
click at [290, 508] on img at bounding box center [299, 503] width 64 height 85
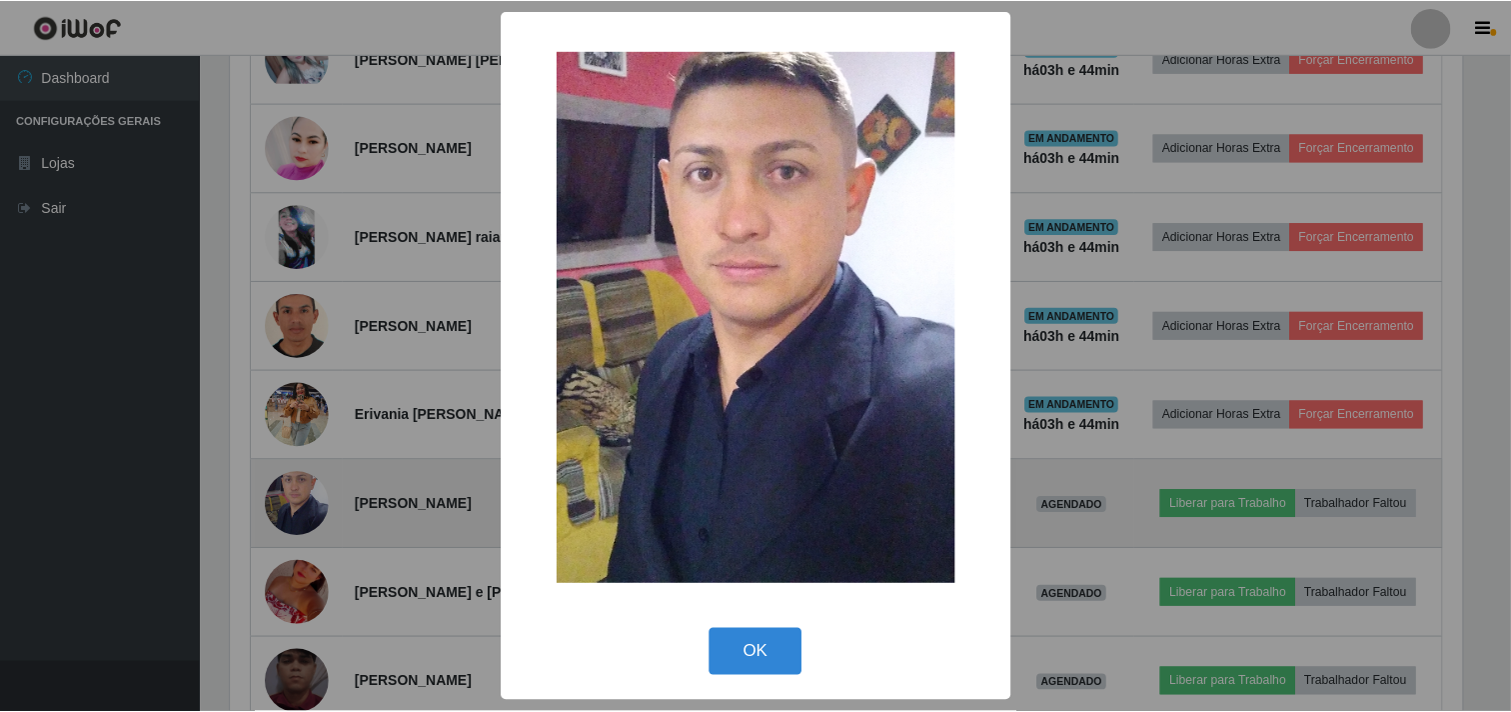
scroll to position [414, 1237]
click at [290, 508] on div "× OK Cancel" at bounding box center [758, 356] width 1516 height 712
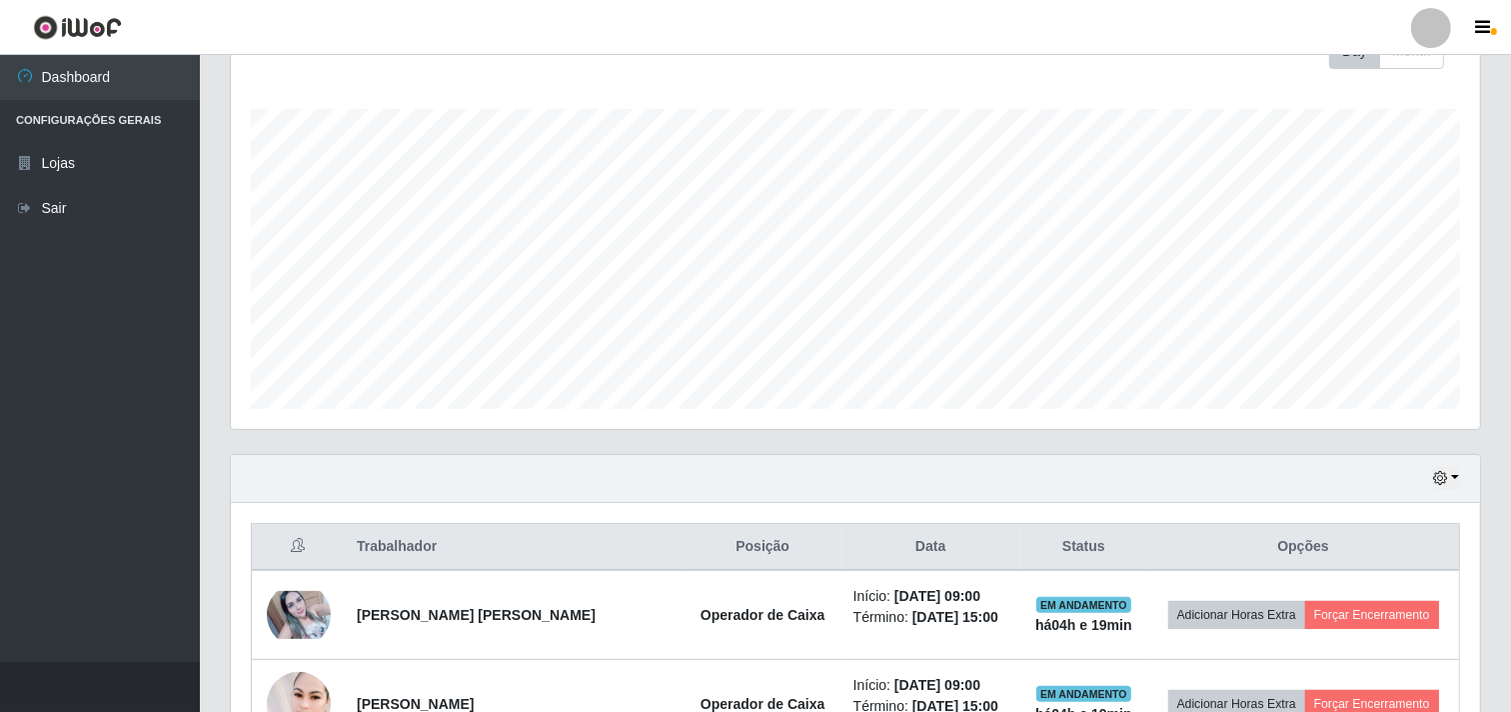
scroll to position [0, 0]
